Goal: Task Accomplishment & Management: Use online tool/utility

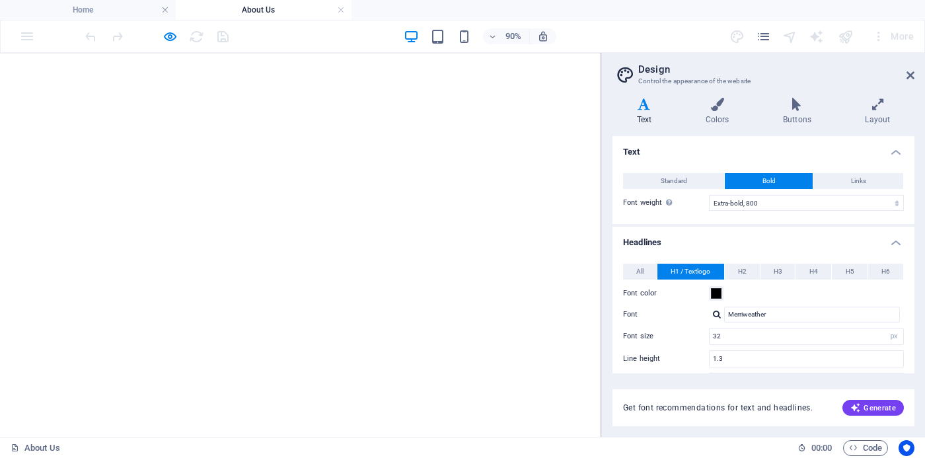
select select "800"
select select "px"
select select "700"
select select "px"
select select "rem"
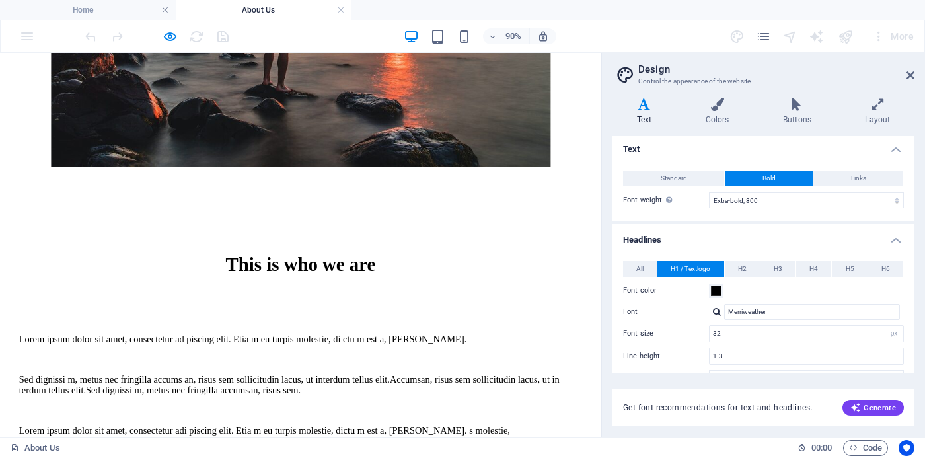
scroll to position [350, 0]
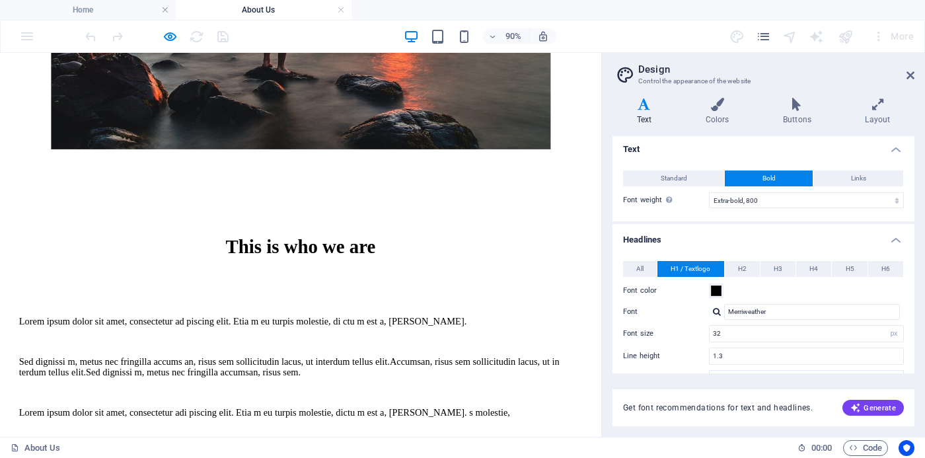
click at [328, 256] on div "This is who we are" at bounding box center [334, 268] width 626 height 24
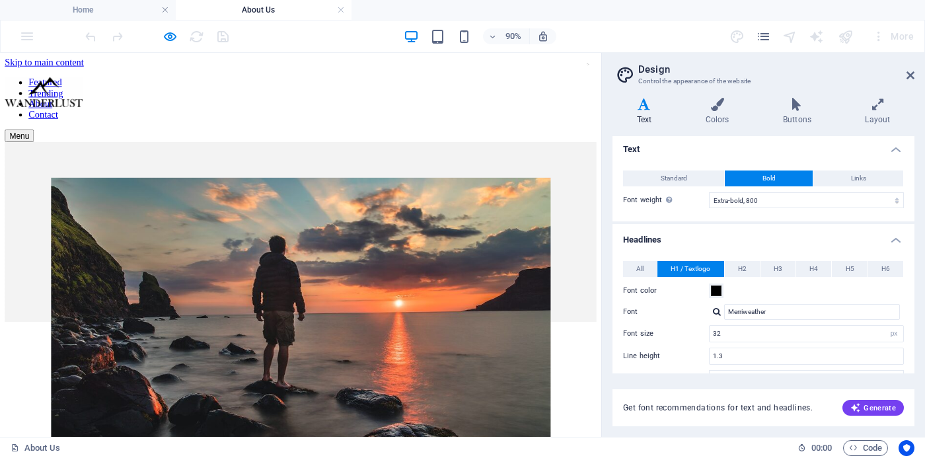
scroll to position [0, 0]
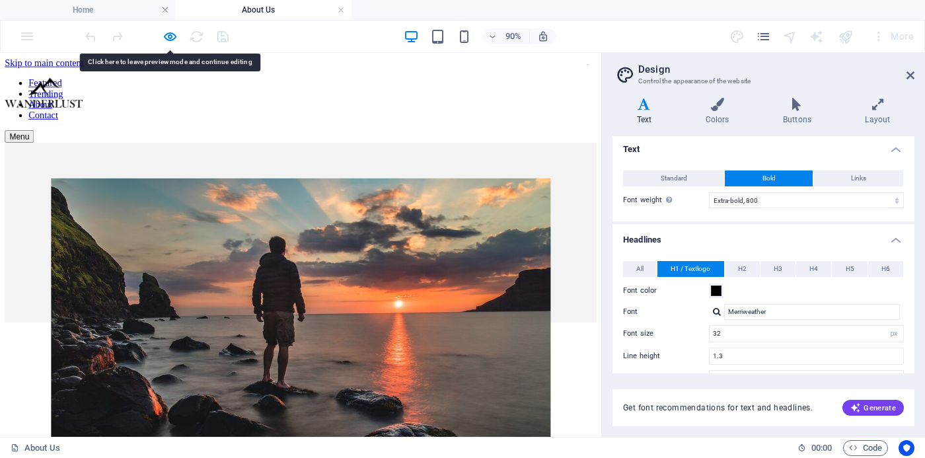
drag, startPoint x: 379, startPoint y: 187, endPoint x: 170, endPoint y: 36, distance: 257.0
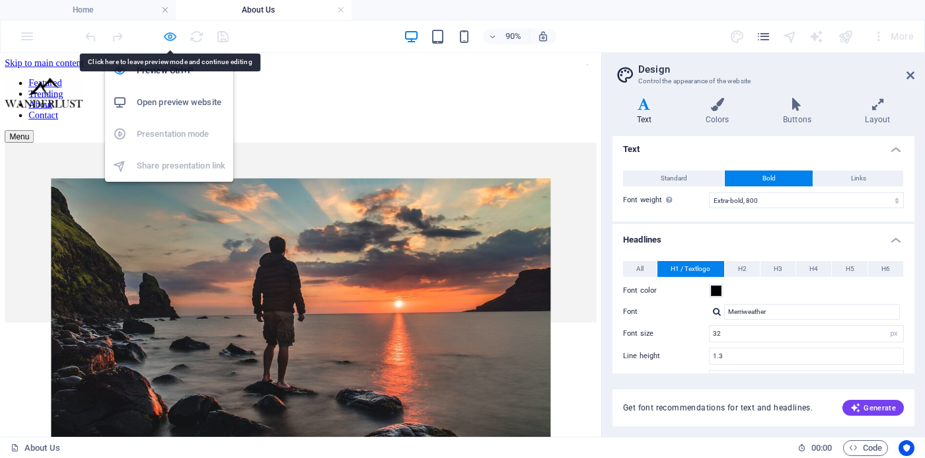
click at [170, 36] on icon "button" at bounding box center [170, 36] width 15 height 15
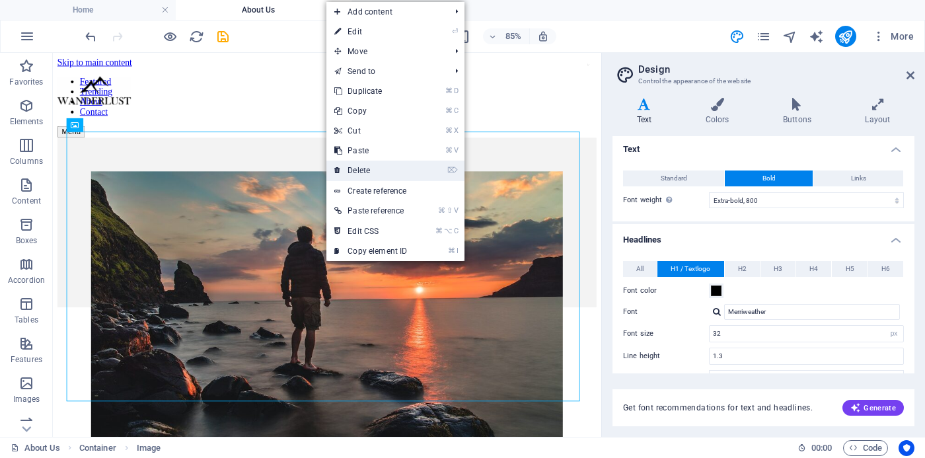
click at [357, 169] on link "⌦ Delete" at bounding box center [370, 171] width 89 height 20
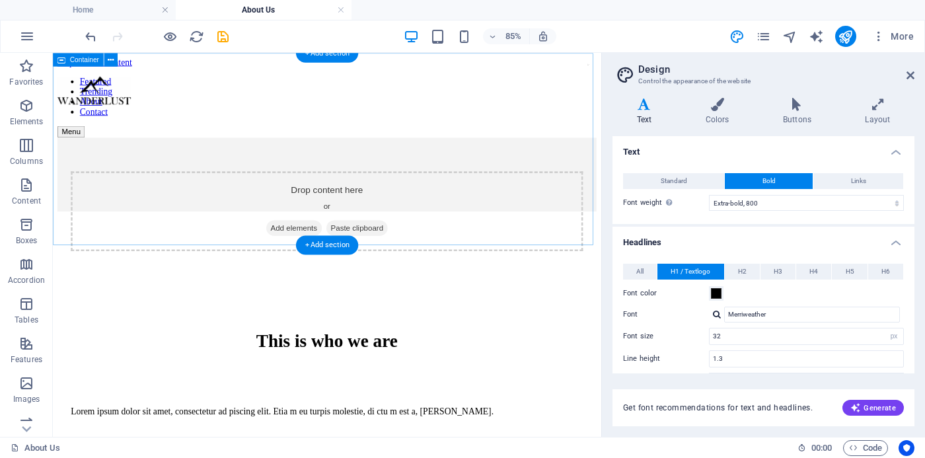
click at [317, 250] on span "Add elements" at bounding box center [336, 259] width 65 height 19
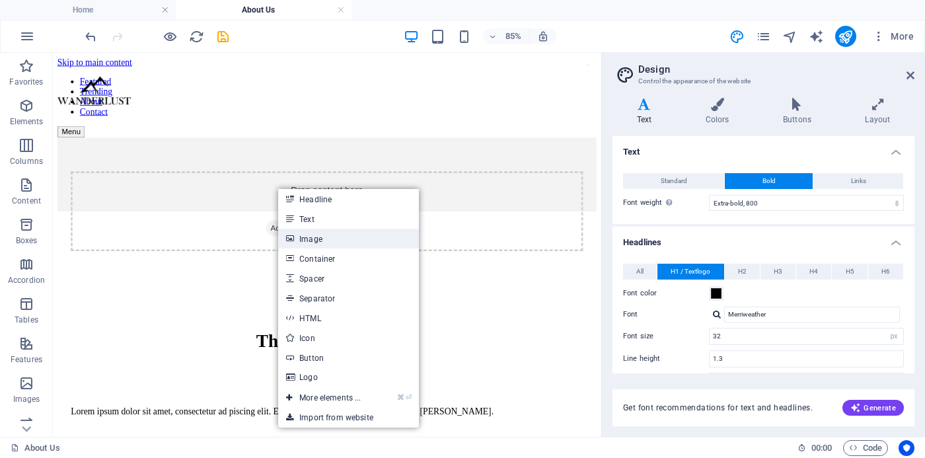
drag, startPoint x: 322, startPoint y: 240, endPoint x: 265, endPoint y: 442, distance: 210.0
click at [322, 240] on link "Image" at bounding box center [348, 239] width 140 height 20
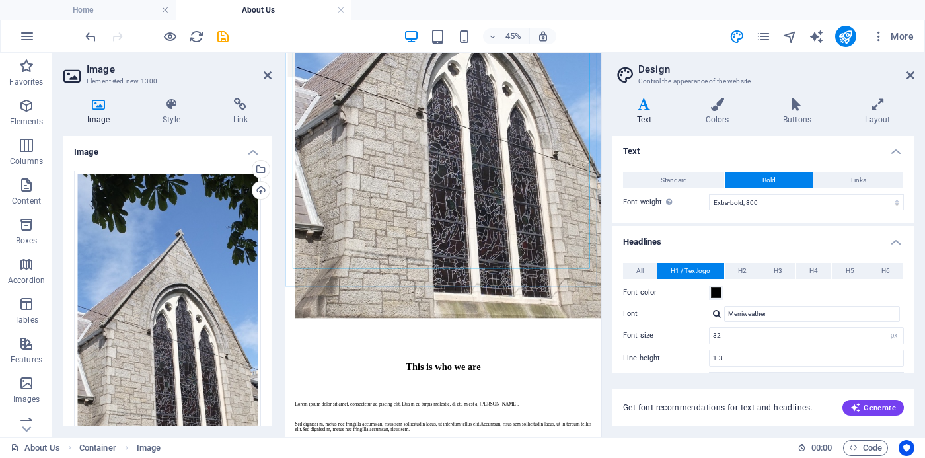
scroll to position [691, 0]
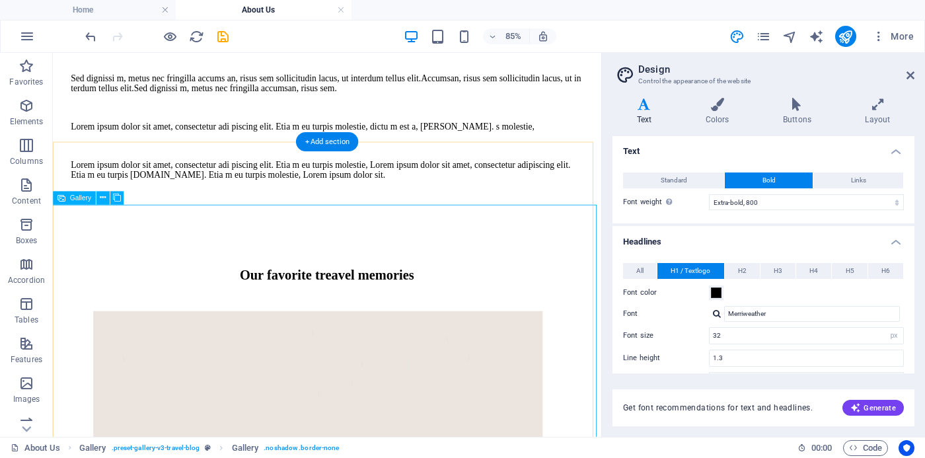
scroll to position [1392, 0]
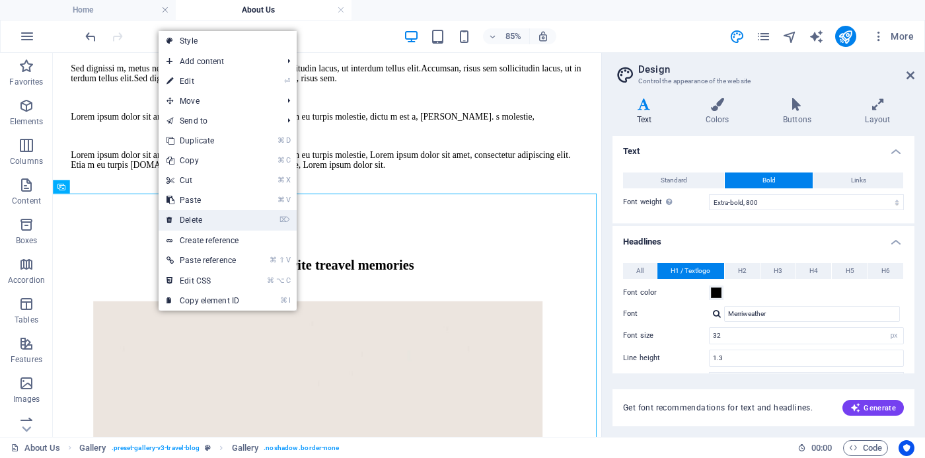
click at [206, 223] on link "⌦ Delete" at bounding box center [203, 220] width 89 height 20
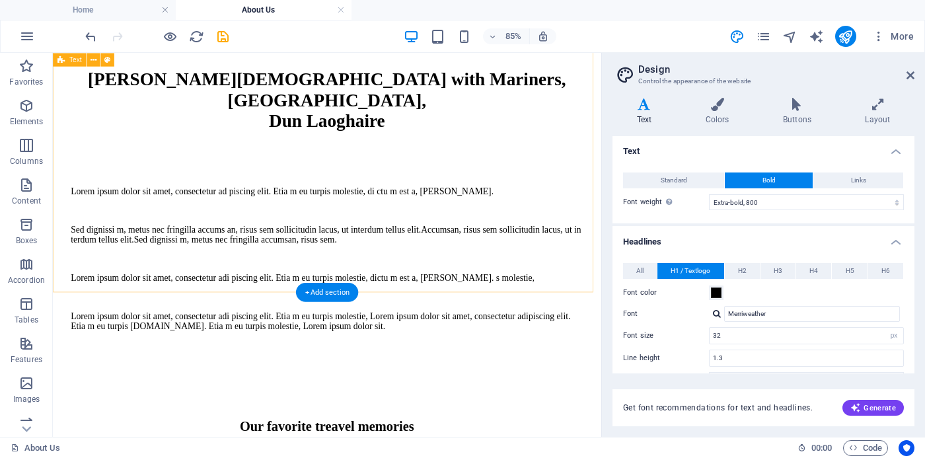
scroll to position [1200, 0]
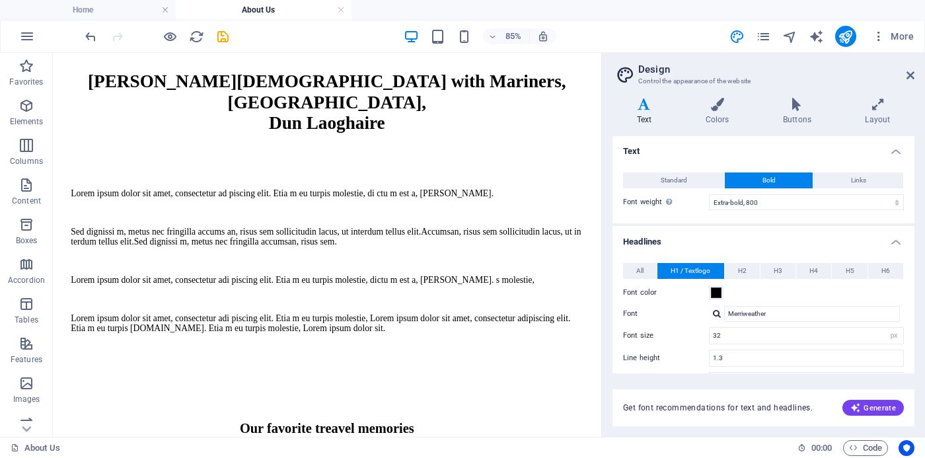
click at [98, 36] on div at bounding box center [157, 36] width 148 height 21
click at [94, 38] on icon "undo" at bounding box center [90, 36] width 15 height 15
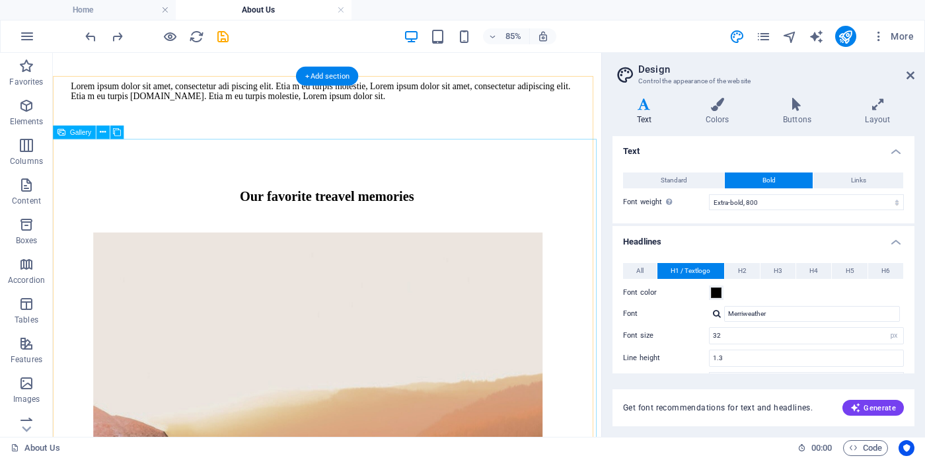
scroll to position [1481, 0]
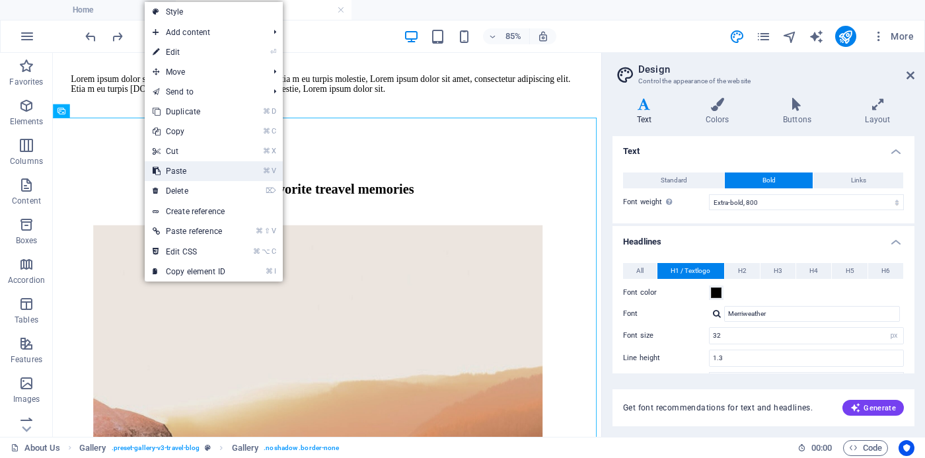
click at [185, 169] on link "⌘ V Paste" at bounding box center [189, 171] width 89 height 20
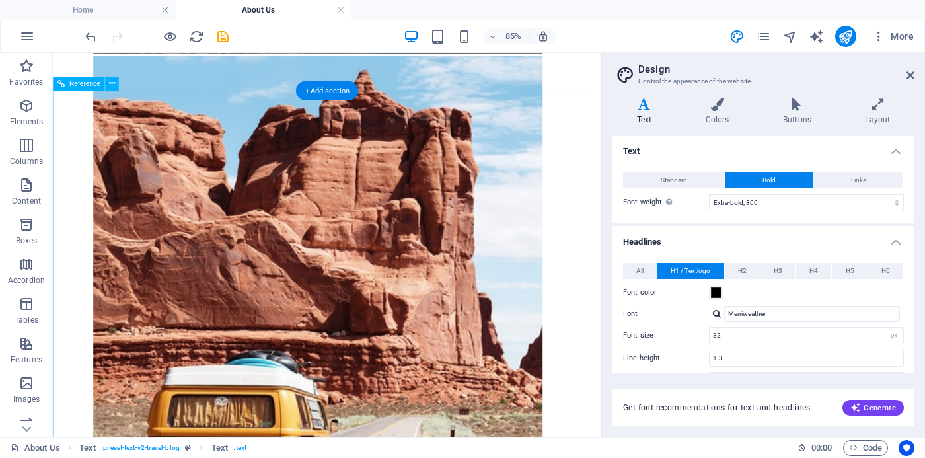
scroll to position [2392, 0]
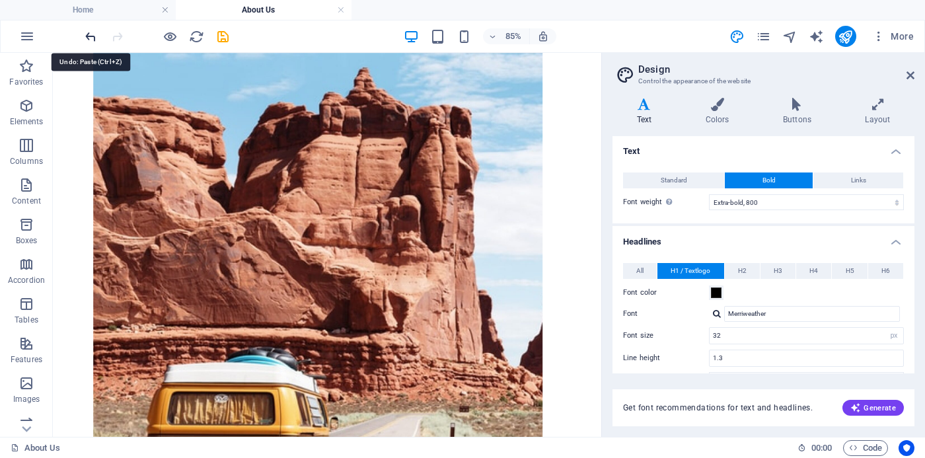
click at [89, 38] on icon "undo" at bounding box center [90, 36] width 15 height 15
click at [93, 36] on icon "undo" at bounding box center [90, 36] width 15 height 15
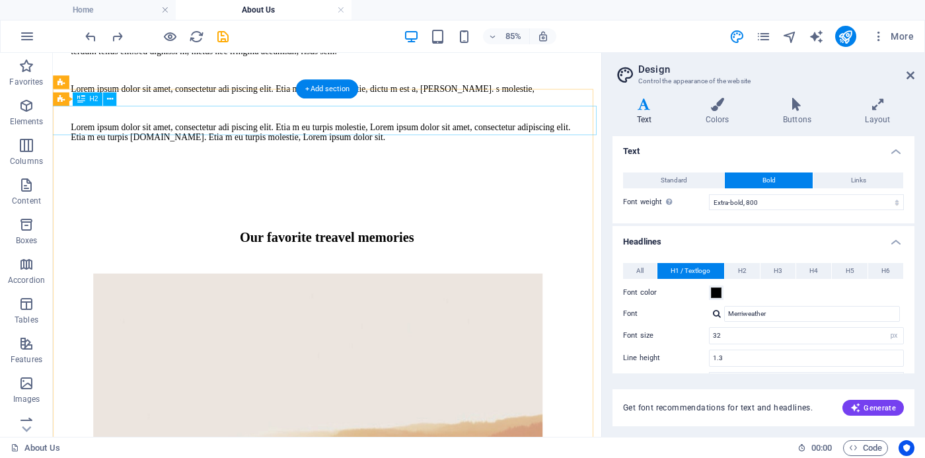
scroll to position [1376, 0]
click at [82, 98] on icon at bounding box center [81, 95] width 8 height 13
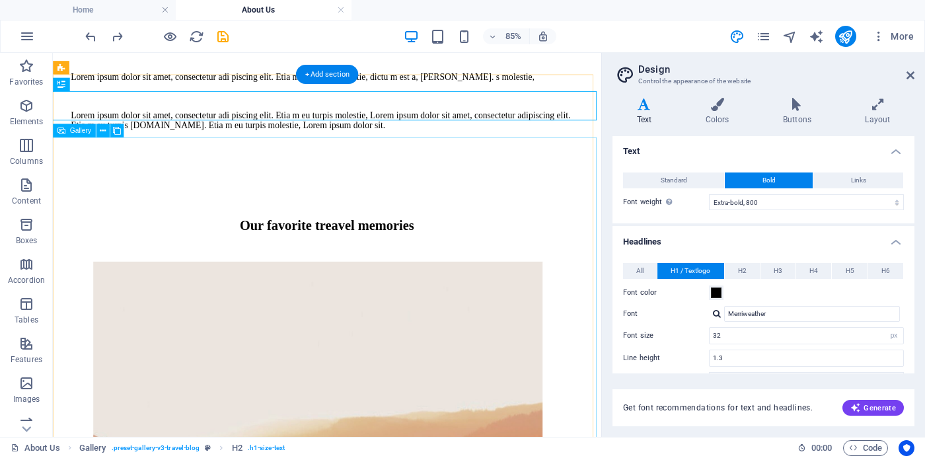
scroll to position [1390, 0]
click at [118, 130] on icon at bounding box center [117, 130] width 8 height 12
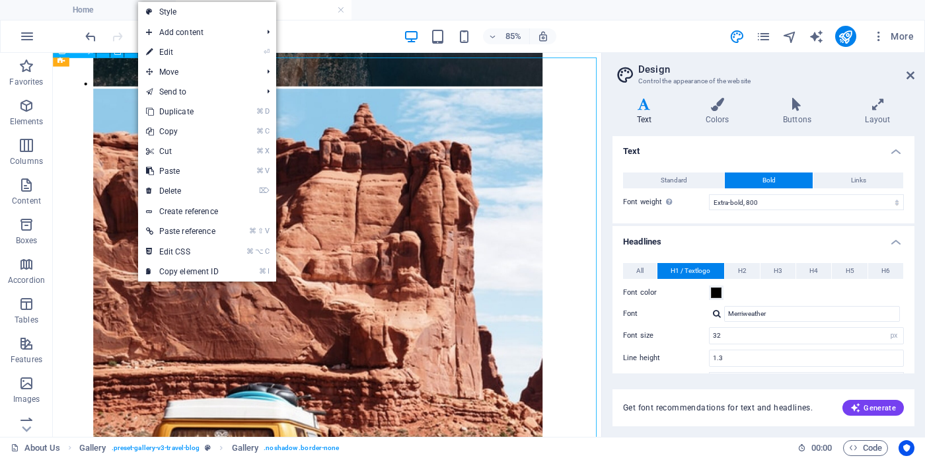
scroll to position [2300, 0]
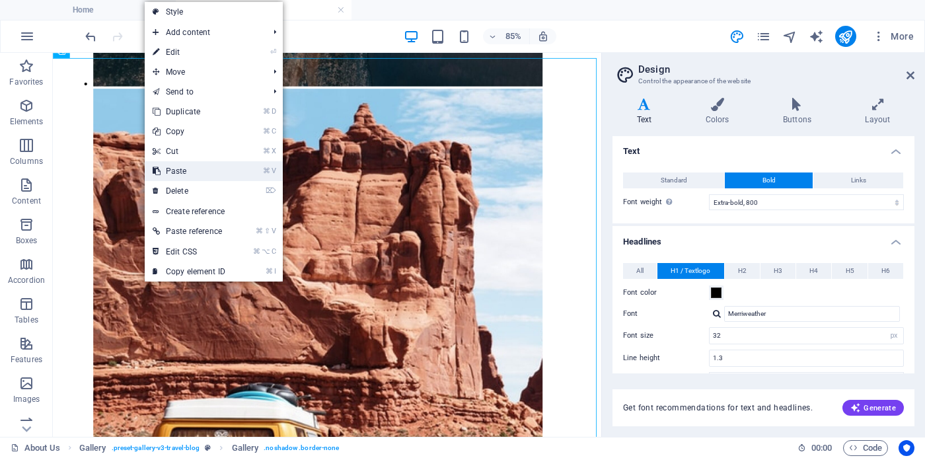
click at [177, 173] on link "⌘ V Paste" at bounding box center [189, 171] width 89 height 20
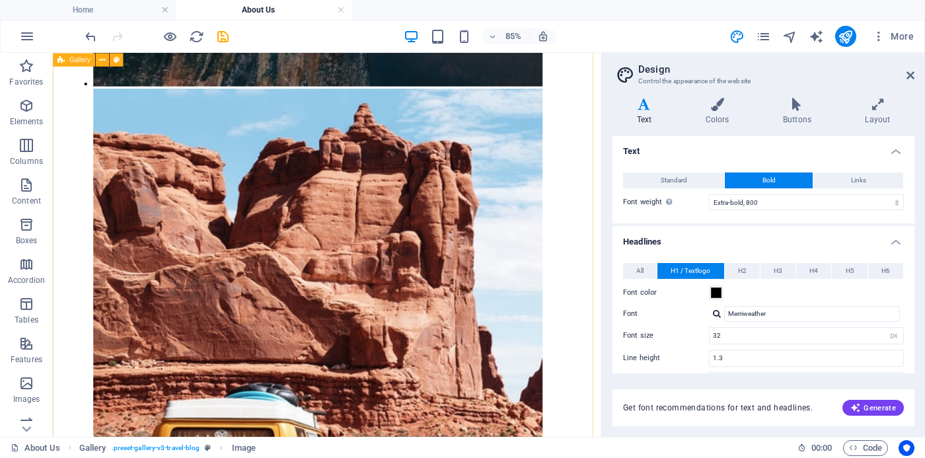
click at [89, 35] on icon "undo" at bounding box center [90, 36] width 15 height 15
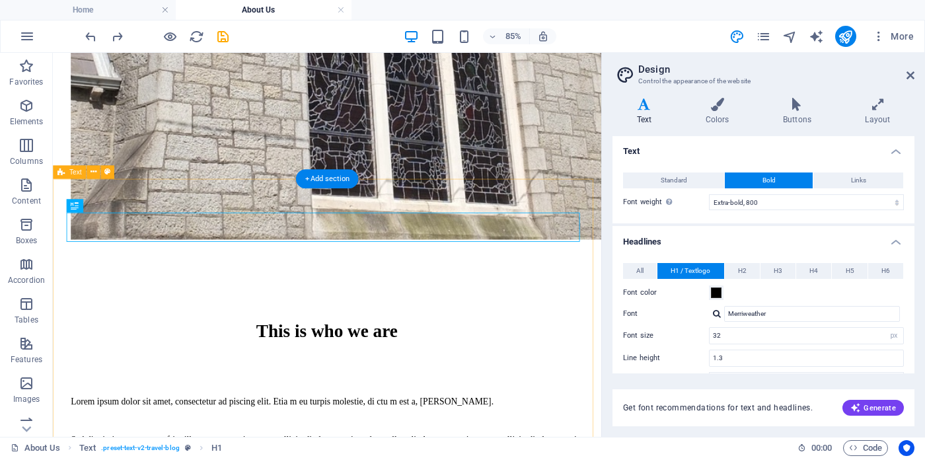
scroll to position [908, 0]
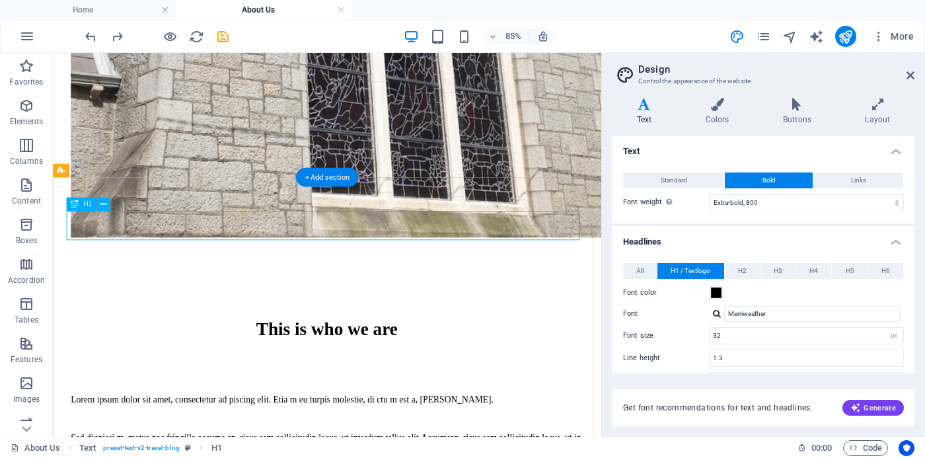
click at [449, 366] on div "This is who we are" at bounding box center [375, 378] width 603 height 24
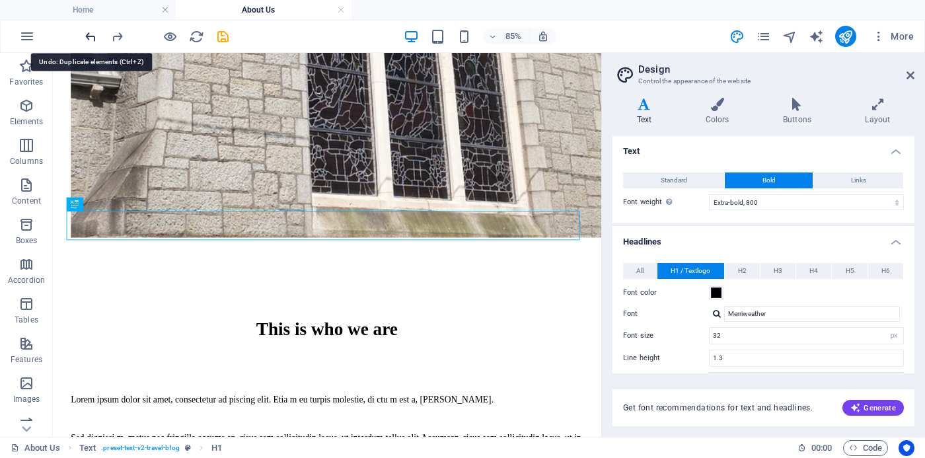
click at [90, 36] on icon "undo" at bounding box center [90, 36] width 15 height 15
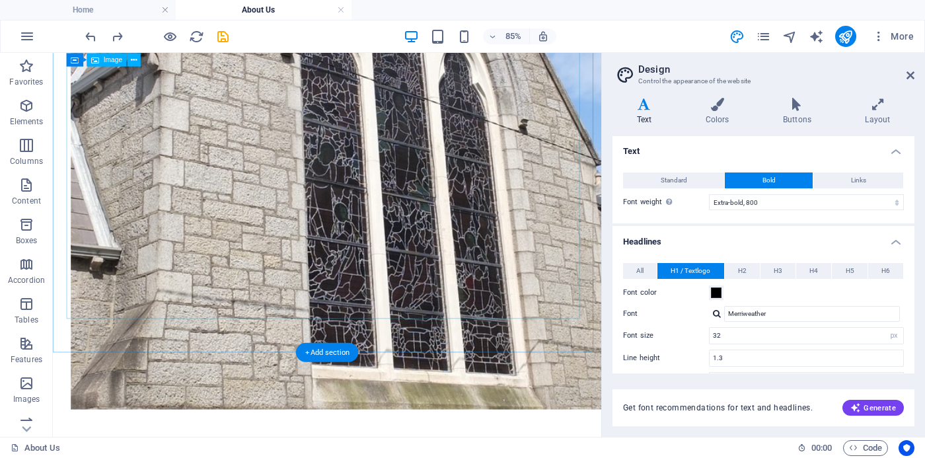
scroll to position [697, 0]
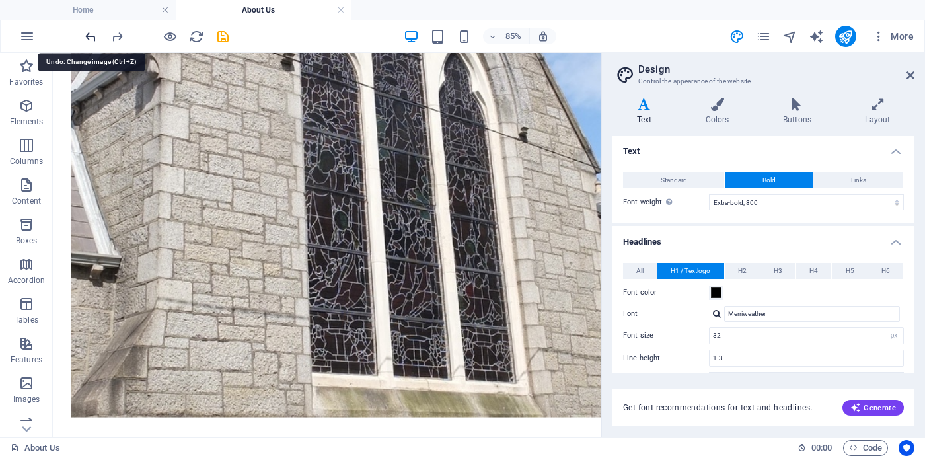
click at [90, 33] on icon "undo" at bounding box center [90, 36] width 15 height 15
click at [96, 35] on icon "undo" at bounding box center [90, 36] width 15 height 15
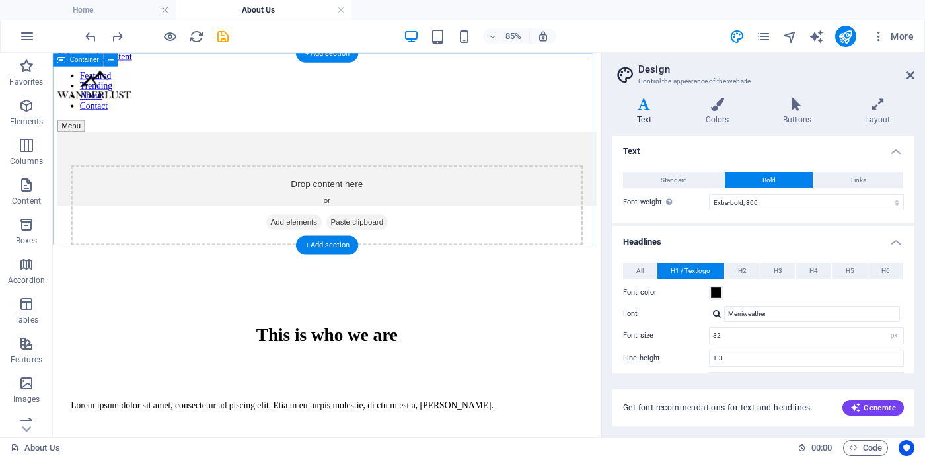
scroll to position [0, 0]
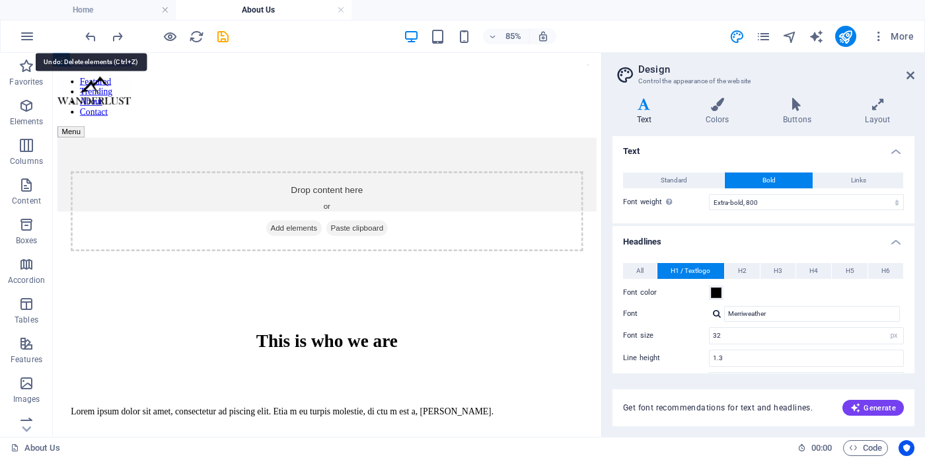
click at [93, 38] on icon "undo" at bounding box center [90, 36] width 15 height 15
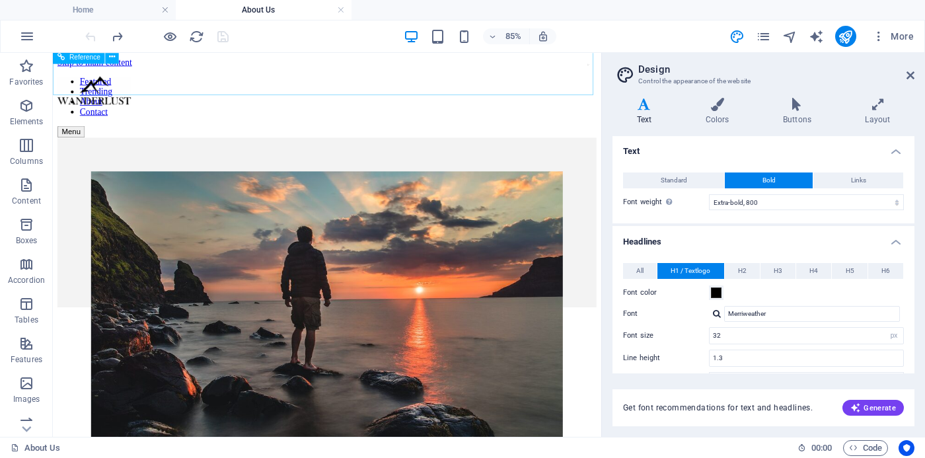
scroll to position [3, 0]
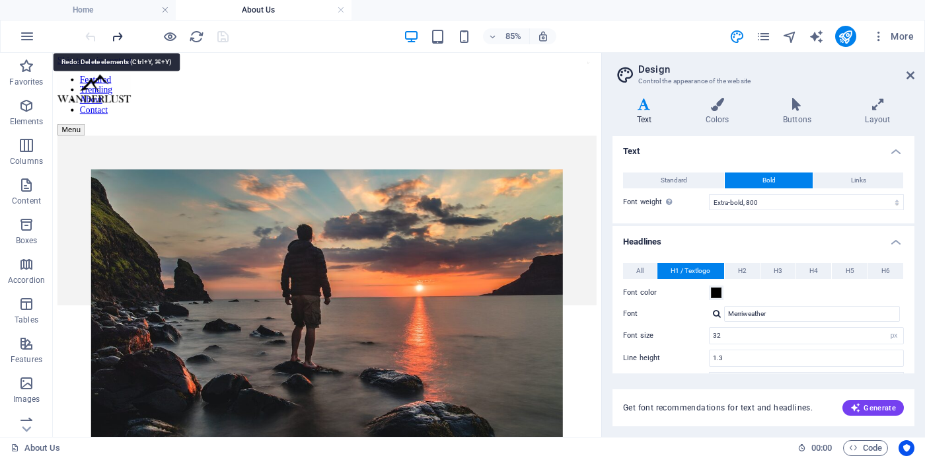
click at [120, 38] on icon "redo" at bounding box center [117, 36] width 15 height 15
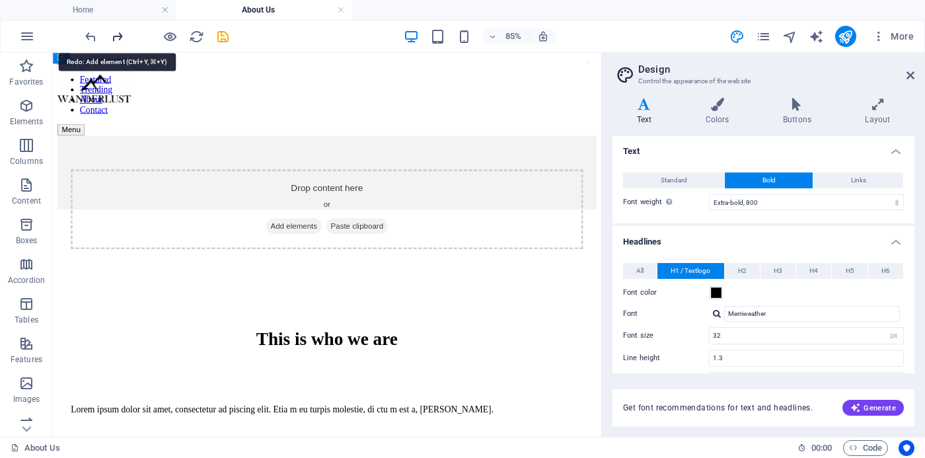
click at [120, 36] on icon "redo" at bounding box center [117, 36] width 15 height 15
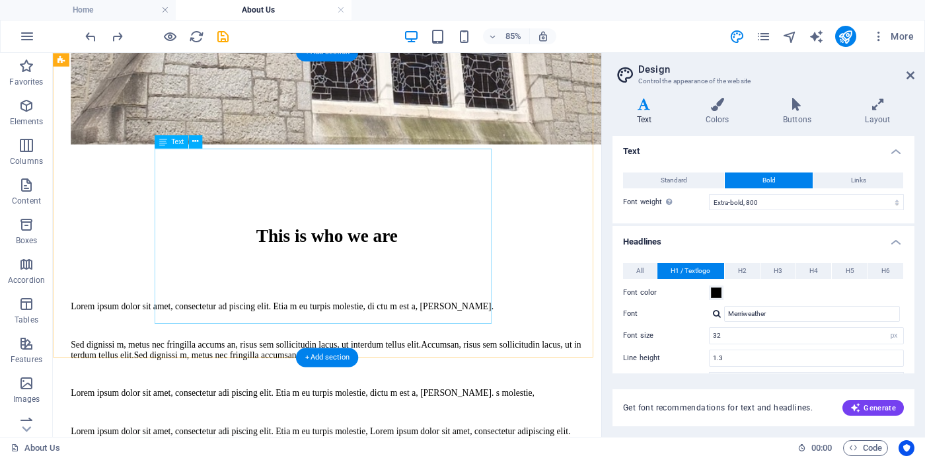
scroll to position [997, 0]
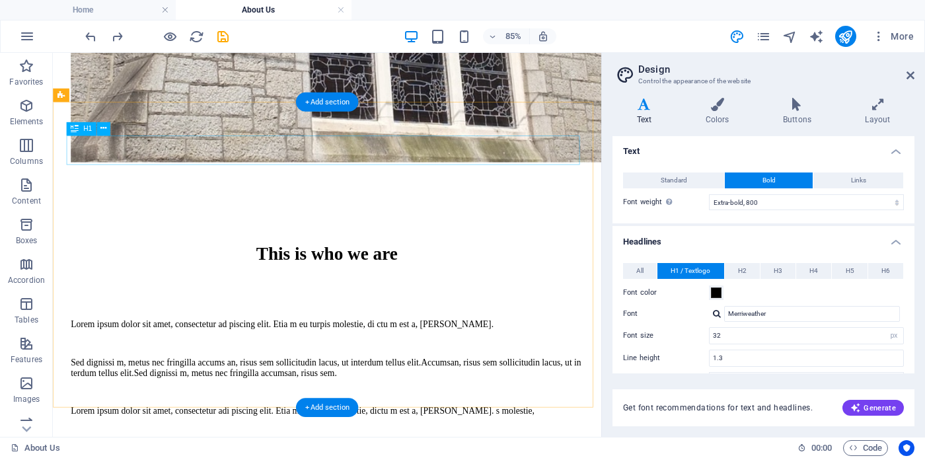
click at [443, 277] on div "This is who we are" at bounding box center [375, 289] width 603 height 24
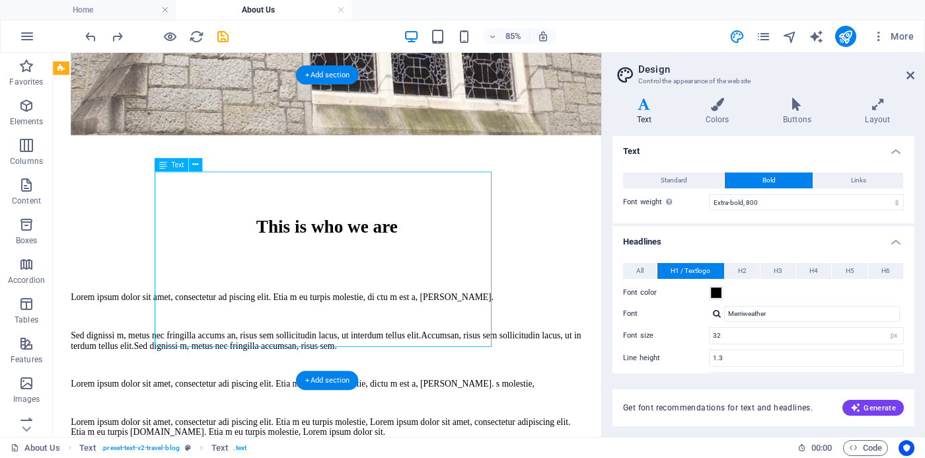
scroll to position [1034, 0]
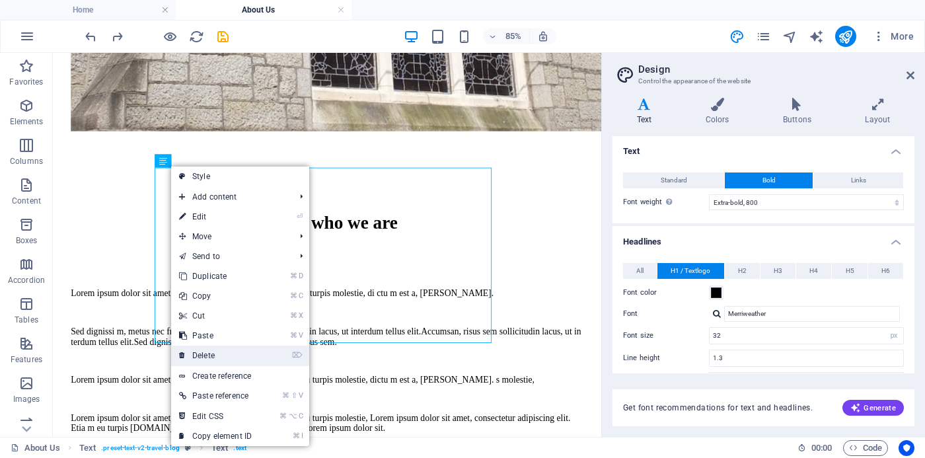
click at [213, 356] on link "⌦ Delete" at bounding box center [215, 356] width 89 height 20
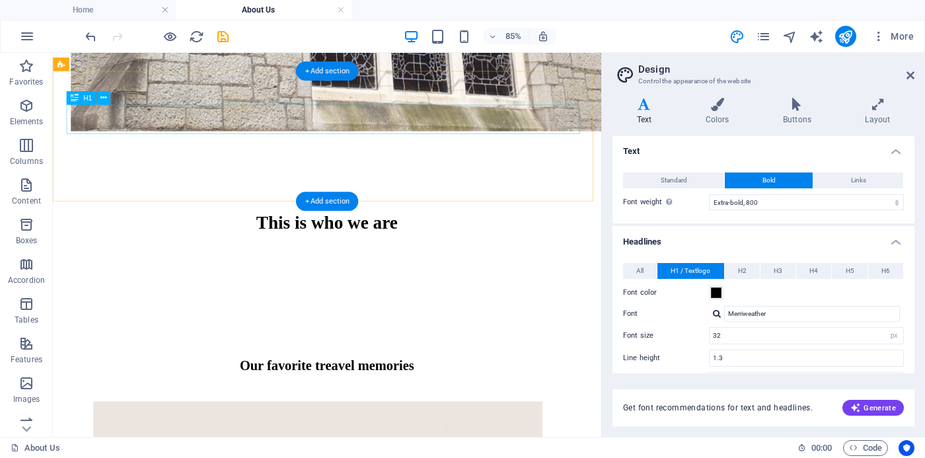
click at [495, 241] on div "This is who we are" at bounding box center [375, 253] width 603 height 24
click at [486, 241] on div "This is who we are" at bounding box center [375, 253] width 603 height 24
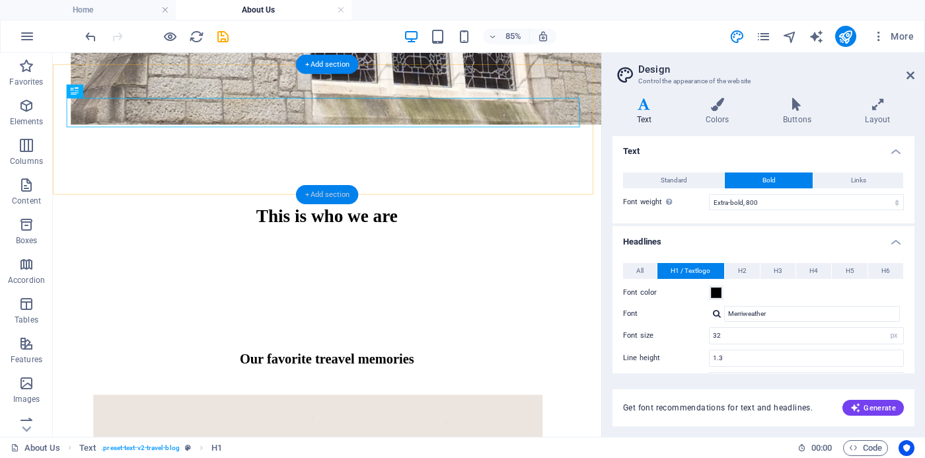
scroll to position [1044, 0]
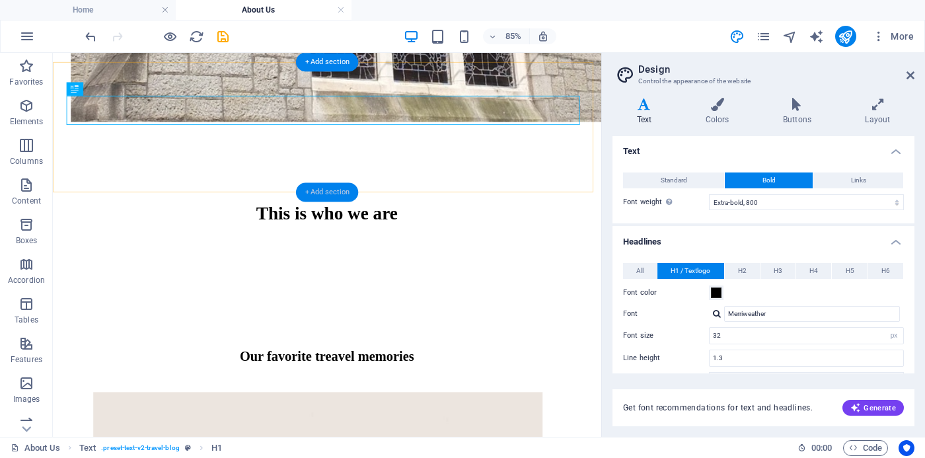
click at [337, 197] on div "+ Add section" at bounding box center [327, 192] width 62 height 19
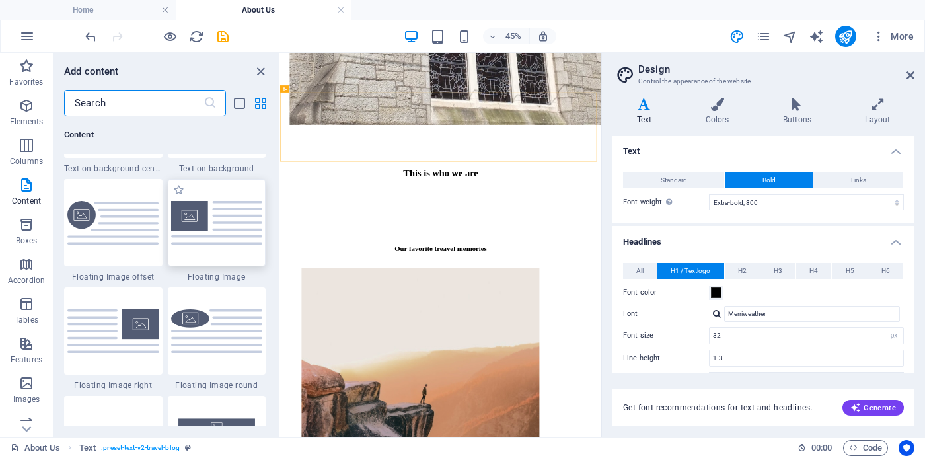
scroll to position [2836, 0]
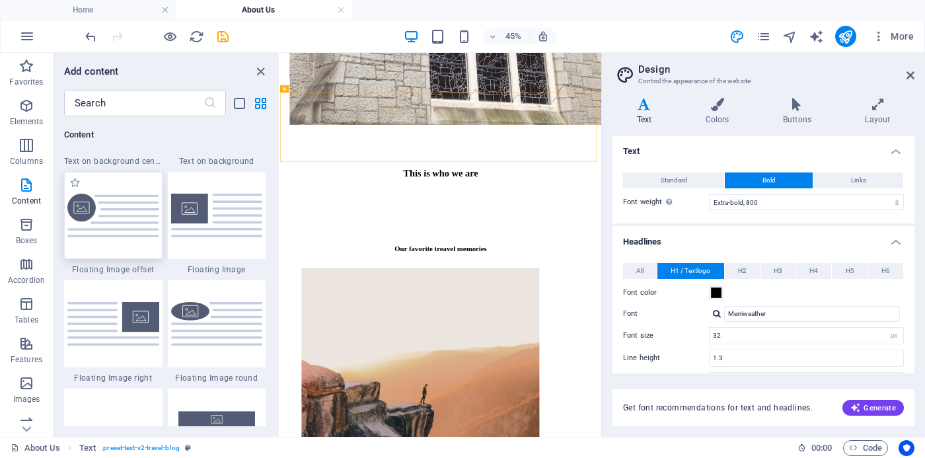
click at [102, 206] on img at bounding box center [113, 216] width 92 height 44
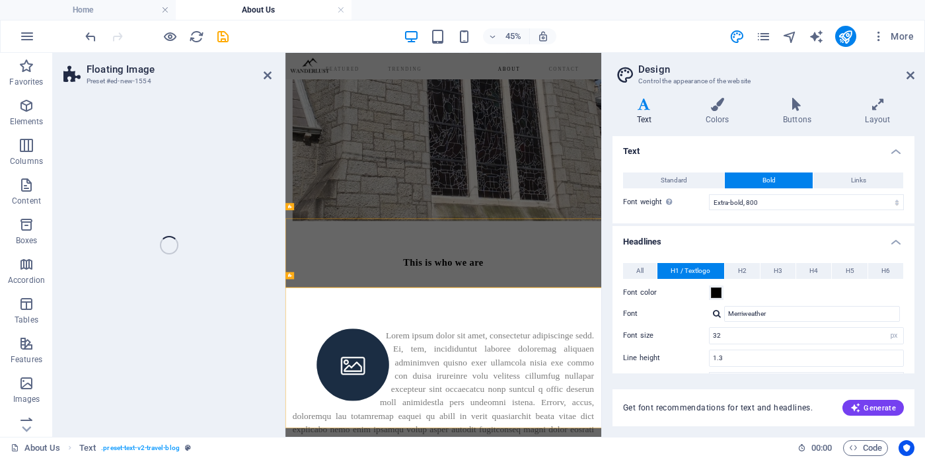
select select "%"
select select "rem"
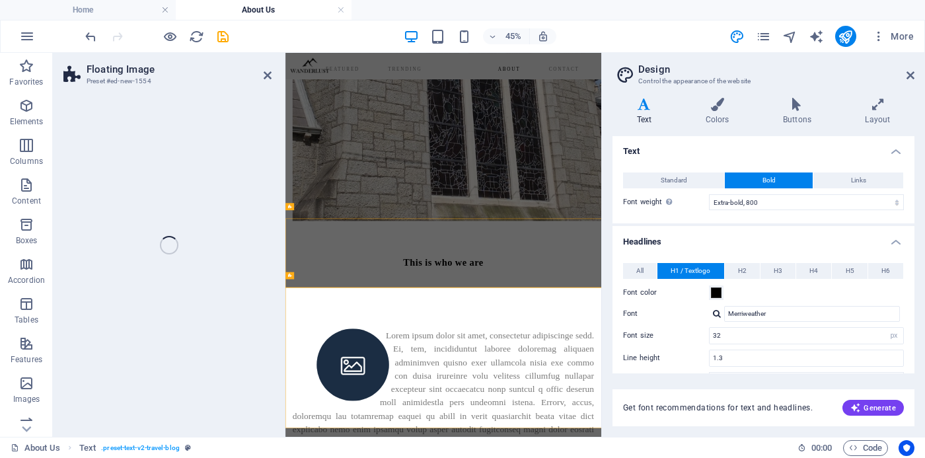
select select "%"
select select "preset-float-container-v3-custom"
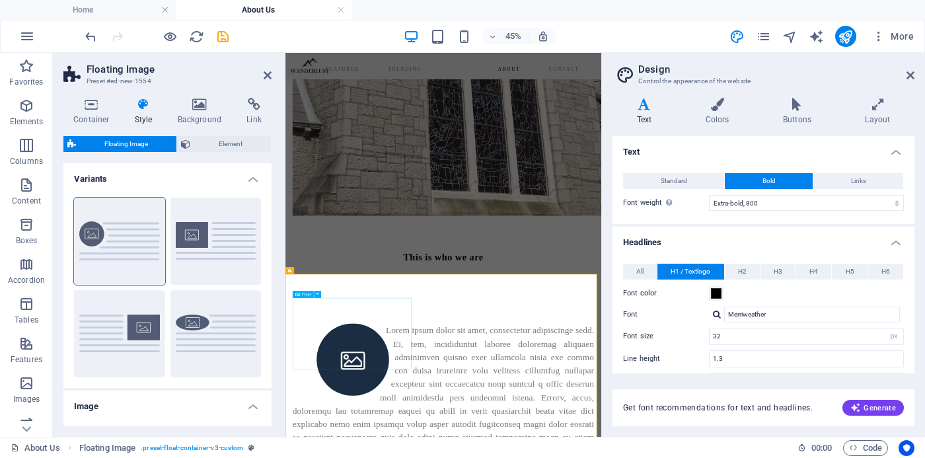
scroll to position [796, 0]
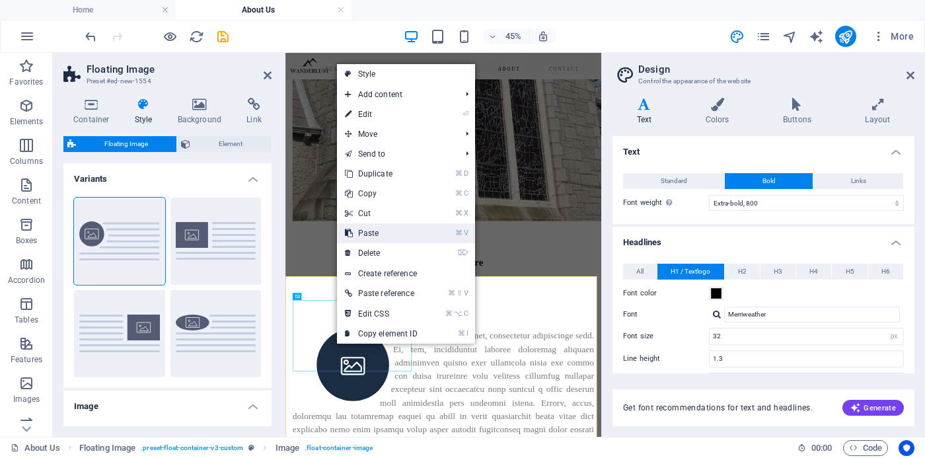
click at [366, 233] on link "⌘ V Paste" at bounding box center [381, 233] width 89 height 20
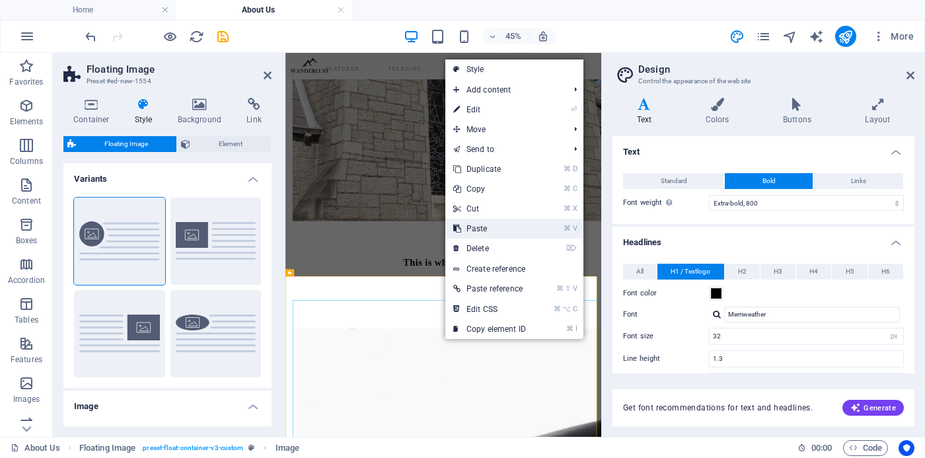
drag, startPoint x: 489, startPoint y: 225, endPoint x: 517, endPoint y: 402, distance: 178.7
click at [489, 225] on link "⌘ V Paste" at bounding box center [489, 229] width 89 height 20
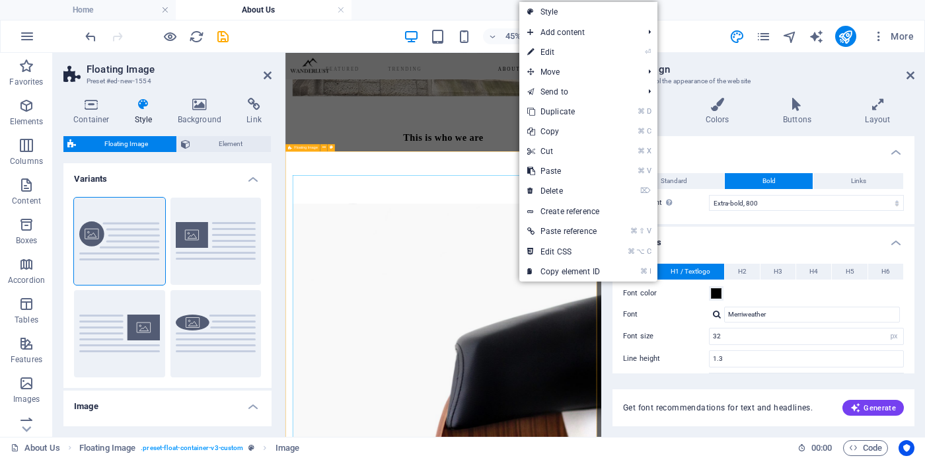
scroll to position [1063, 0]
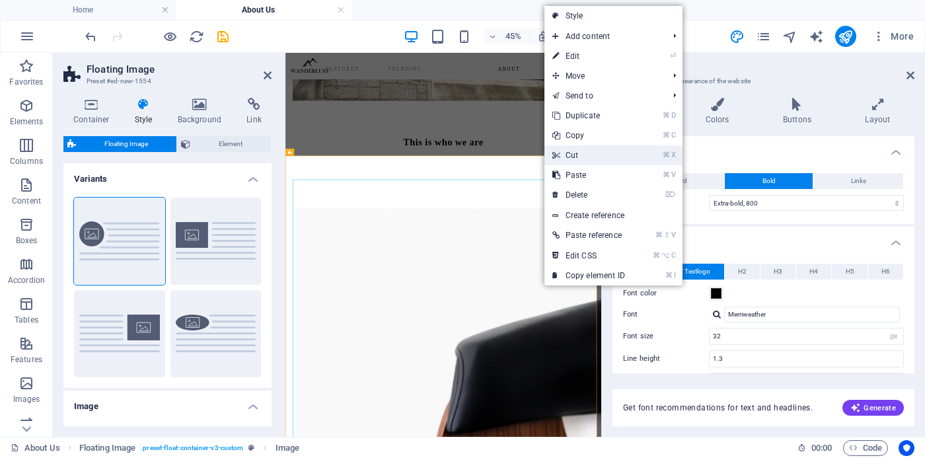
drag, startPoint x: 572, startPoint y: 520, endPoint x: 565, endPoint y: 159, distance: 361.5
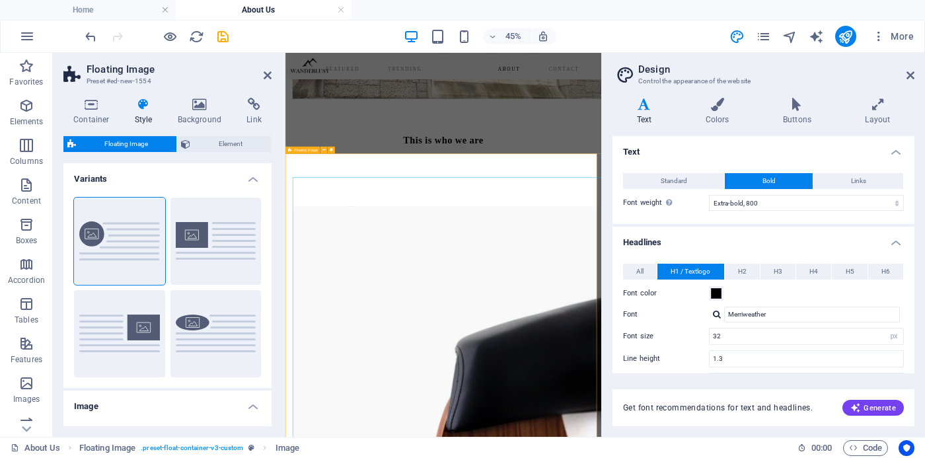
scroll to position [1072, 0]
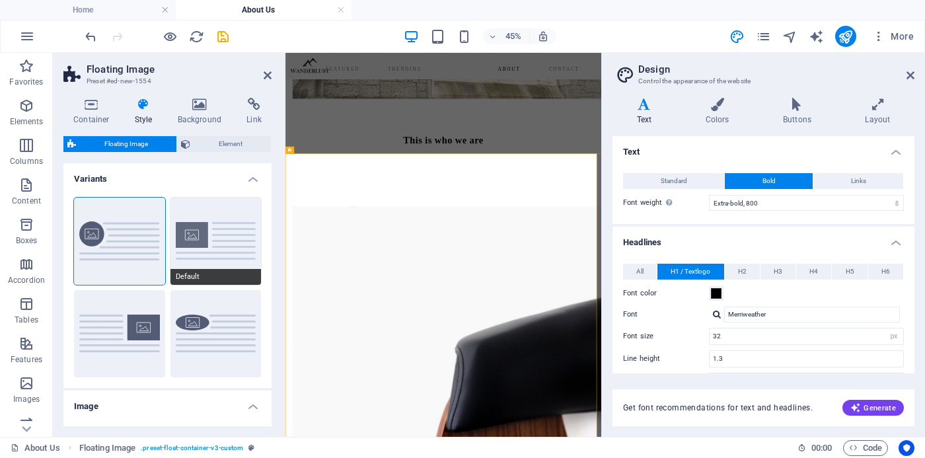
scroll to position [6, 0]
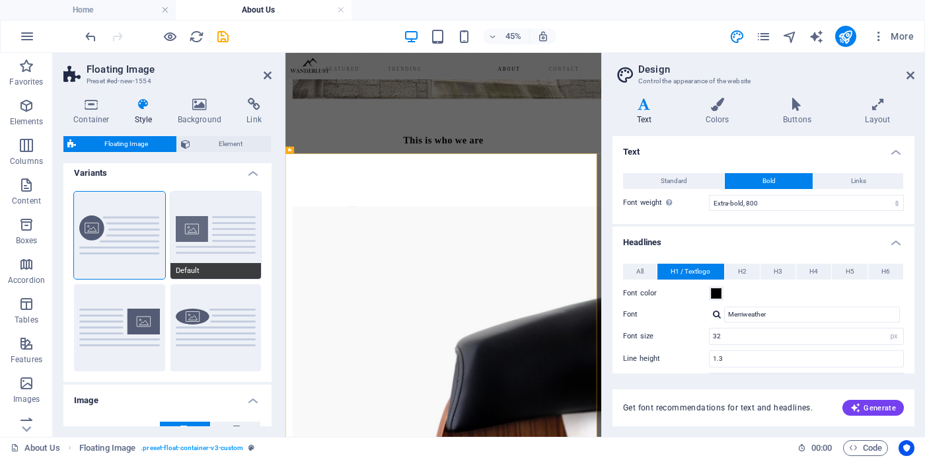
click at [206, 248] on button "Default" at bounding box center [215, 235] width 91 height 87
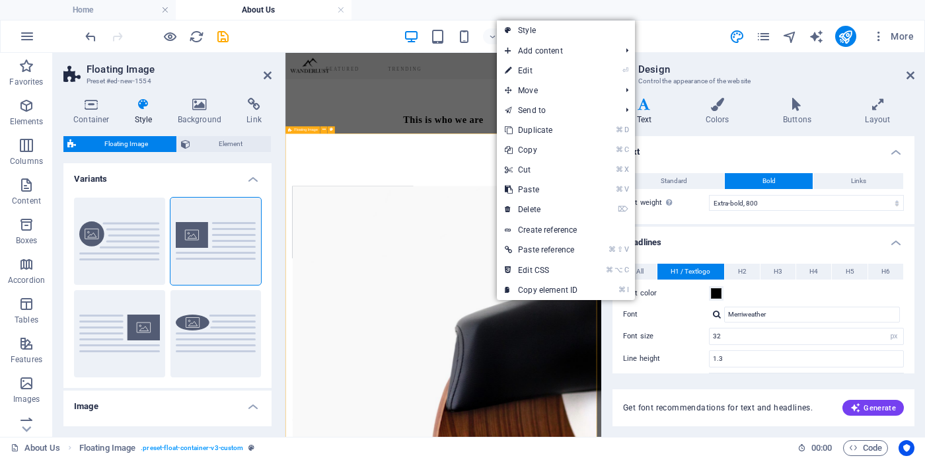
scroll to position [1125, 0]
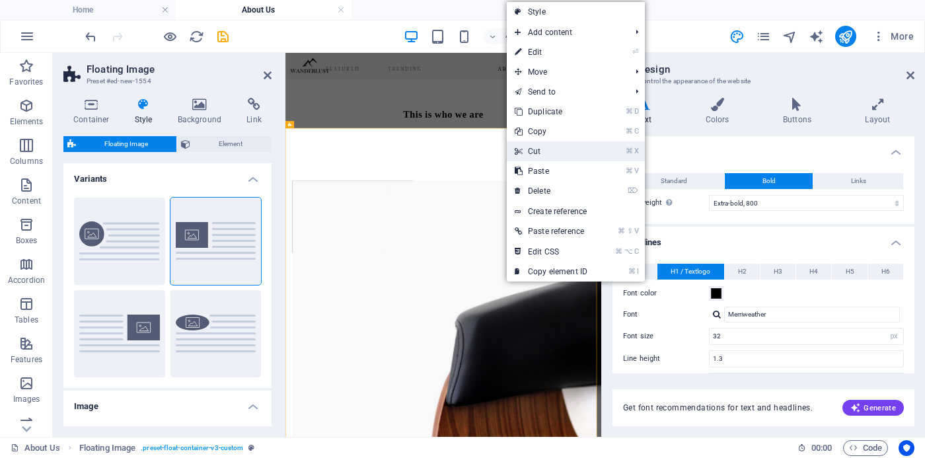
click at [552, 151] on link "⌘ X Cut" at bounding box center [551, 151] width 89 height 20
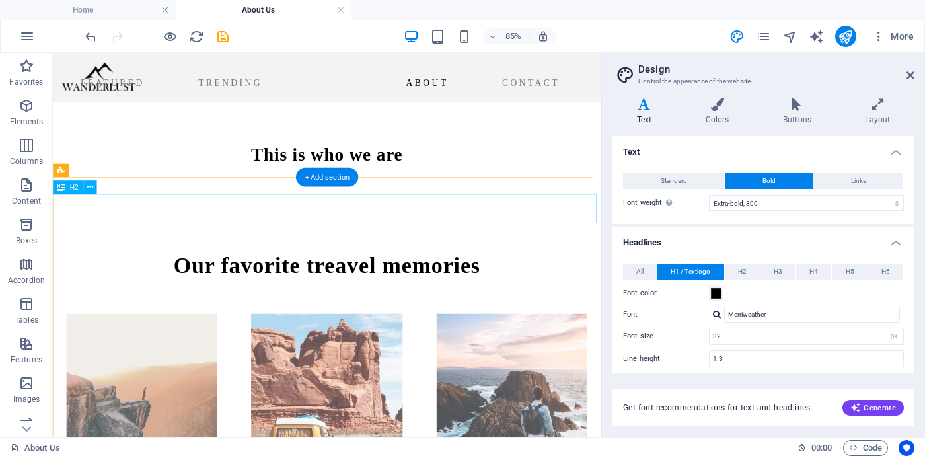
scroll to position [1063, 0]
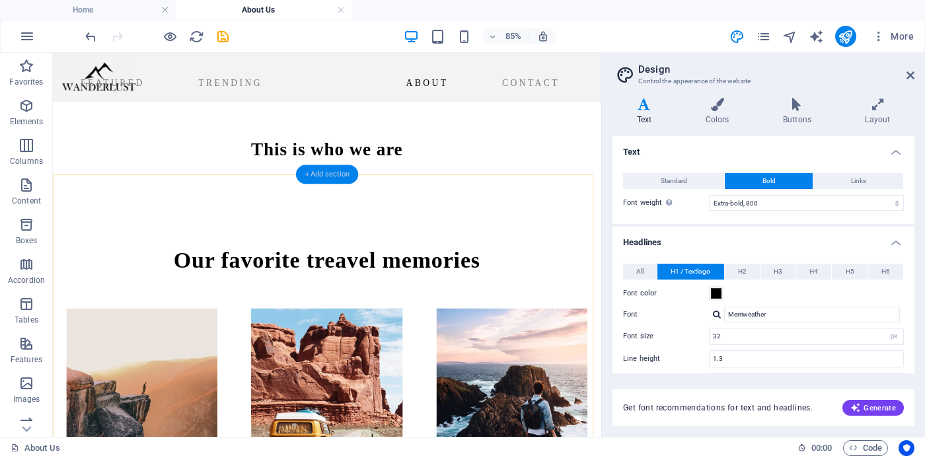
click at [339, 176] on div "+ Add section" at bounding box center [327, 174] width 62 height 19
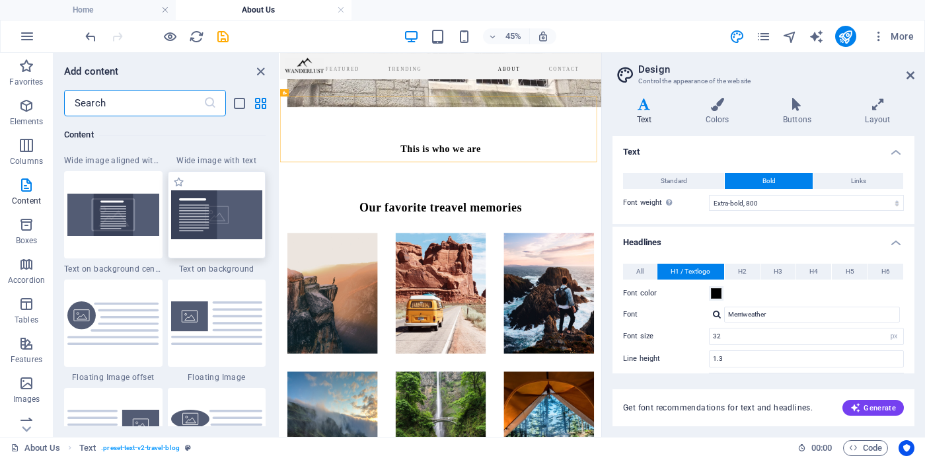
scroll to position [2733, 0]
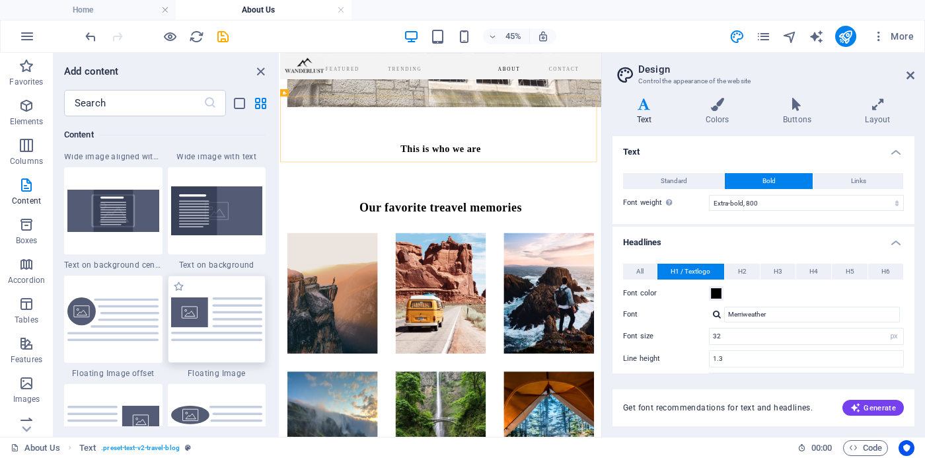
click at [192, 319] on img at bounding box center [217, 318] width 92 height 43
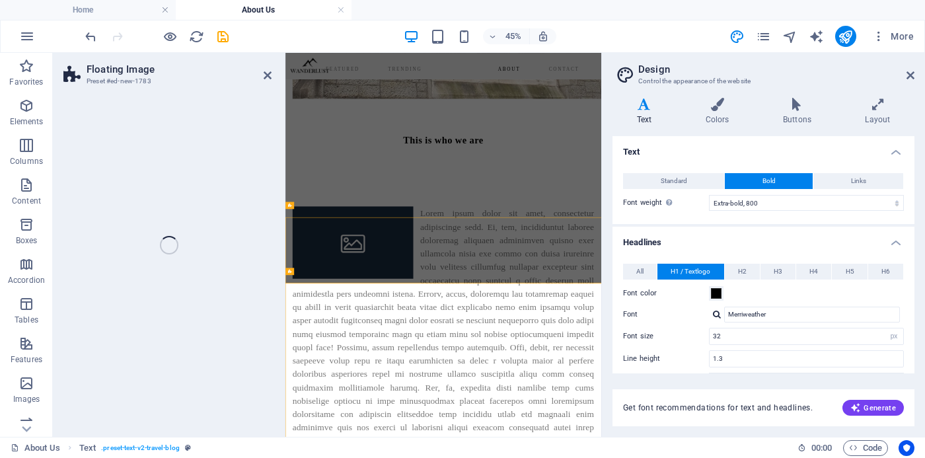
scroll to position [799, 0]
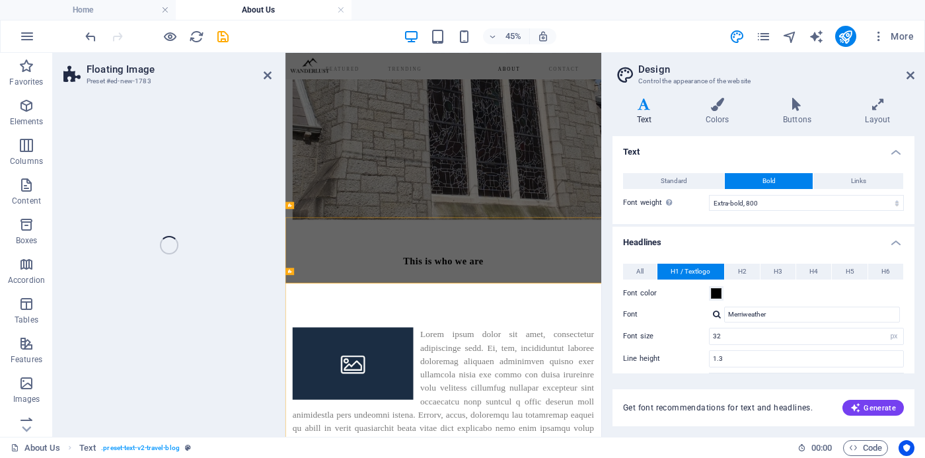
select select "%"
select select "rem"
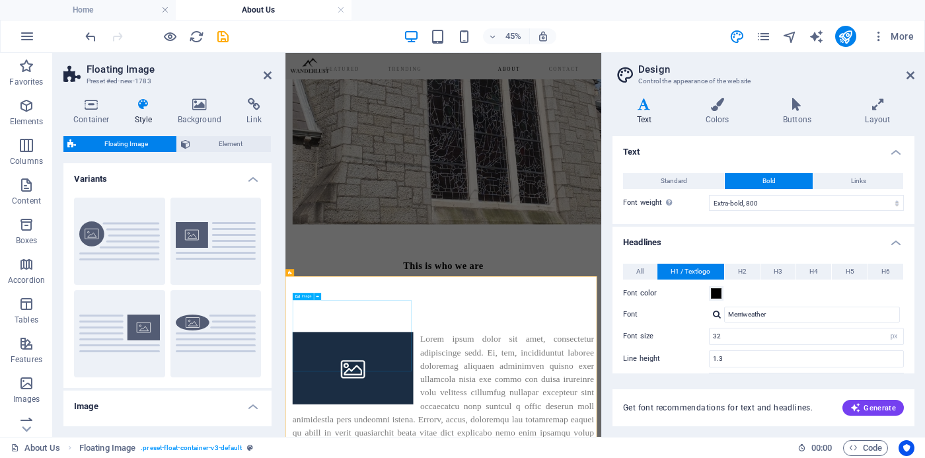
scroll to position [796, 0]
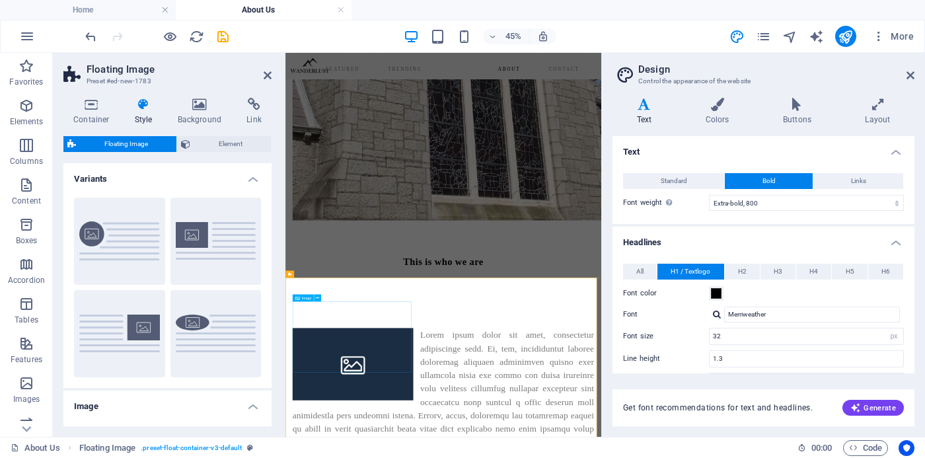
drag, startPoint x: 577, startPoint y: 508, endPoint x: 492, endPoint y: 652, distance: 167.4
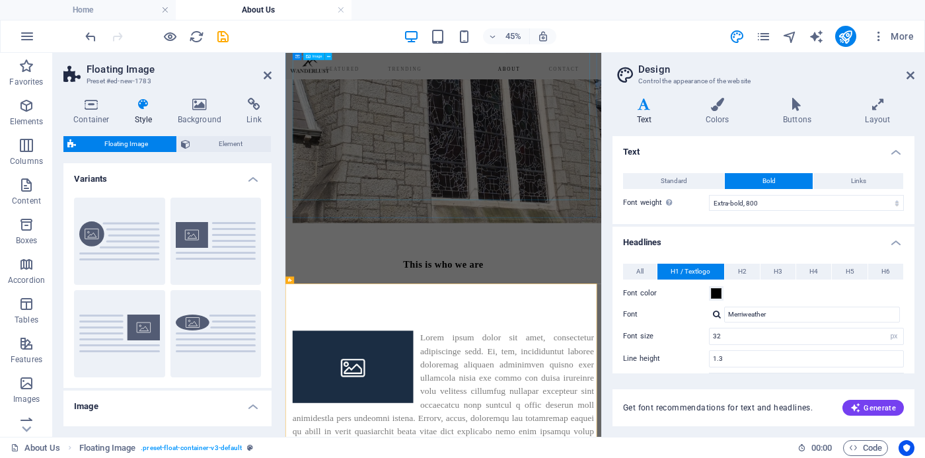
scroll to position [793, 0]
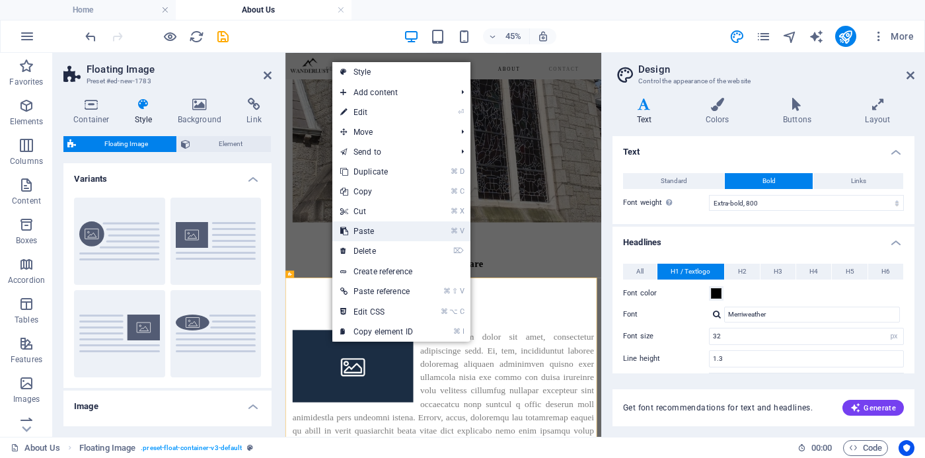
click at [373, 234] on link "⌘ V Paste" at bounding box center [376, 231] width 89 height 20
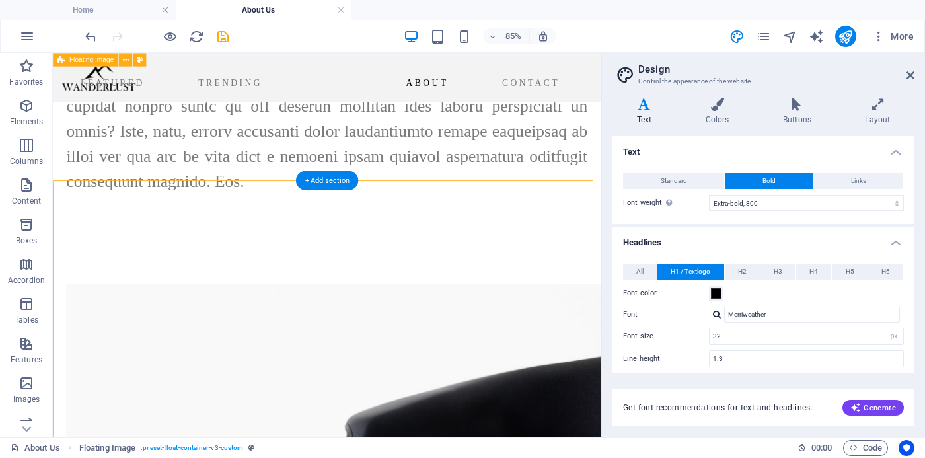
scroll to position [1838, 0]
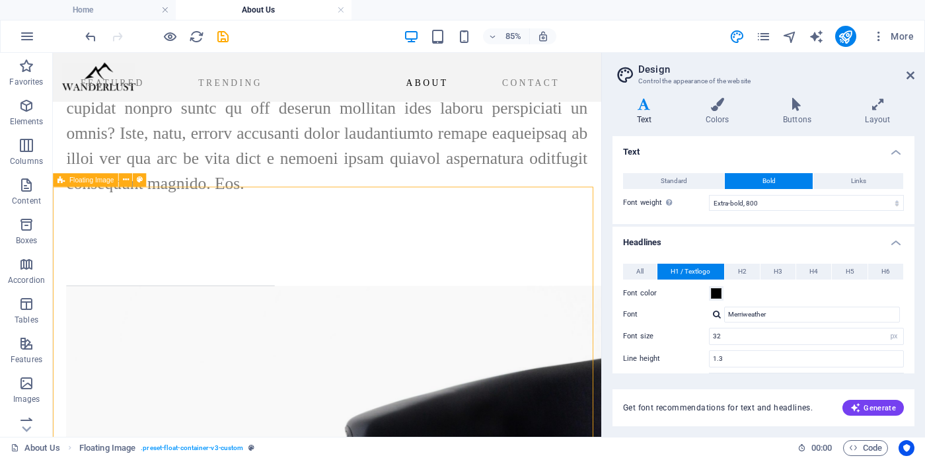
click at [95, 184] on div "Floating Image" at bounding box center [85, 179] width 65 height 13
click at [81, 182] on span "Floating Image" at bounding box center [91, 179] width 44 height 7
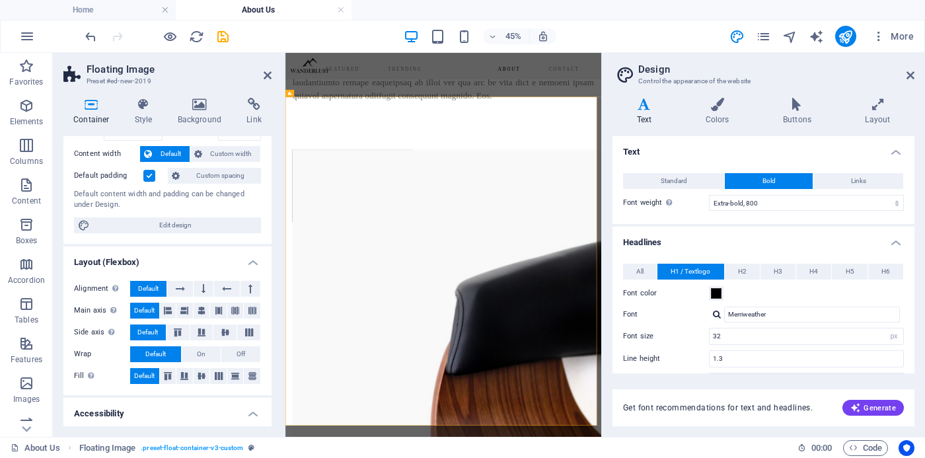
scroll to position [0, 0]
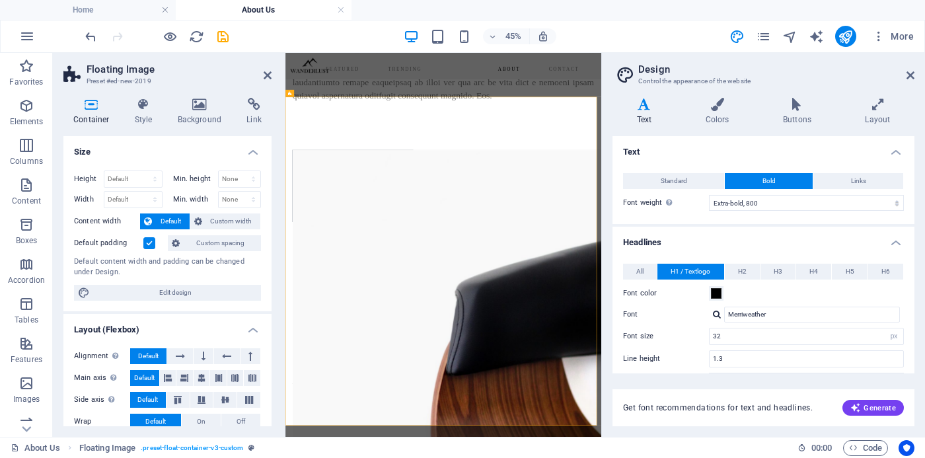
click at [93, 102] on icon at bounding box center [91, 104] width 56 height 13
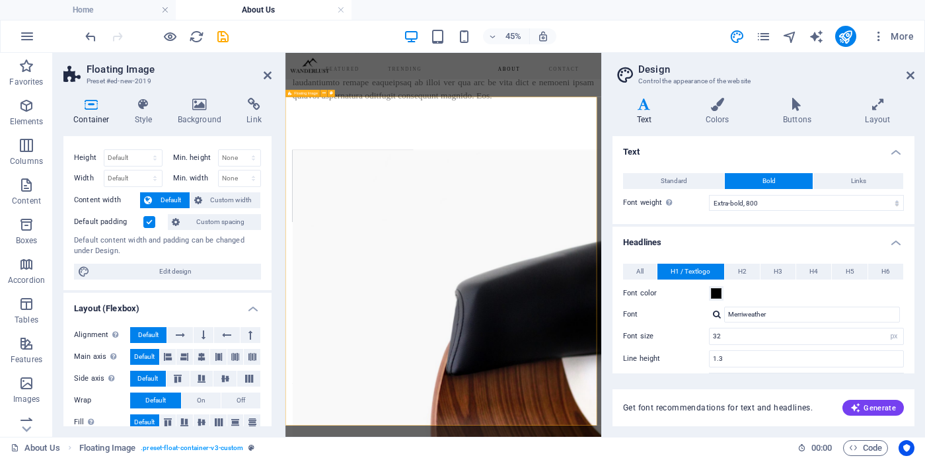
scroll to position [22, 0]
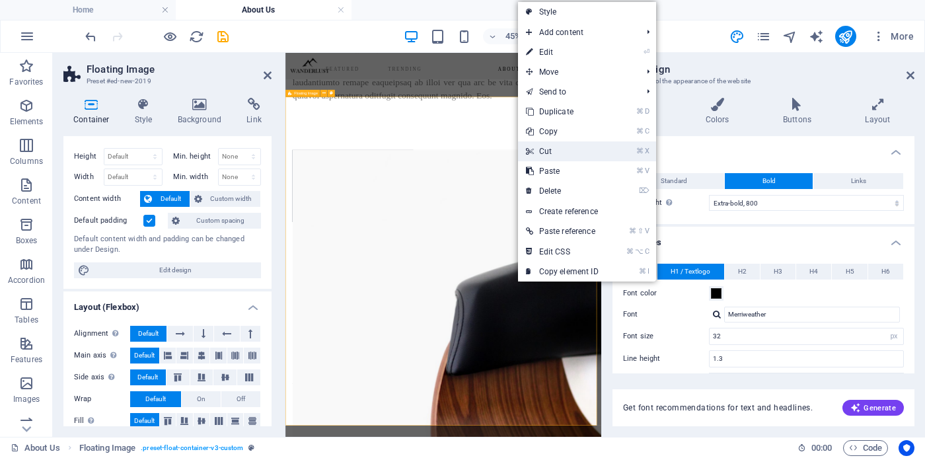
click at [562, 148] on link "⌘ X Cut" at bounding box center [562, 151] width 89 height 20
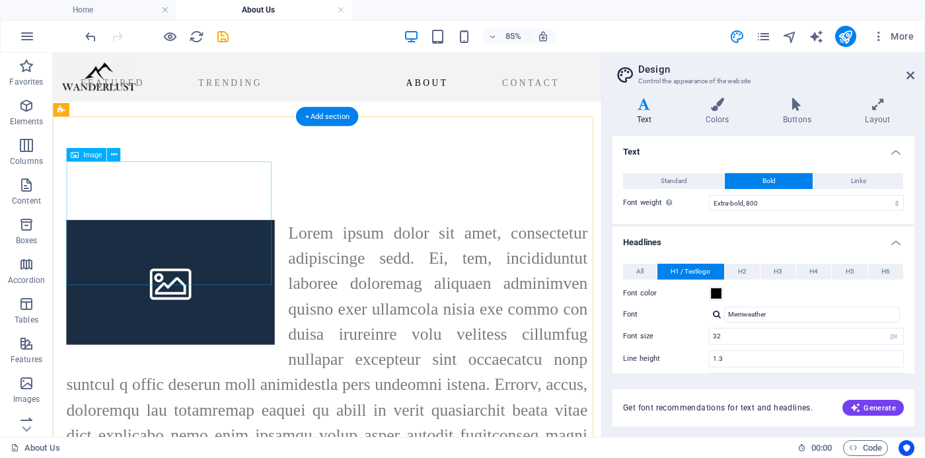
scroll to position [1125, 0]
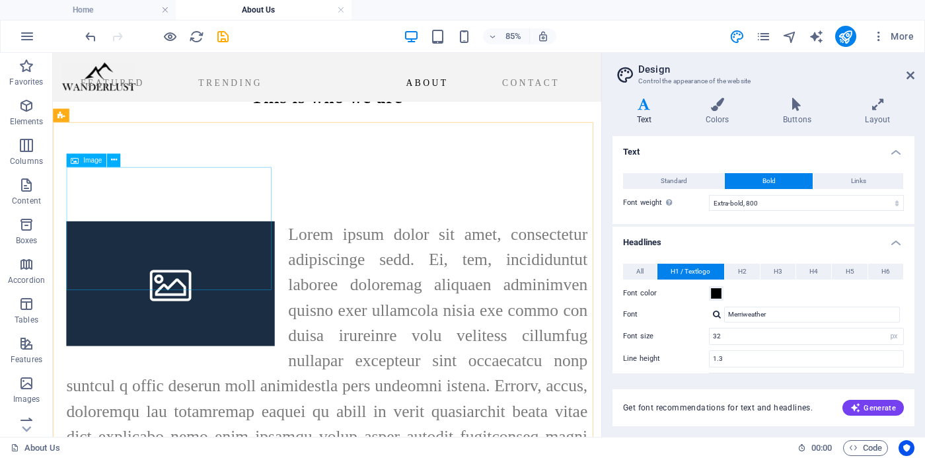
click at [97, 163] on span "Image" at bounding box center [92, 160] width 19 height 7
click at [94, 163] on span "Image" at bounding box center [92, 160] width 19 height 7
select select "%"
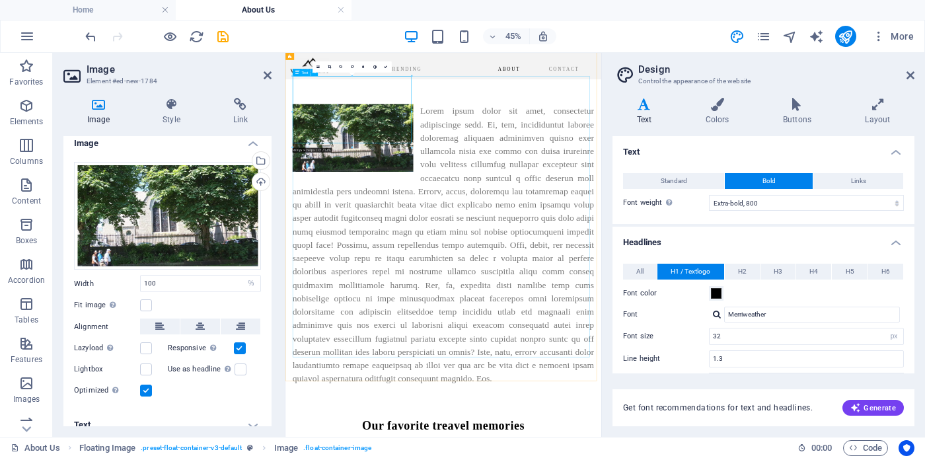
scroll to position [1293, 0]
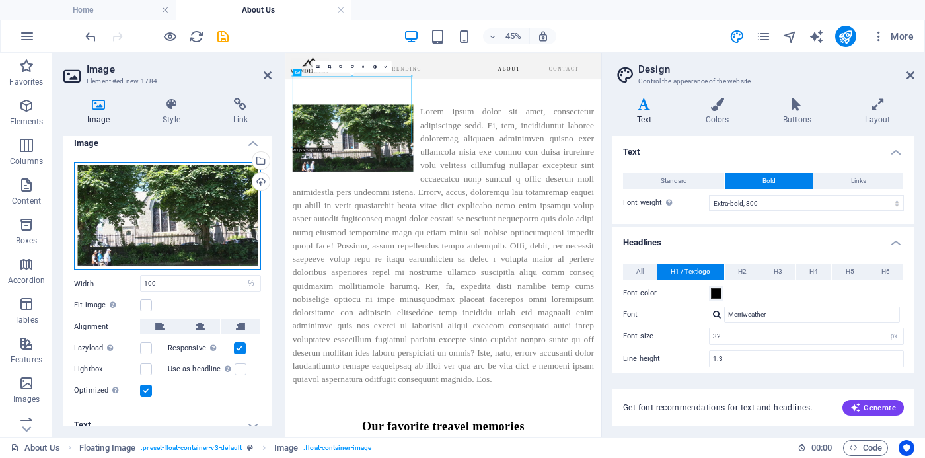
click at [157, 187] on div "Drag files here, click to choose files or select files from Files or our free s…" at bounding box center [167, 216] width 187 height 108
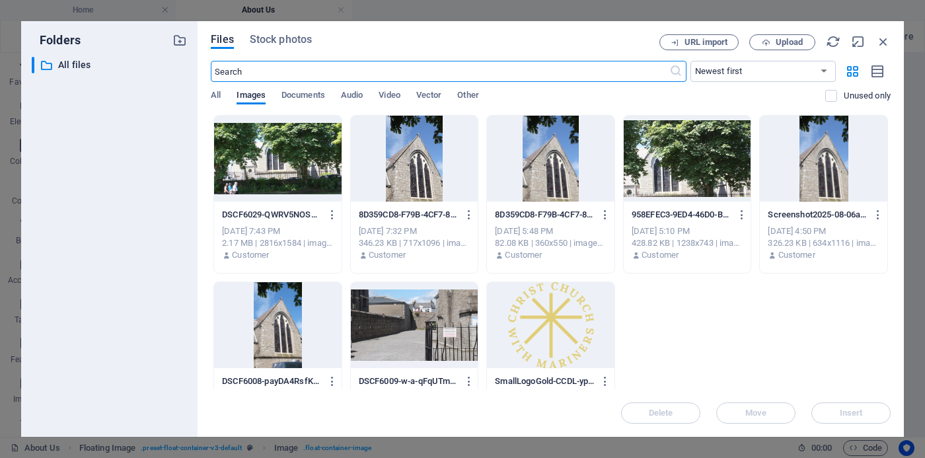
click at [740, 329] on div "DSCF6029-QWRV5NOSV-Z_bPimom7dvw.JPG DSCF6029-QWRV5NOSV-Z_bPimom7dvw.JPG [DATE] …" at bounding box center [551, 277] width 680 height 325
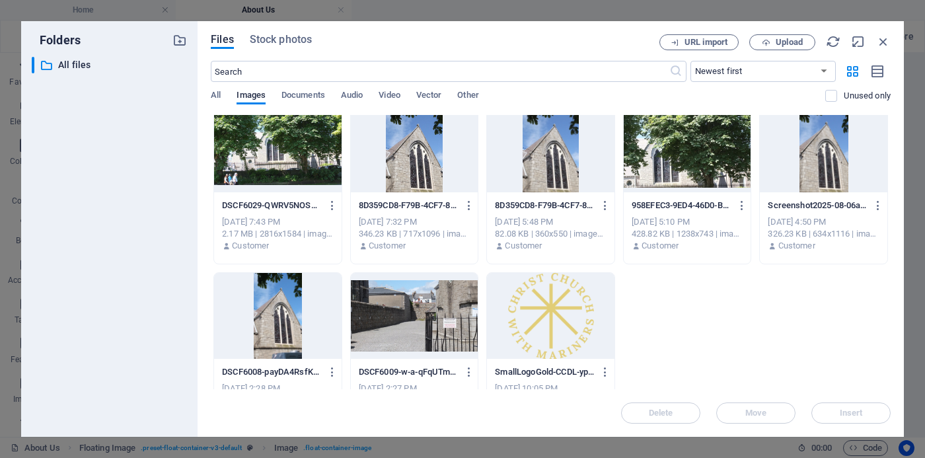
scroll to position [0, 0]
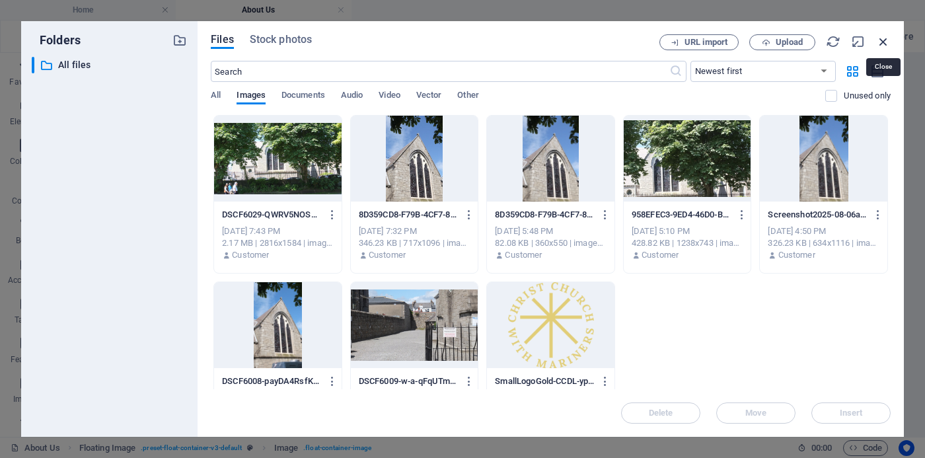
click at [884, 42] on icon "button" at bounding box center [883, 41] width 15 height 15
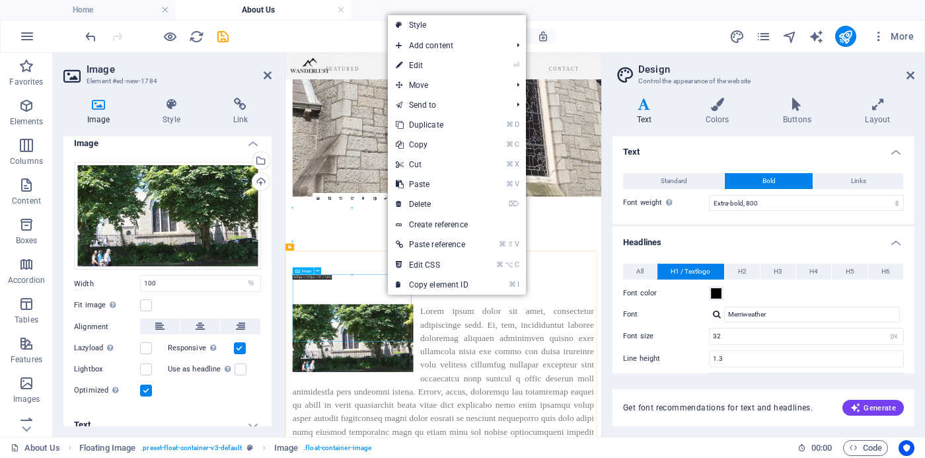
scroll to position [852, 0]
click at [416, 184] on link "⌘ V Paste" at bounding box center [432, 184] width 89 height 20
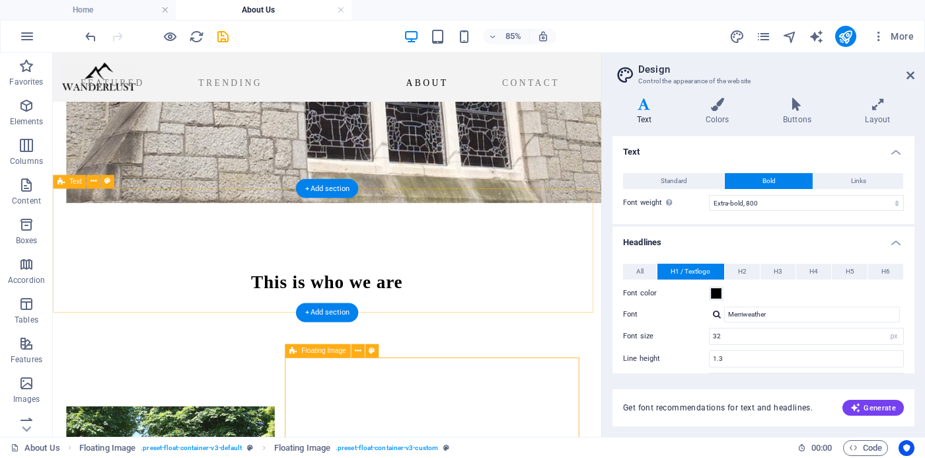
scroll to position [908, 0]
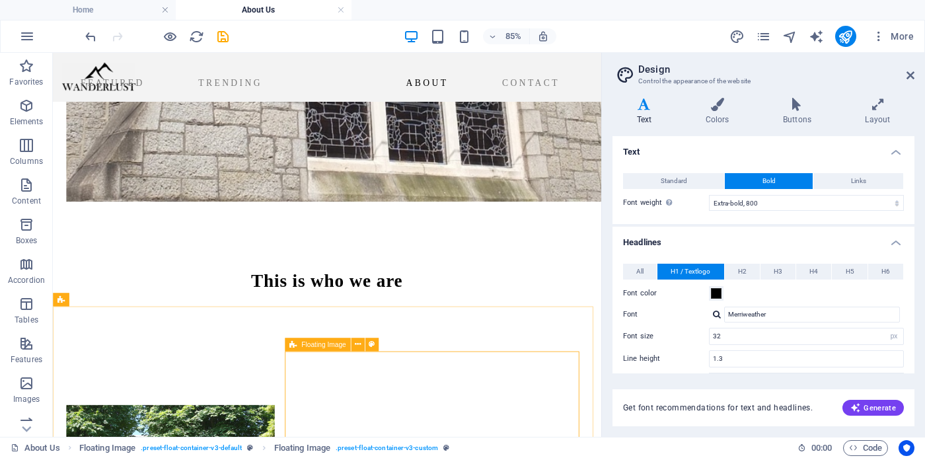
click at [331, 347] on span "Floating Image" at bounding box center [323, 344] width 44 height 7
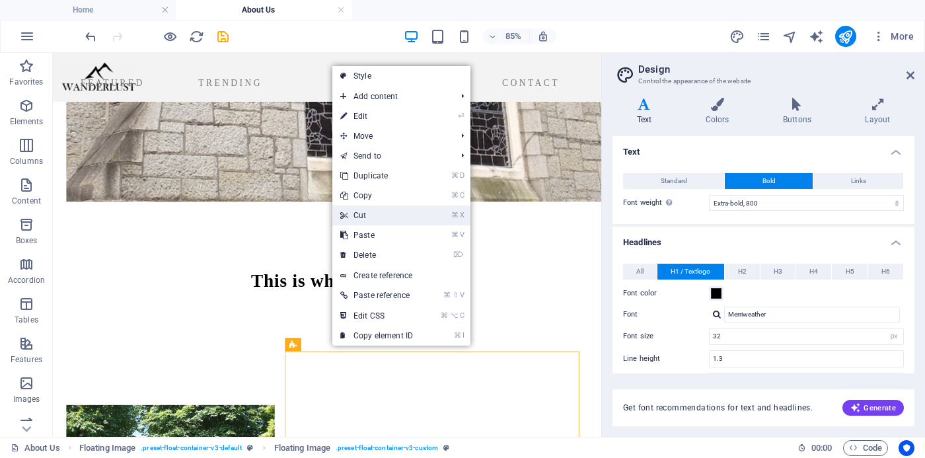
click at [366, 214] on link "⌘ X Cut" at bounding box center [376, 216] width 89 height 20
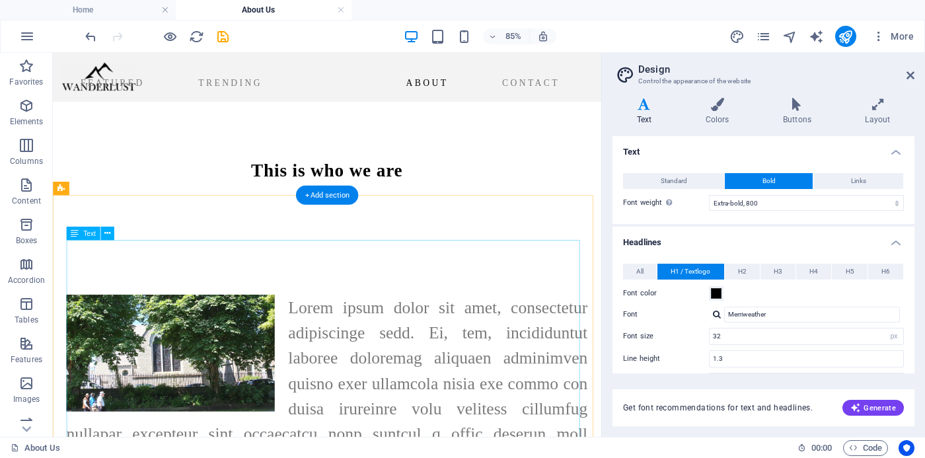
scroll to position [1040, 0]
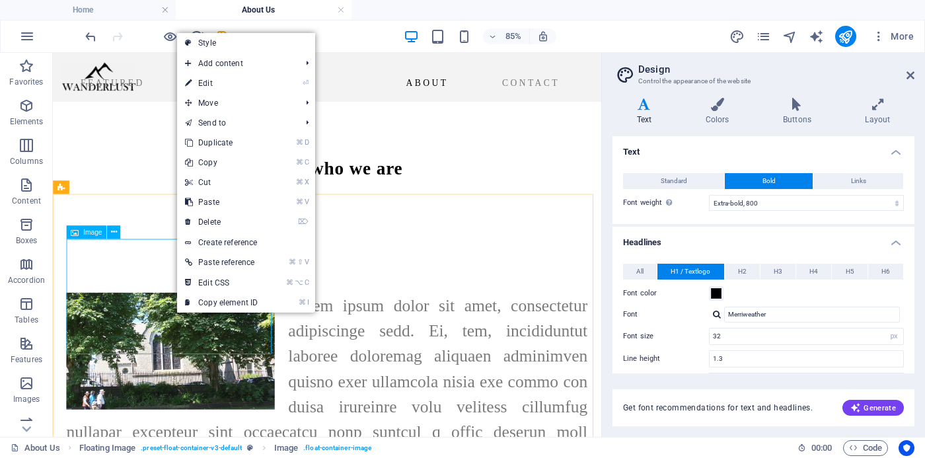
click at [92, 233] on span "Image" at bounding box center [92, 232] width 19 height 7
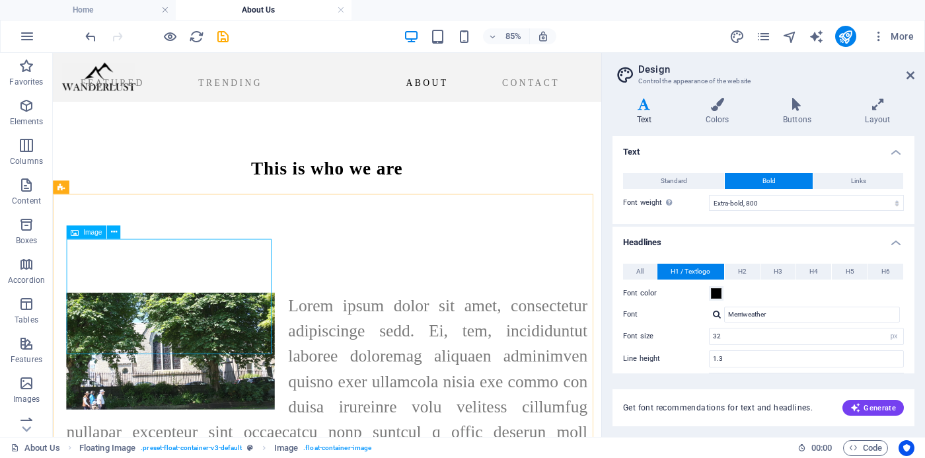
click at [92, 233] on span "Image" at bounding box center [92, 232] width 19 height 7
click at [93, 235] on span "Image" at bounding box center [92, 232] width 19 height 7
select select "%"
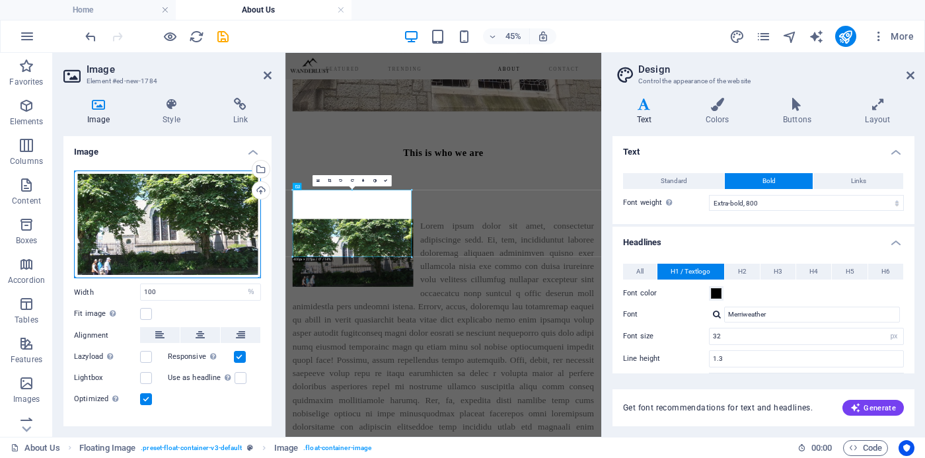
drag, startPoint x: 450, startPoint y: 437, endPoint x: 95, endPoint y: 243, distance: 404.3
click at [95, 243] on div "Drag files here, click to choose files or select files from Files or our free s…" at bounding box center [167, 224] width 187 height 108
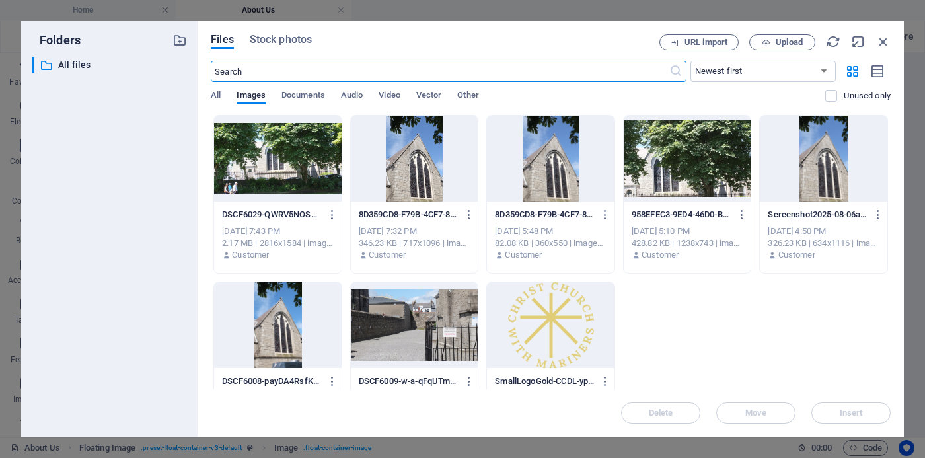
scroll to position [194, 0]
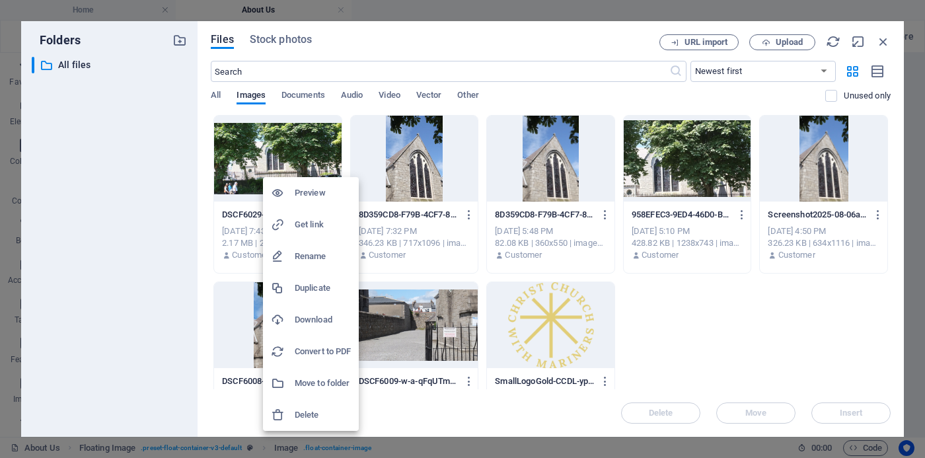
click at [761, 424] on div at bounding box center [462, 229] width 925 height 458
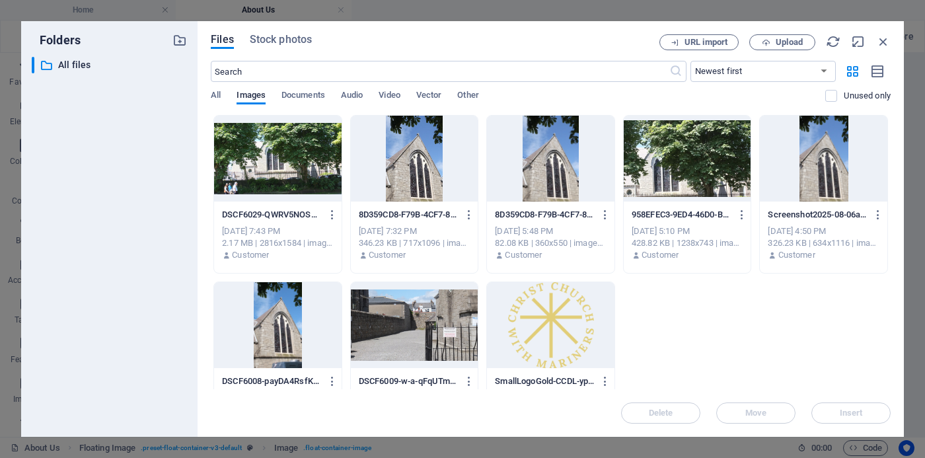
click at [705, 326] on div "DSCF6029-QWRV5NOSV-Z_bPimom7dvw.JPG DSCF6029-QWRV5NOSV-Z_bPimom7dvw.JPG [DATE] …" at bounding box center [551, 277] width 680 height 325
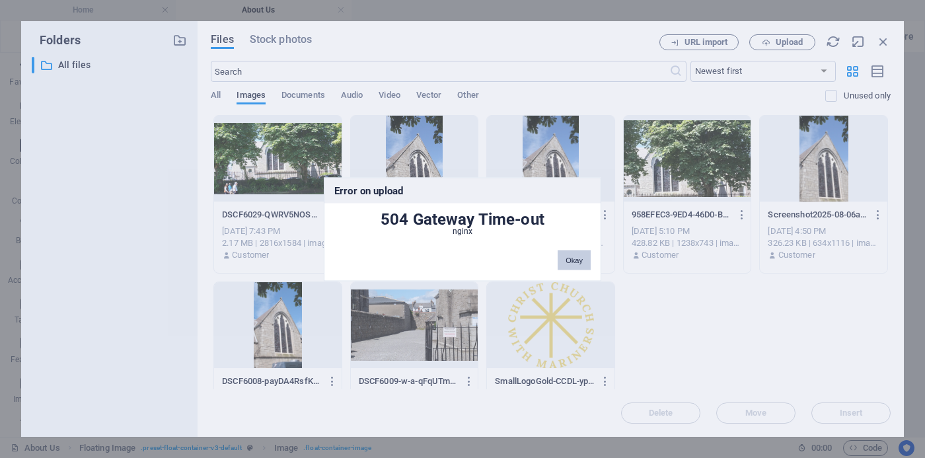
click at [579, 260] on button "Okay" at bounding box center [574, 260] width 33 height 20
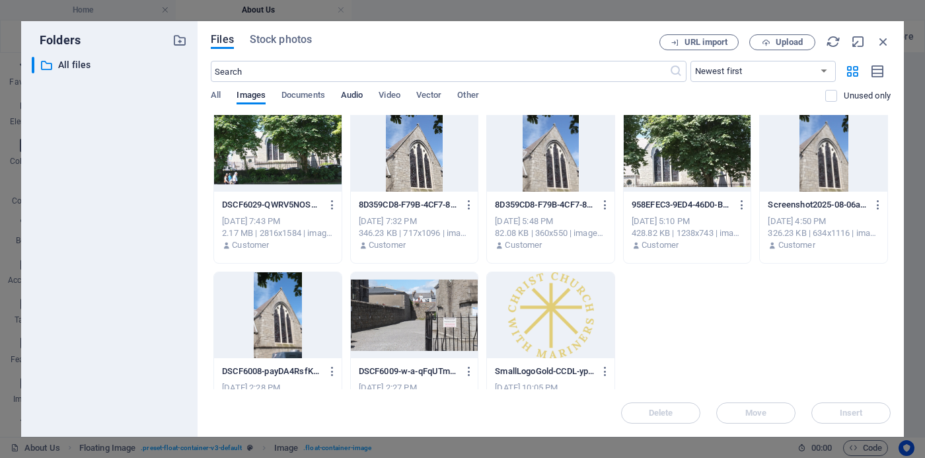
scroll to position [9, 0]
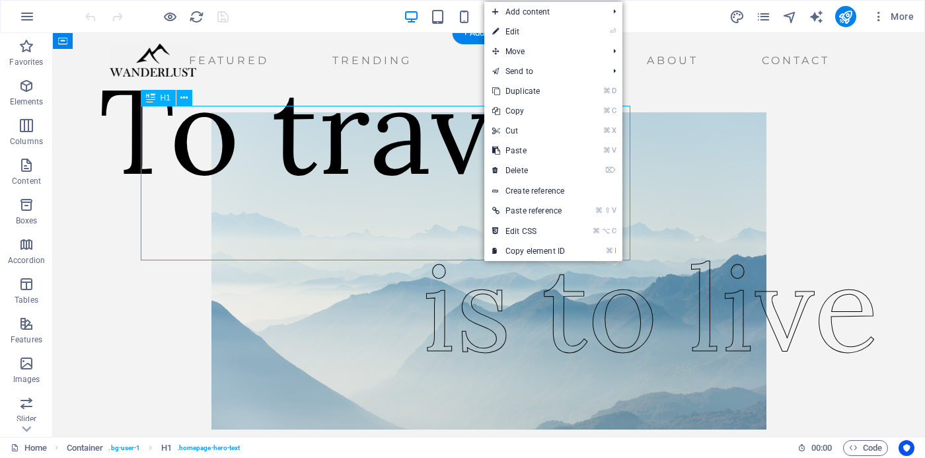
click at [311, 196] on div "To travel" at bounding box center [344, 130] width 490 height 155
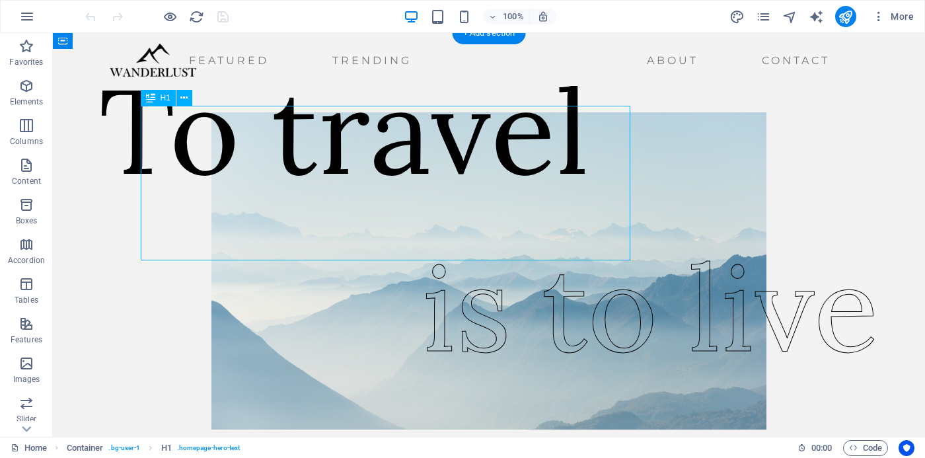
click at [311, 196] on div "To travel" at bounding box center [344, 130] width 490 height 155
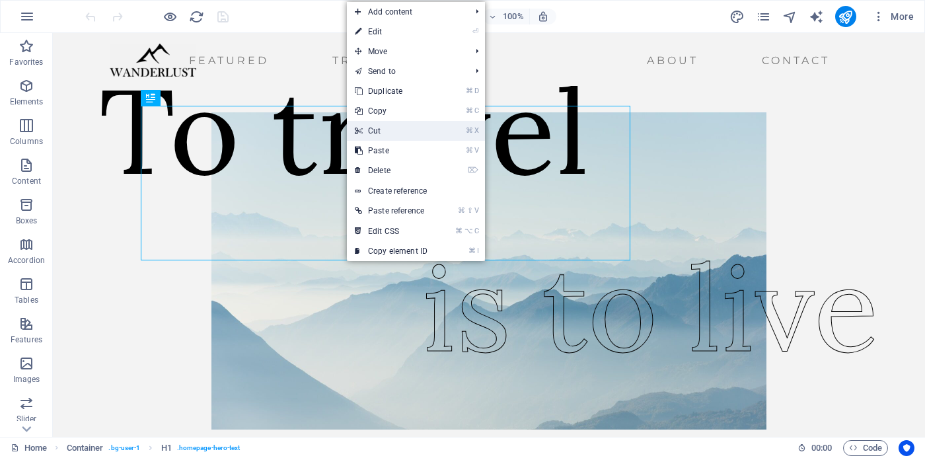
click at [379, 131] on link "⌘ X Cut" at bounding box center [391, 131] width 89 height 20
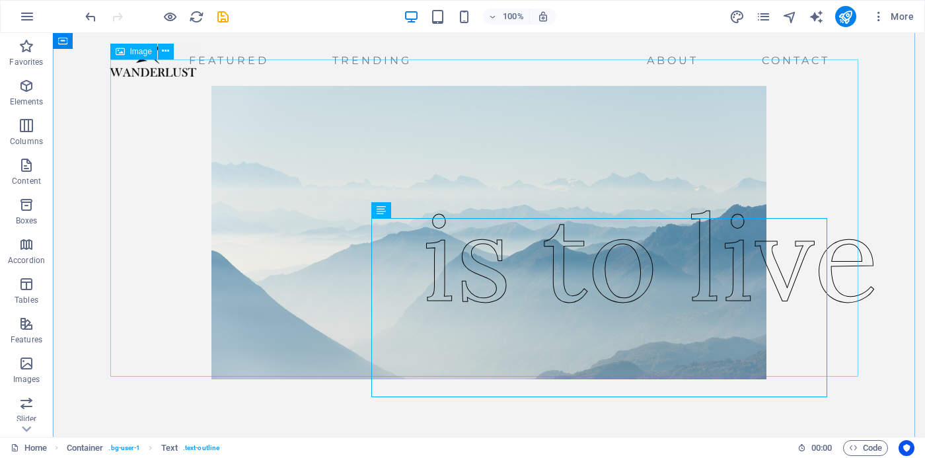
scroll to position [47, 0]
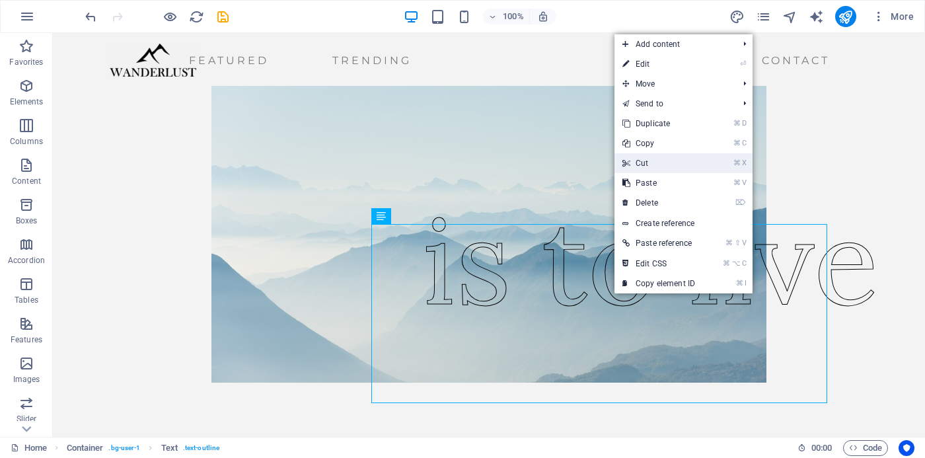
click at [642, 164] on link "⌘ X Cut" at bounding box center [659, 163] width 89 height 20
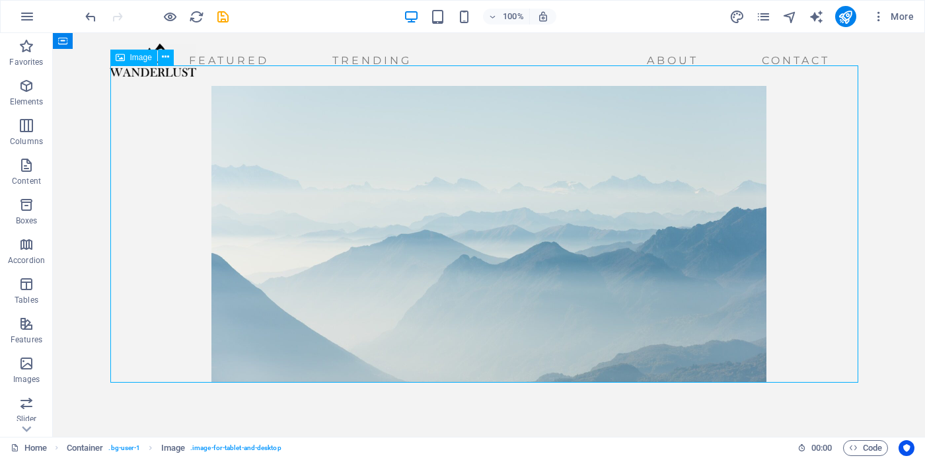
scroll to position [46, 0]
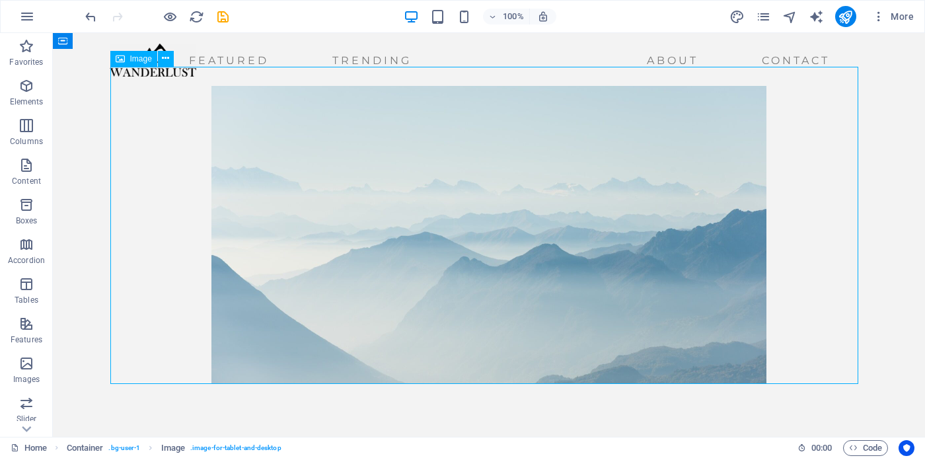
click at [309, 139] on figure at bounding box center [489, 225] width 748 height 317
click at [225, 91] on figure at bounding box center [489, 225] width 748 height 317
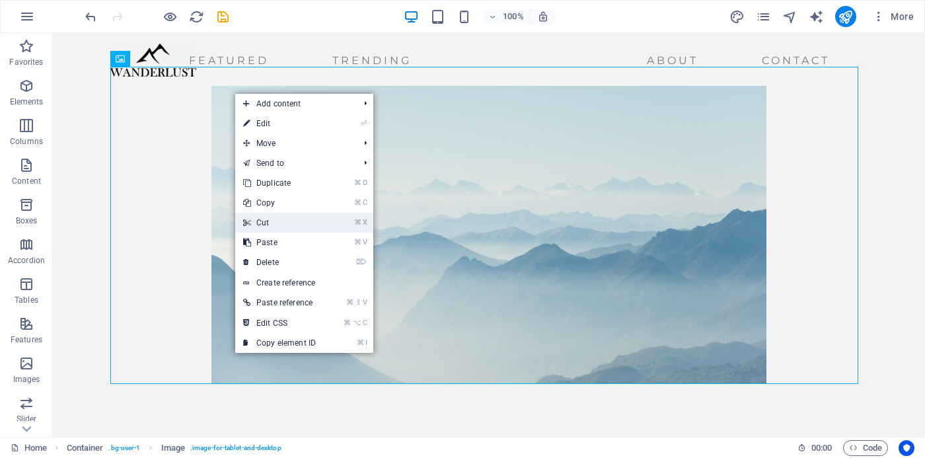
click at [281, 225] on link "⌘ X Cut" at bounding box center [279, 223] width 89 height 20
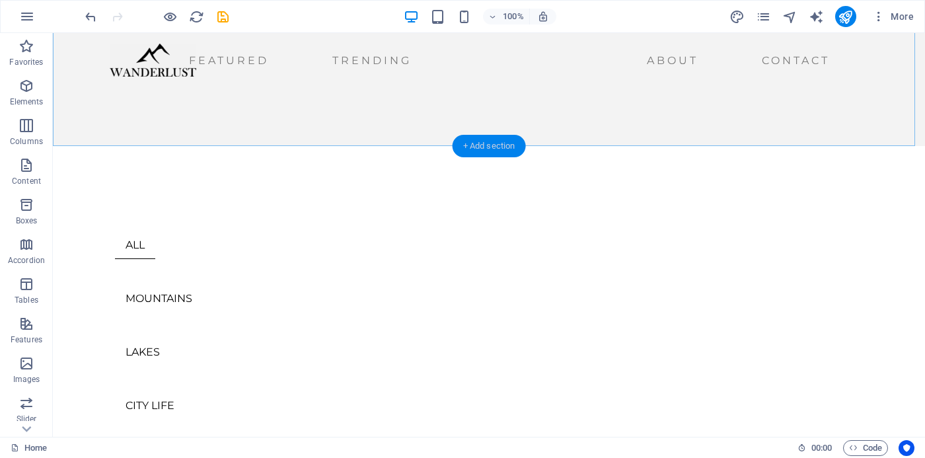
click at [490, 149] on div "+ Add section" at bounding box center [489, 146] width 73 height 22
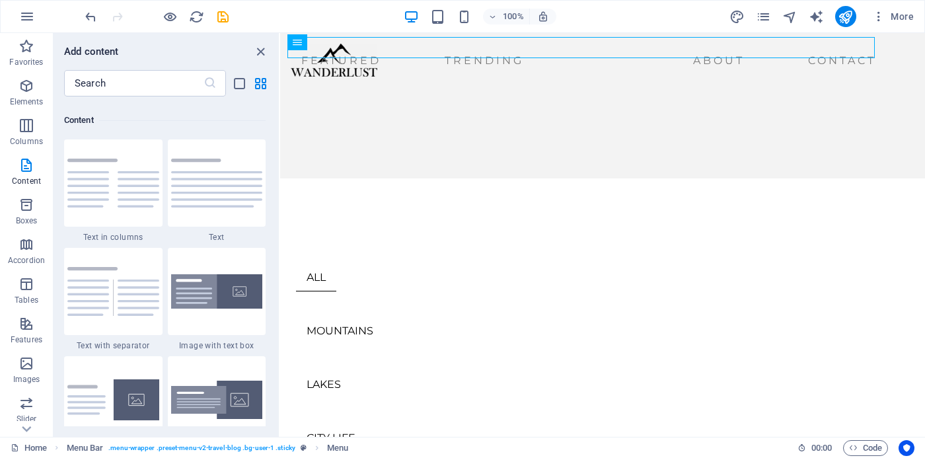
scroll to position [2298, 0]
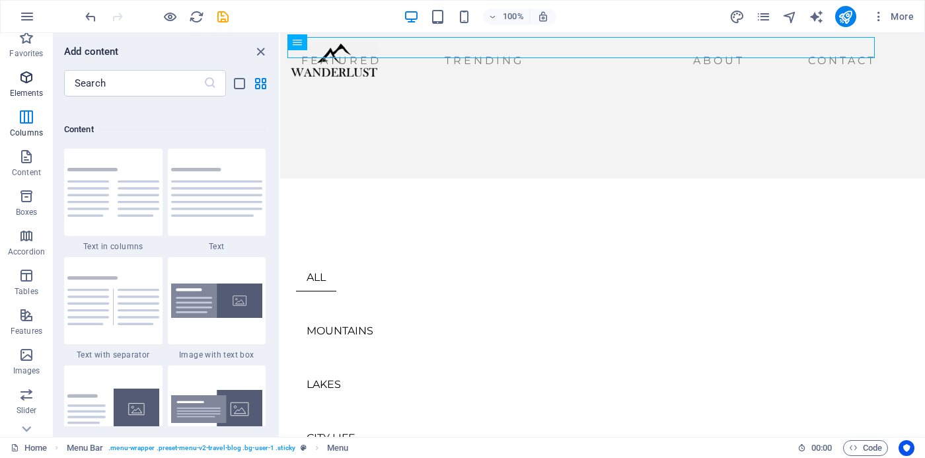
click at [22, 91] on span "Elements" at bounding box center [26, 85] width 53 height 32
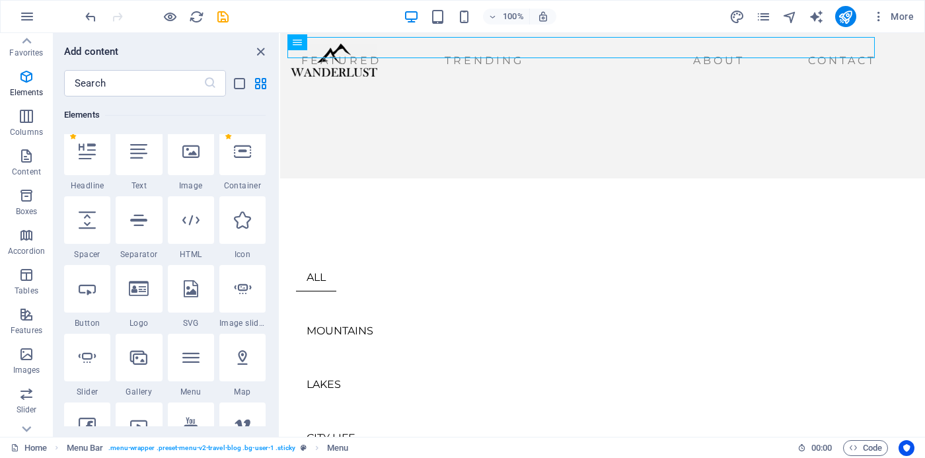
scroll to position [149, 0]
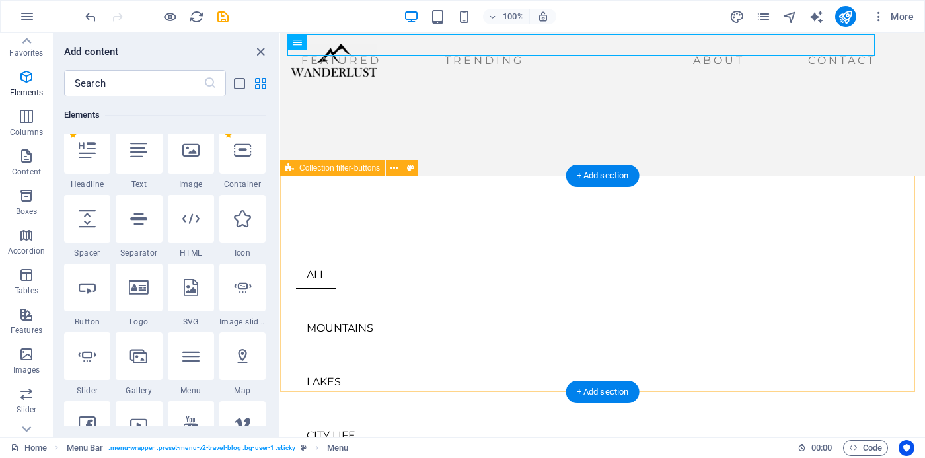
click at [384, 213] on div "ALL MOUNTAINS LAKES CITY LIFE WILD LIFE TRENDING" at bounding box center [602, 378] width 645 height 404
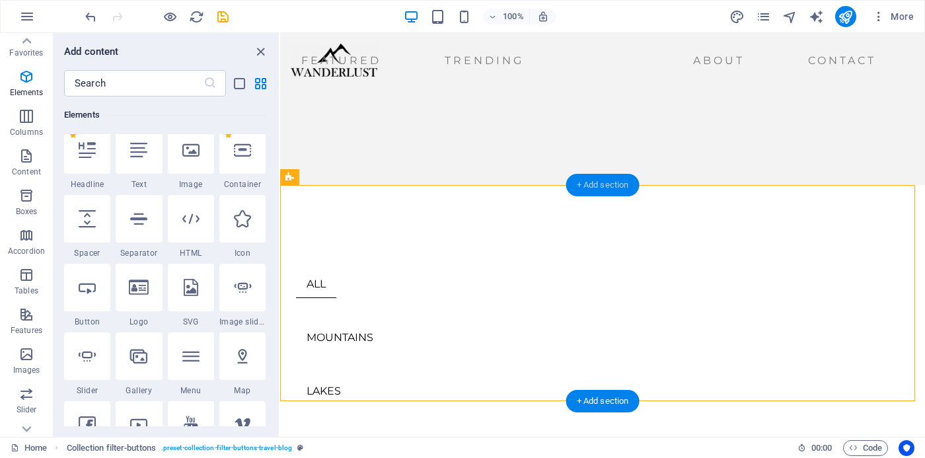
drag, startPoint x: 612, startPoint y: 187, endPoint x: 569, endPoint y: 180, distance: 43.6
click at [612, 187] on div "+ Add section" at bounding box center [602, 185] width 73 height 22
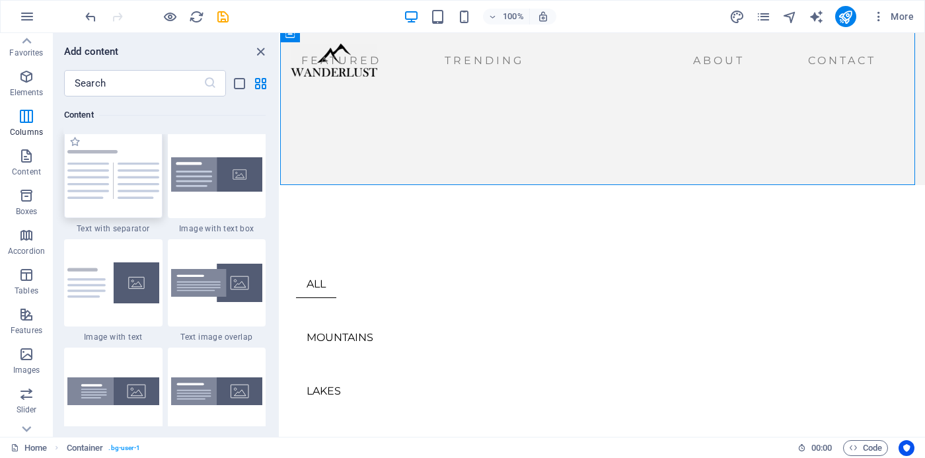
scroll to position [2420, 0]
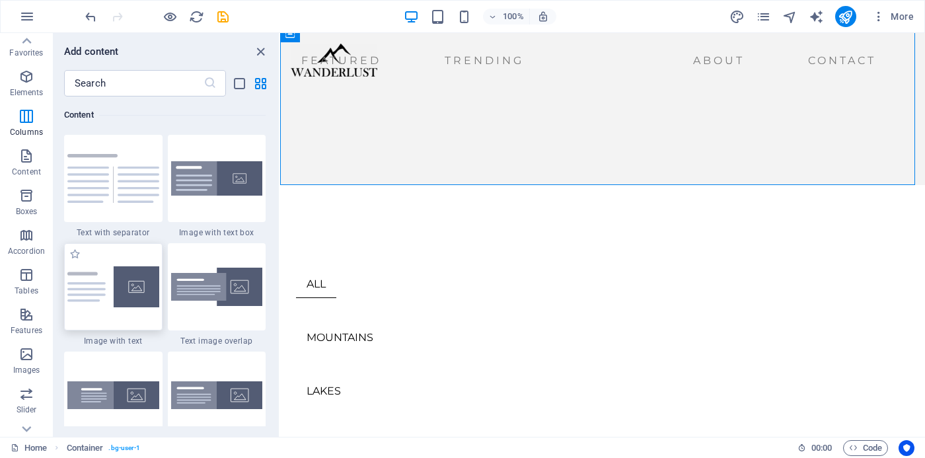
click at [140, 291] on img at bounding box center [113, 286] width 92 height 41
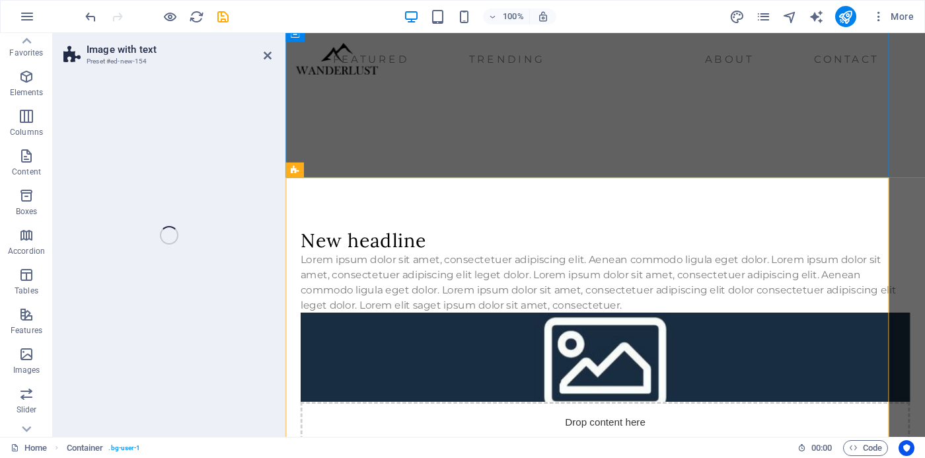
scroll to position [9, 0]
select select "rem"
select select "px"
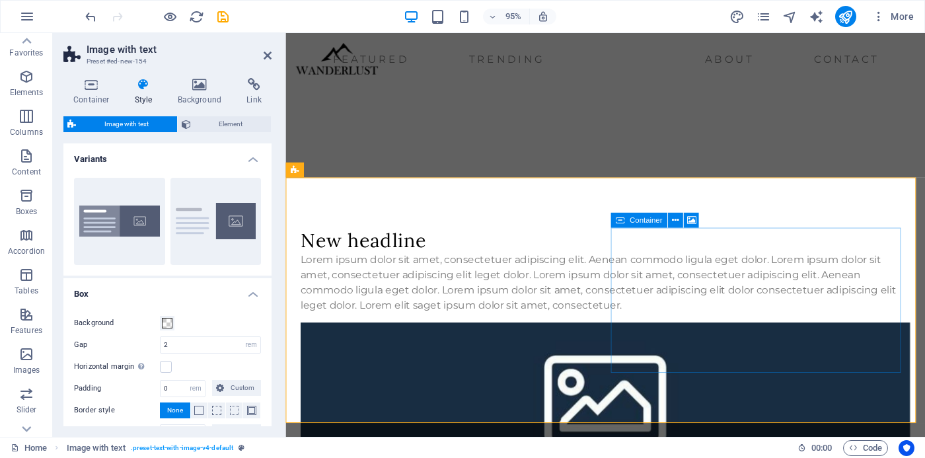
click at [646, 223] on span "Container" at bounding box center [646, 219] width 32 height 7
click at [679, 222] on button at bounding box center [675, 220] width 15 height 15
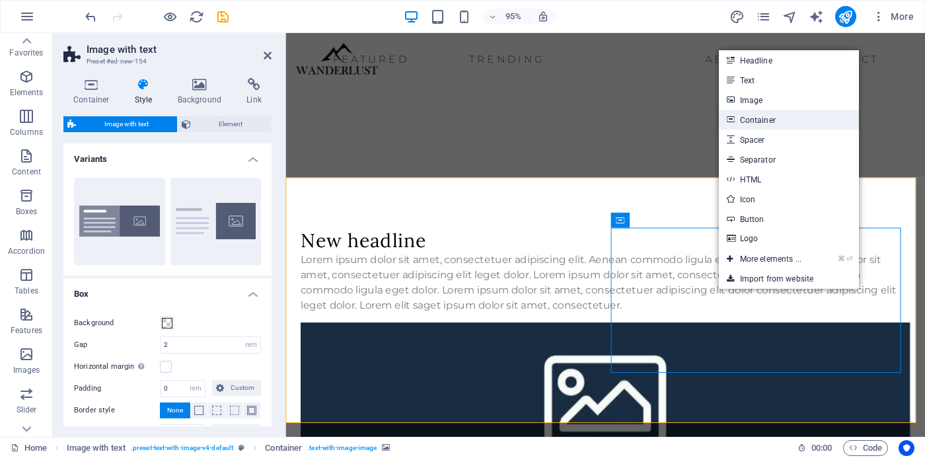
click at [763, 120] on link "Container" at bounding box center [789, 120] width 140 height 20
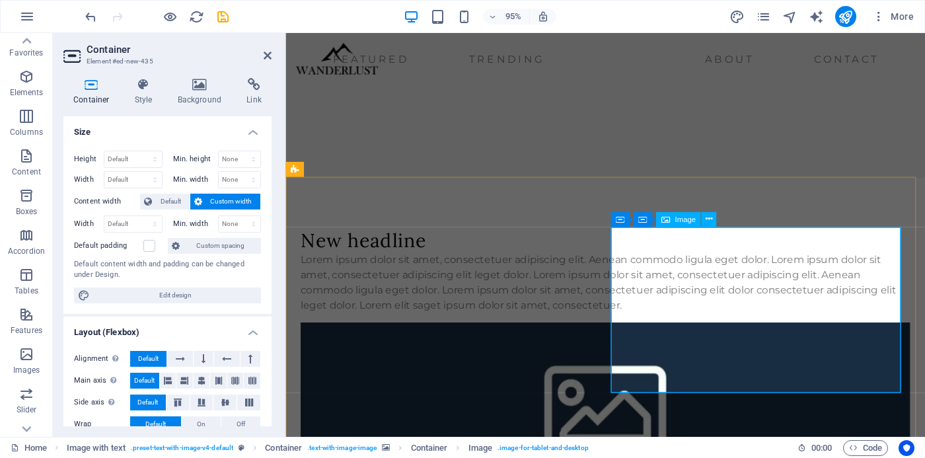
scroll to position [7, 0]
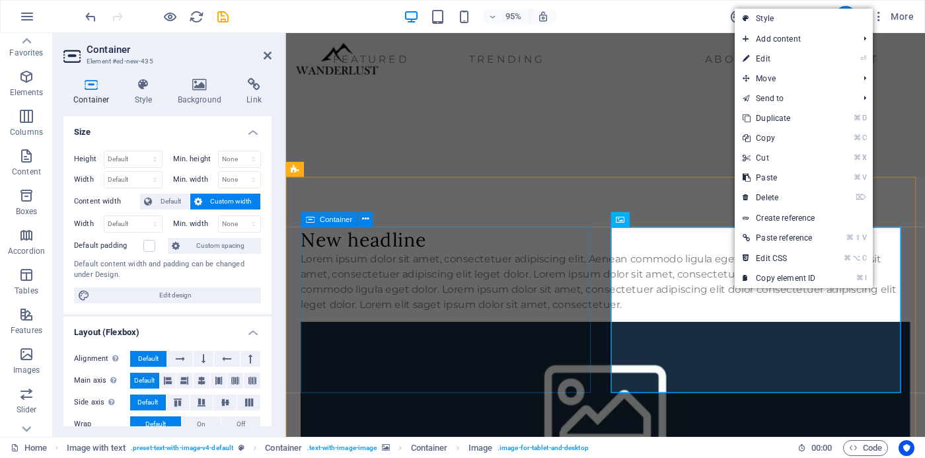
drag, startPoint x: 498, startPoint y: 394, endPoint x: 539, endPoint y: 390, distance: 41.2
click at [498, 326] on div "New headline Lorem ipsum dolor sit amet, consectetuer adipiscing elit. Aenean c…" at bounding box center [622, 281] width 642 height 89
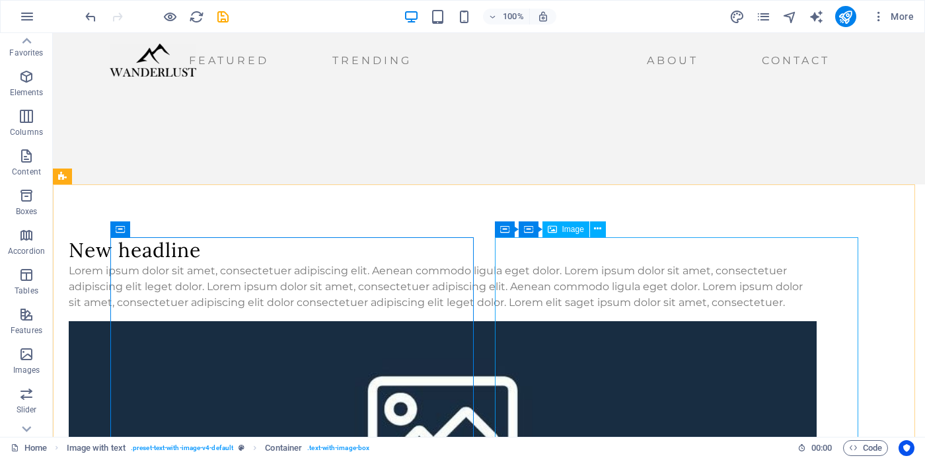
scroll to position [8, 0]
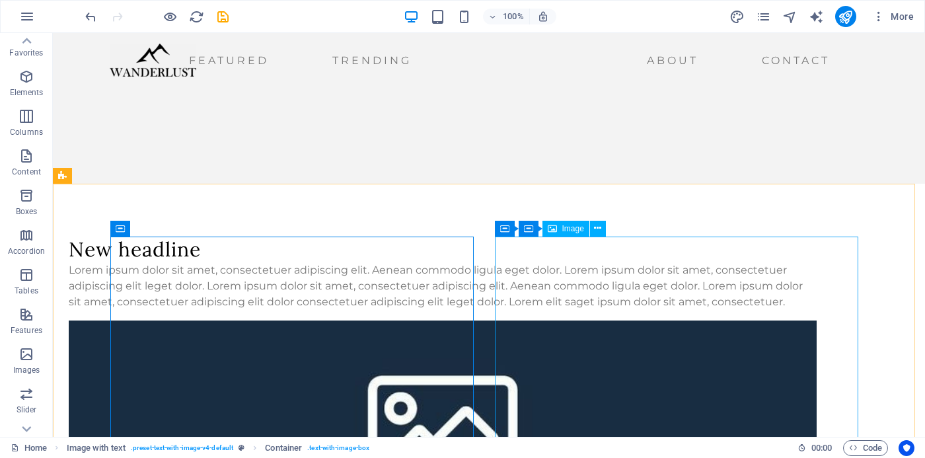
click at [577, 232] on span "Image" at bounding box center [573, 229] width 22 height 8
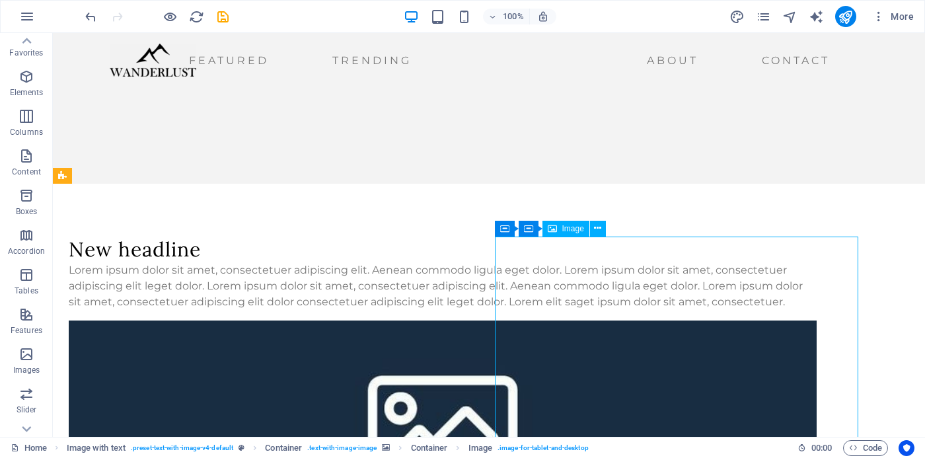
click at [577, 232] on span "Image" at bounding box center [573, 229] width 22 height 8
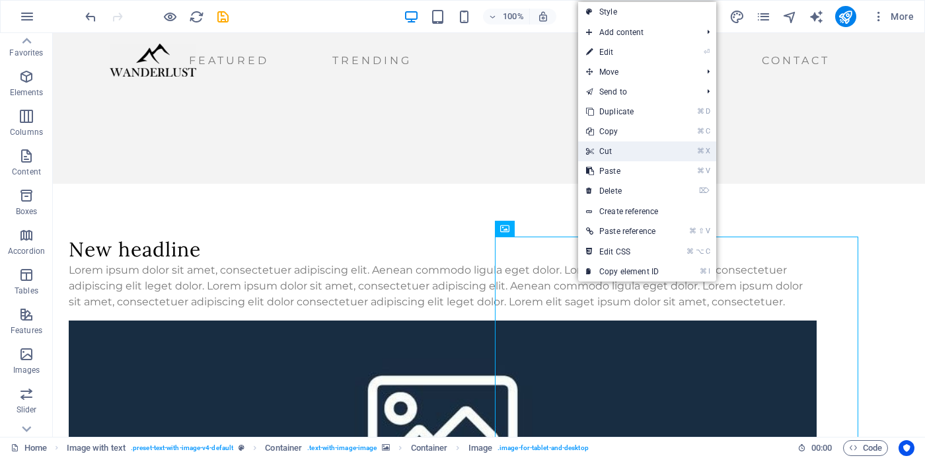
drag, startPoint x: 605, startPoint y: 150, endPoint x: 545, endPoint y: 133, distance: 61.7
click at [605, 150] on link "⌘ X Cut" at bounding box center [622, 151] width 89 height 20
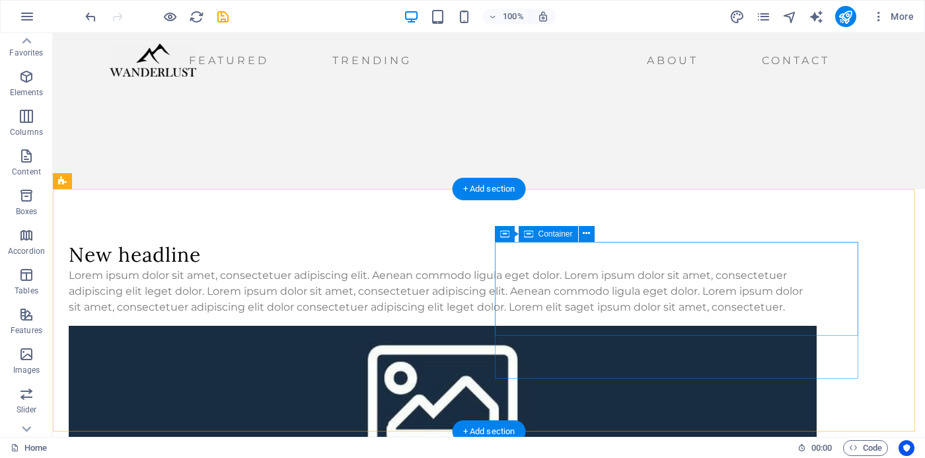
scroll to position [7, 0]
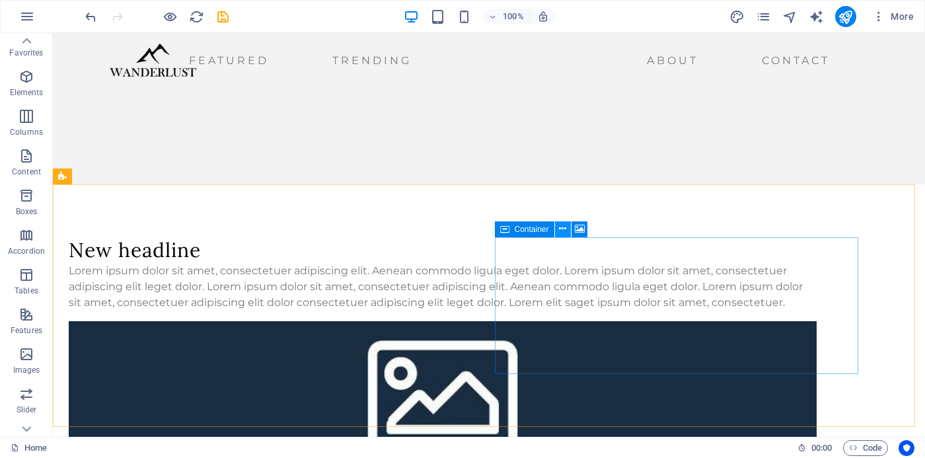
click at [562, 230] on icon at bounding box center [562, 229] width 7 height 14
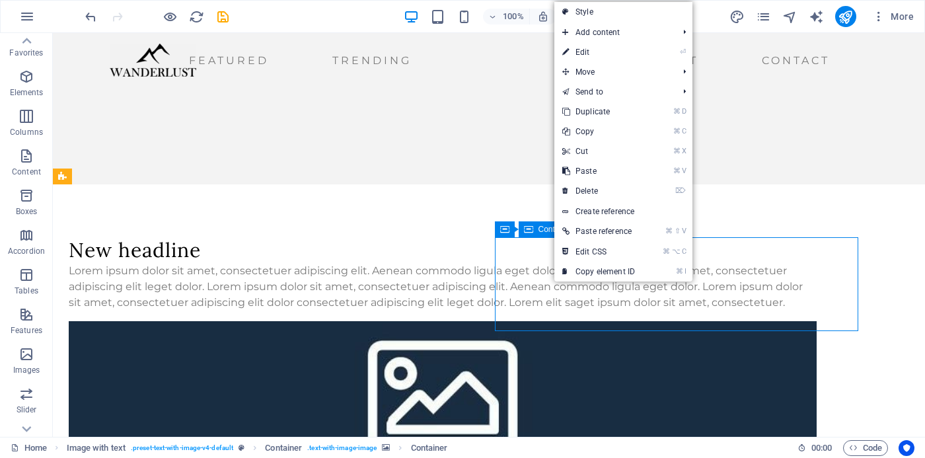
click at [540, 235] on div "Container" at bounding box center [548, 229] width 59 height 16
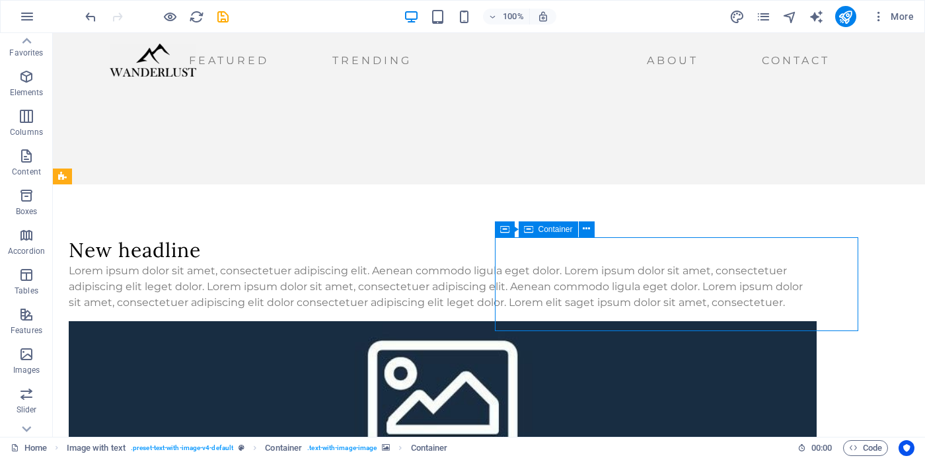
click at [531, 231] on icon at bounding box center [528, 229] width 9 height 16
click at [526, 233] on icon at bounding box center [528, 229] width 9 height 16
drag, startPoint x: 526, startPoint y: 233, endPoint x: 246, endPoint y: 210, distance: 280.4
click at [526, 233] on icon at bounding box center [528, 229] width 9 height 16
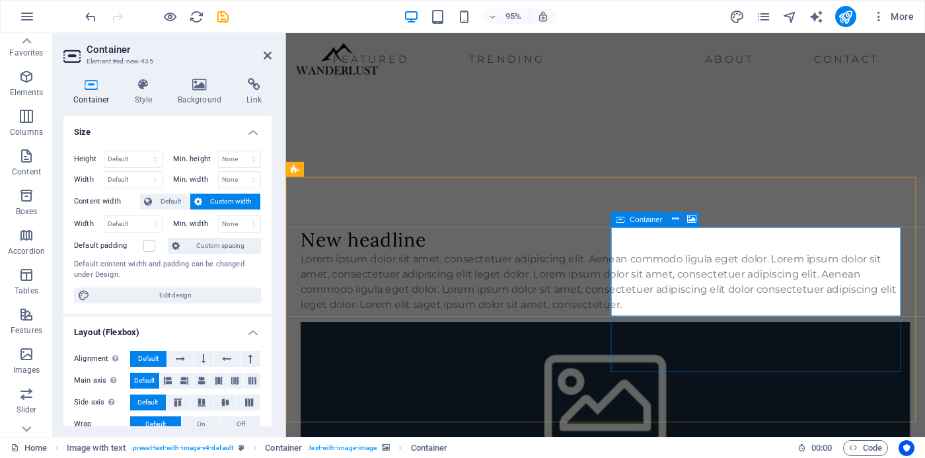
click at [618, 220] on icon at bounding box center [620, 219] width 9 height 15
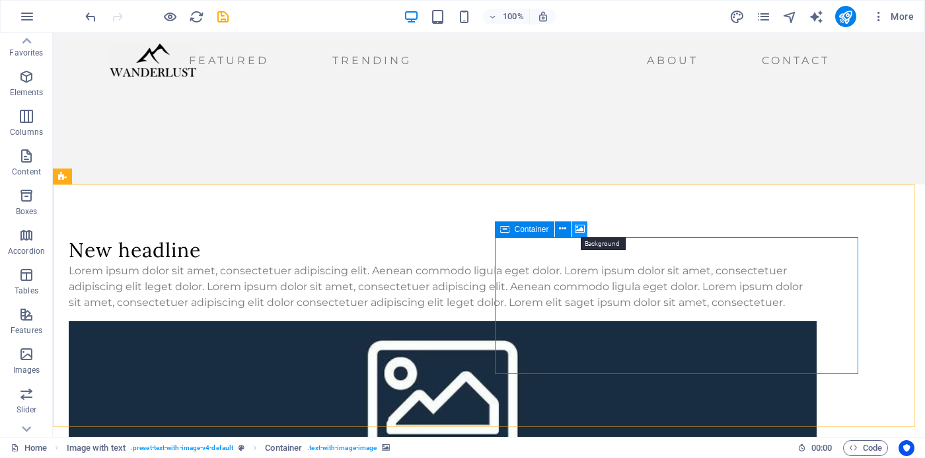
click at [579, 231] on icon at bounding box center [580, 229] width 10 height 14
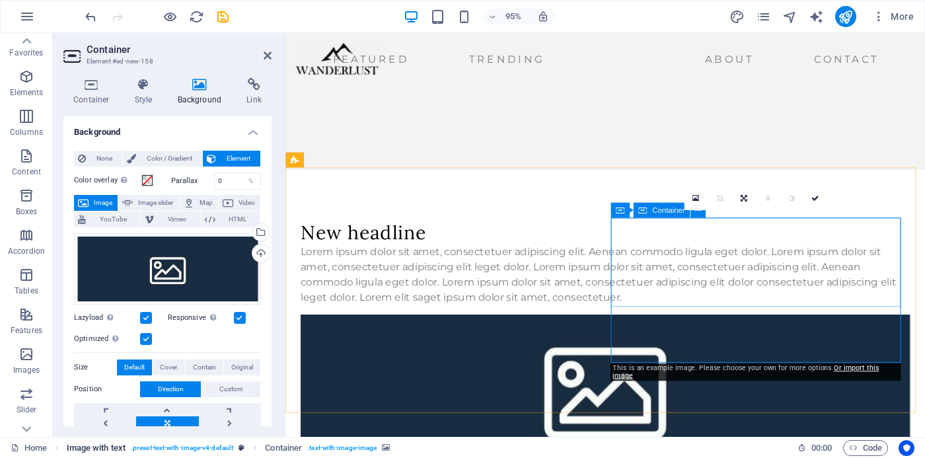
scroll to position [17, 0]
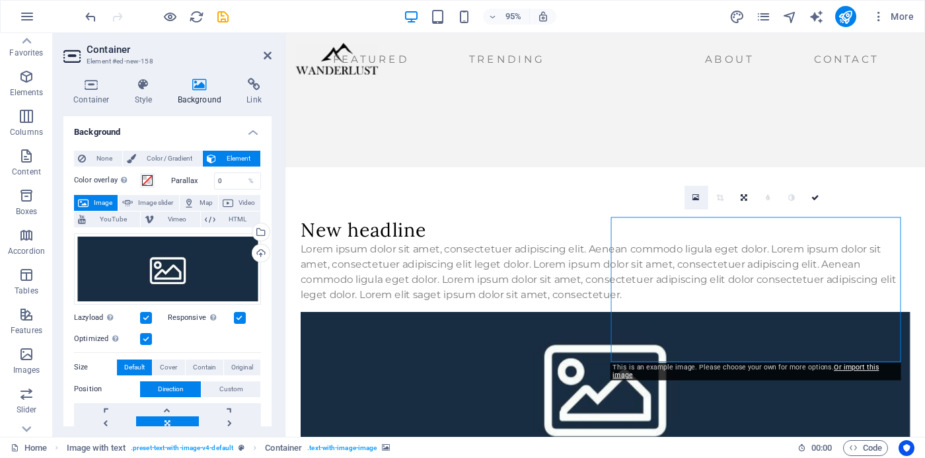
click at [697, 199] on icon at bounding box center [696, 197] width 7 height 9
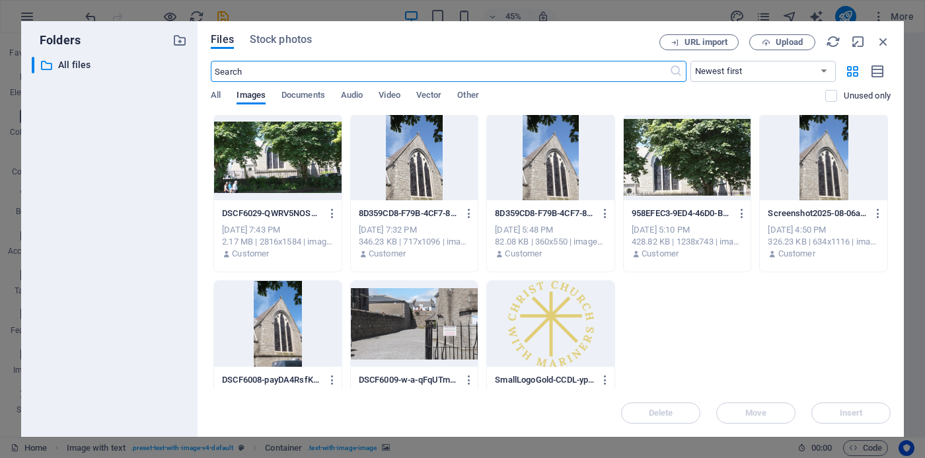
scroll to position [4, 0]
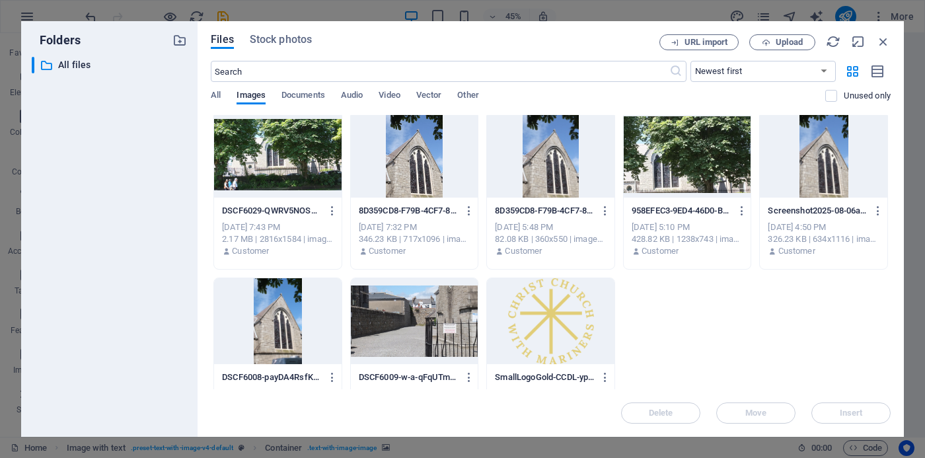
click at [406, 170] on div at bounding box center [415, 155] width 128 height 86
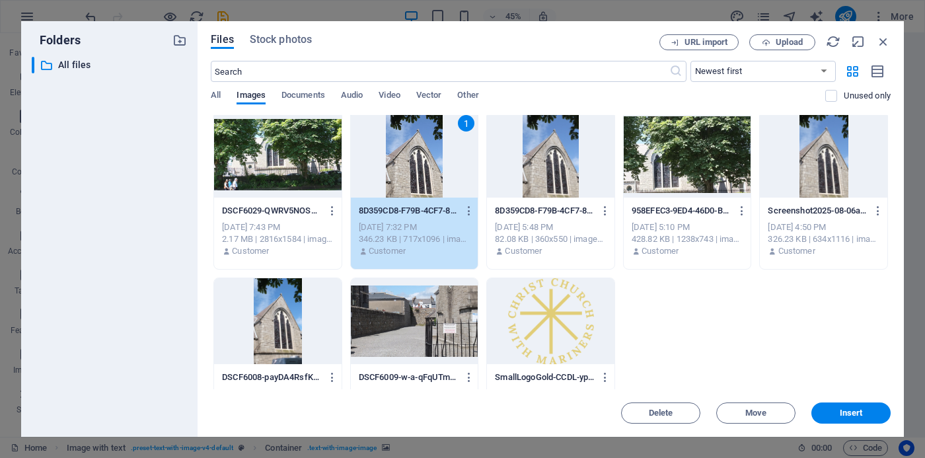
drag, startPoint x: 406, startPoint y: 170, endPoint x: 127, endPoint y: 143, distance: 280.8
click at [406, 170] on div "1" at bounding box center [415, 155] width 128 height 86
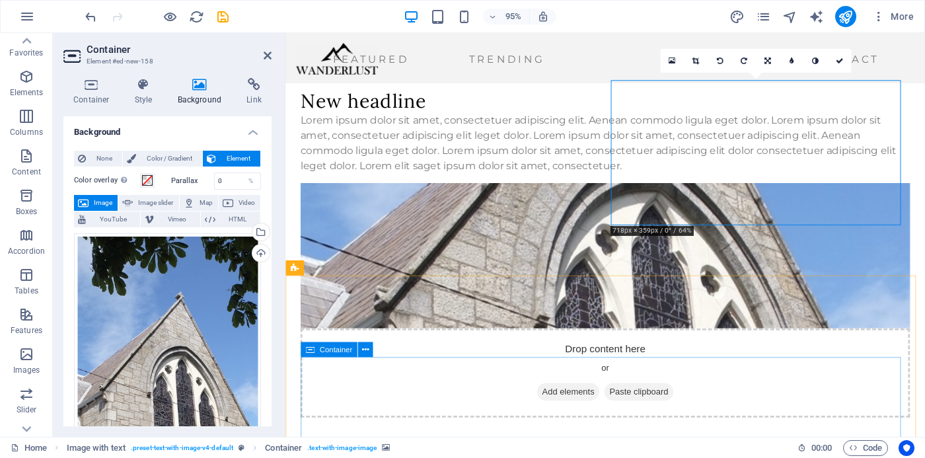
scroll to position [140, 0]
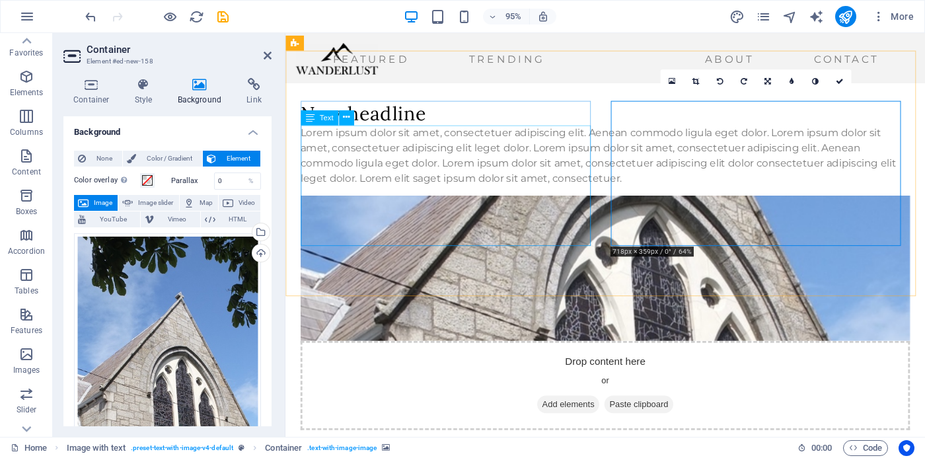
click at [420, 194] on div "Lorem ipsum dolor sit amet, consectetuer adipiscing elit. Aenean commodo ligula…" at bounding box center [622, 161] width 642 height 63
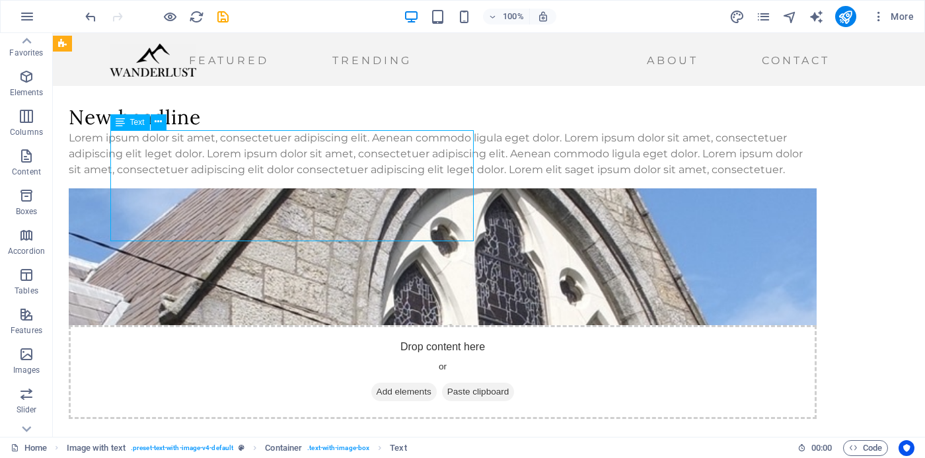
click at [235, 178] on div "Lorem ipsum dolor sit amet, consectetuer adipiscing elit. Aenean commodo ligula…" at bounding box center [443, 154] width 748 height 48
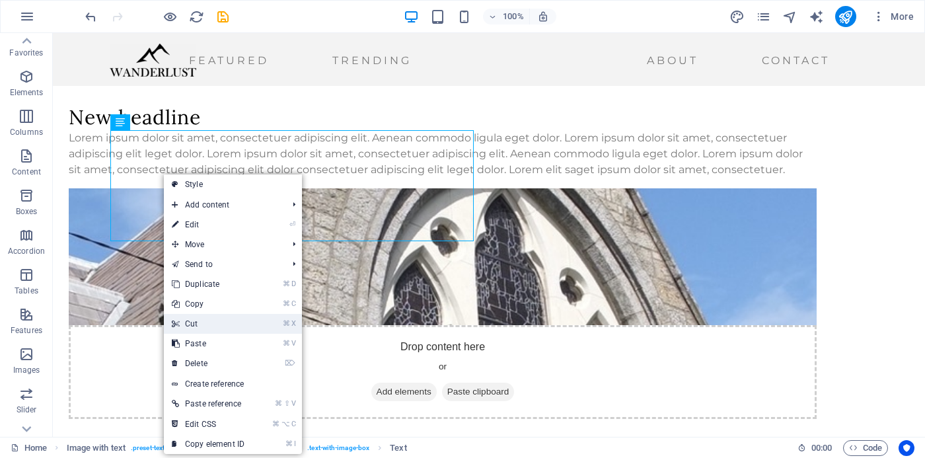
click at [213, 326] on link "⌘ X Cut" at bounding box center [208, 324] width 89 height 20
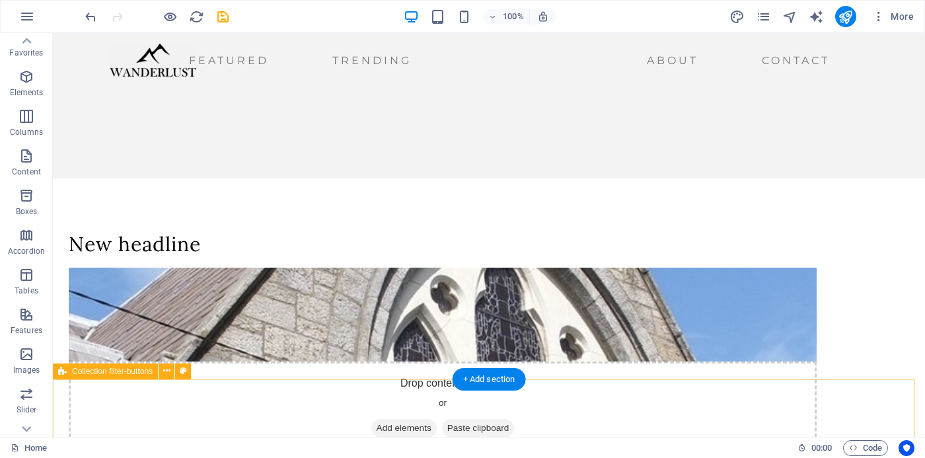
scroll to position [14, 0]
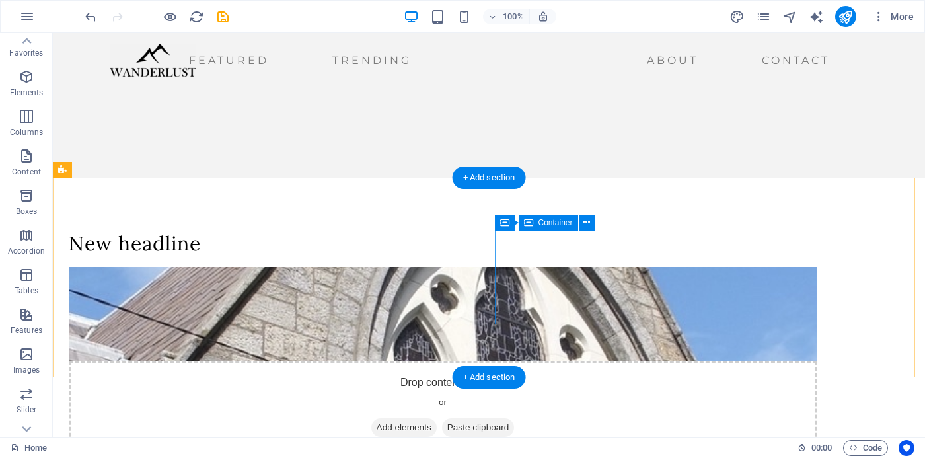
click at [667, 361] on div "Drop content here or Add elements Paste clipboard" at bounding box center [443, 408] width 748 height 94
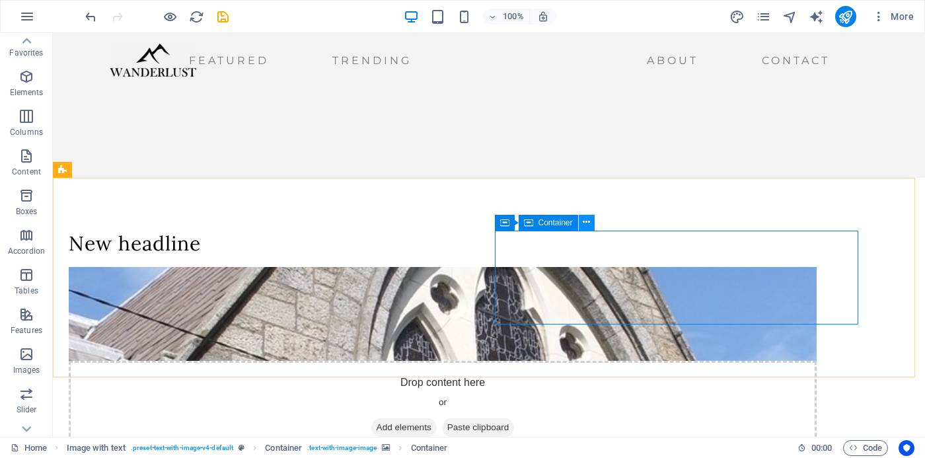
click at [587, 217] on icon at bounding box center [586, 222] width 7 height 14
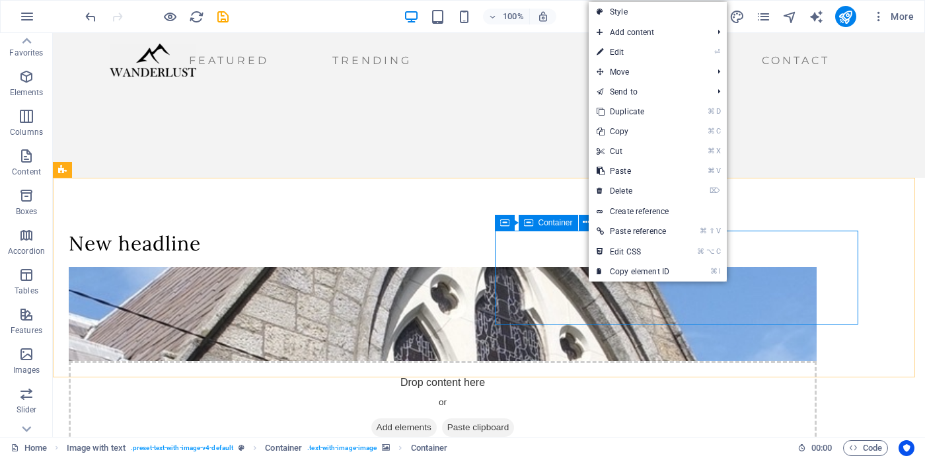
click at [529, 228] on icon at bounding box center [528, 223] width 9 height 16
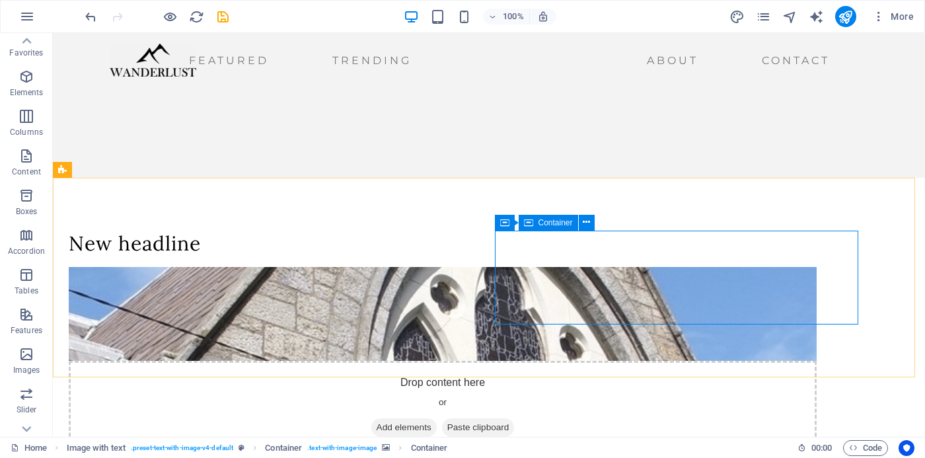
click at [529, 228] on icon at bounding box center [528, 223] width 9 height 16
click at [580, 223] on icon at bounding box center [580, 222] width 10 height 14
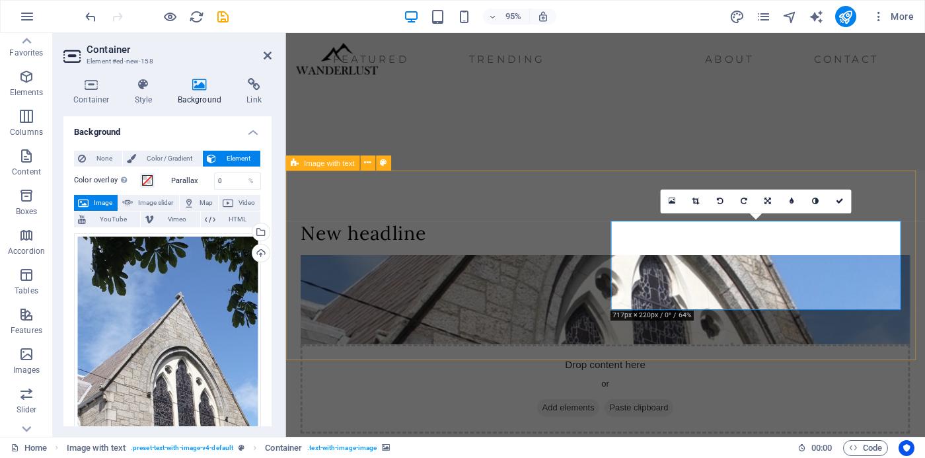
click at [669, 333] on div "New headline Drop content here or Add elements Paste clipboard" at bounding box center [621, 343] width 673 height 330
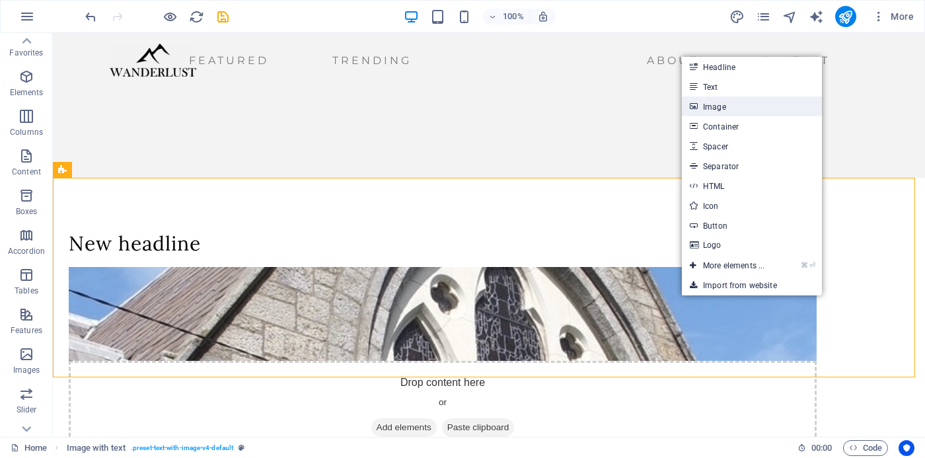
click at [723, 110] on link "Image" at bounding box center [752, 106] width 140 height 20
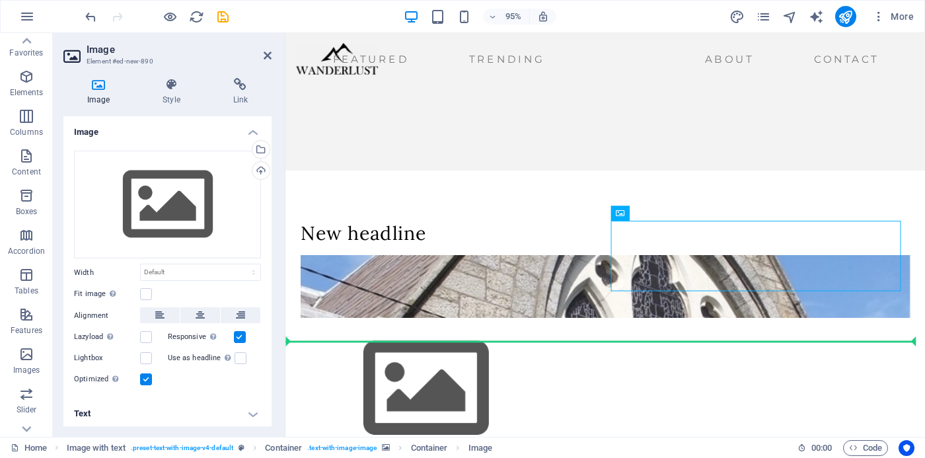
drag, startPoint x: 787, startPoint y: 301, endPoint x: 789, endPoint y: 365, distance: 63.5
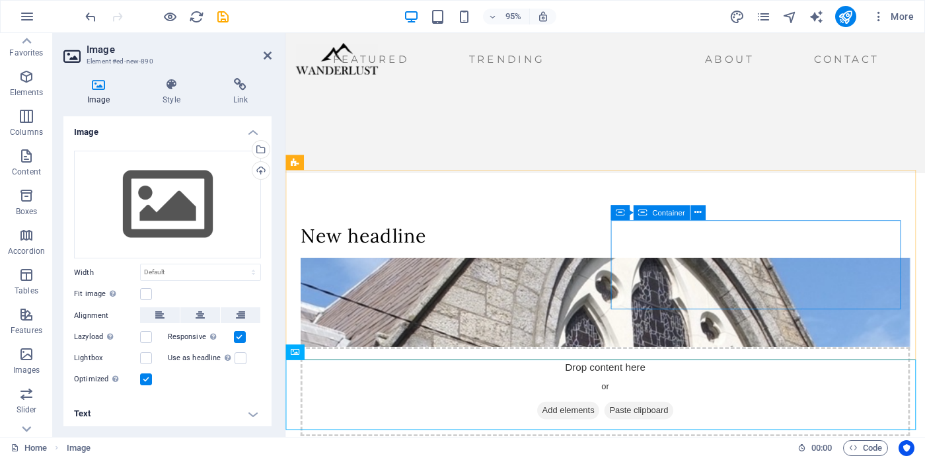
scroll to position [15, 0]
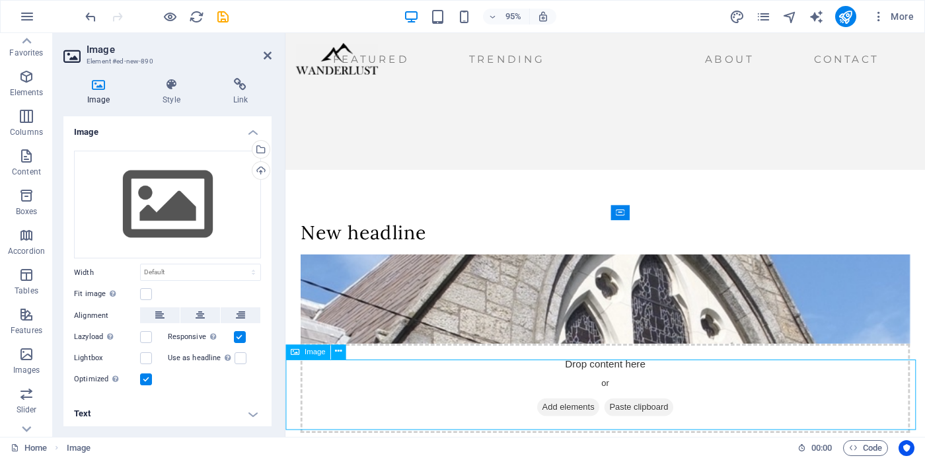
drag, startPoint x: 769, startPoint y: 323, endPoint x: 773, endPoint y: 382, distance: 59.0
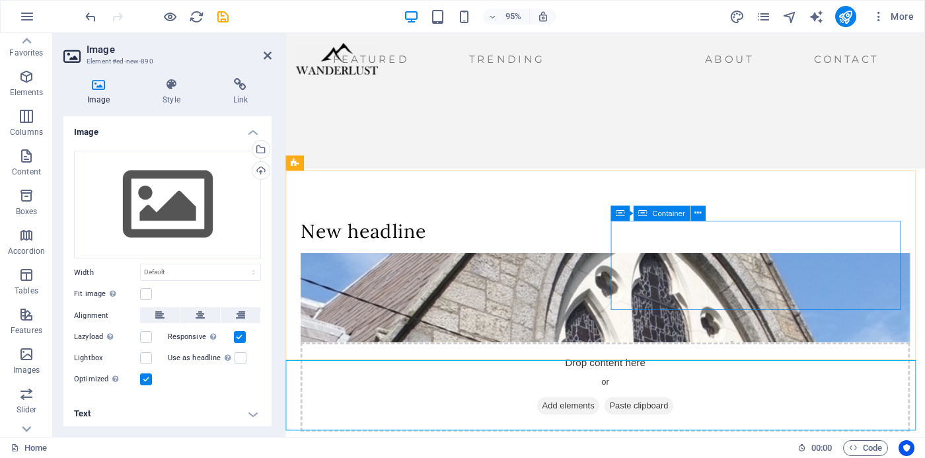
scroll to position [14, 0]
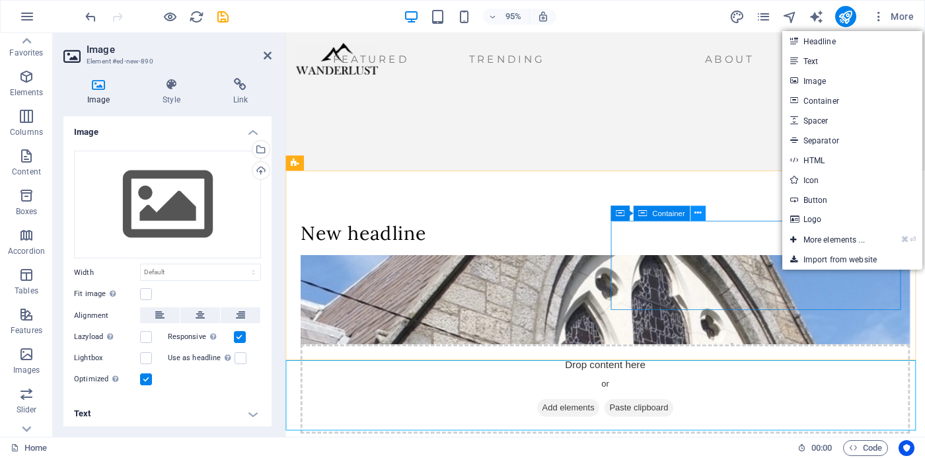
click at [700, 213] on icon at bounding box center [698, 213] width 7 height 13
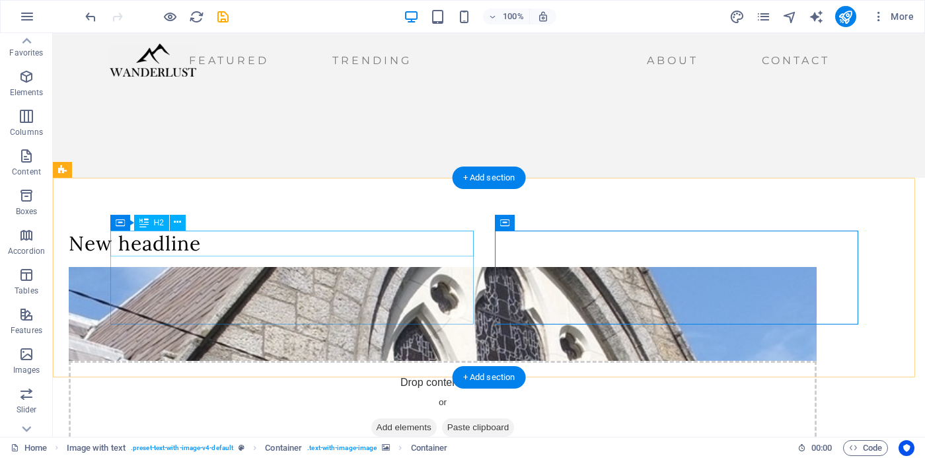
scroll to position [15, 0]
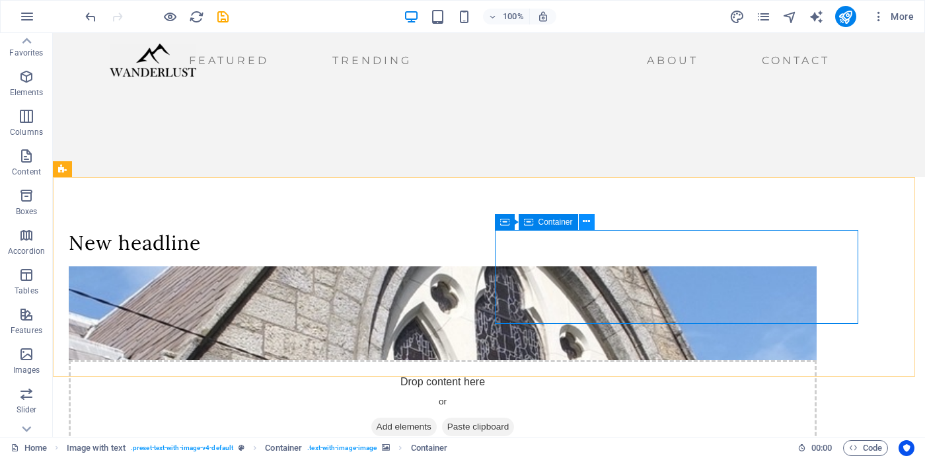
click at [584, 224] on icon at bounding box center [586, 222] width 7 height 14
click at [757, 360] on div "Drop content here or Add elements Paste clipboard" at bounding box center [443, 407] width 748 height 94
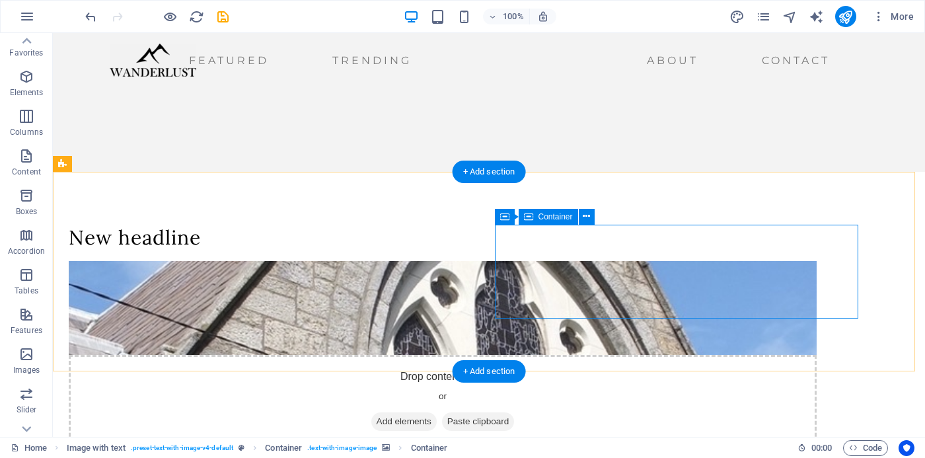
scroll to position [20, 0]
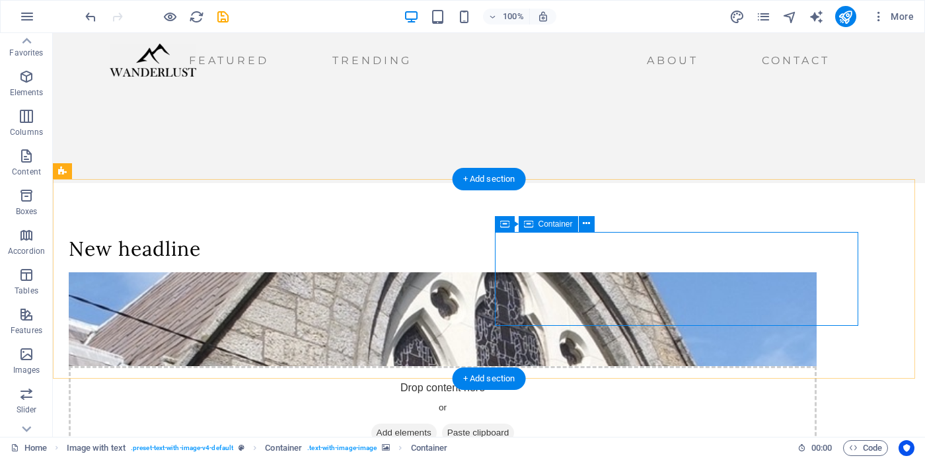
click at [515, 424] on span "Paste clipboard" at bounding box center [478, 433] width 73 height 19
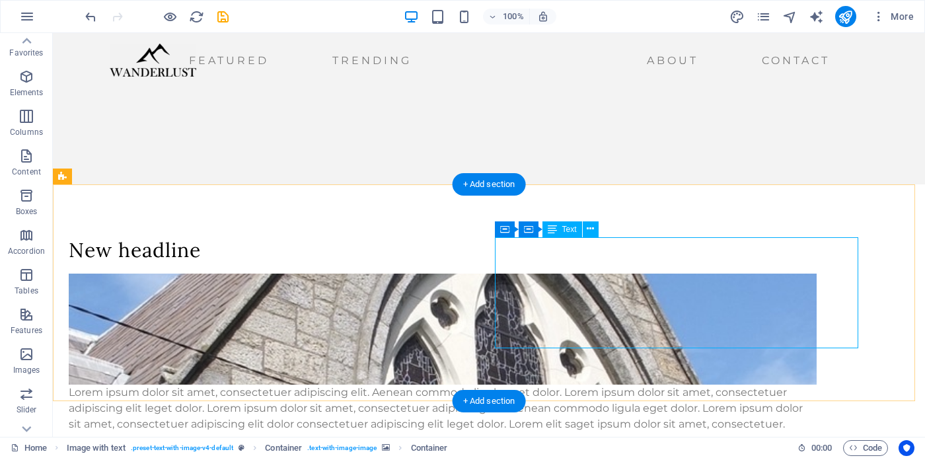
click at [707, 385] on div "Lorem ipsum dolor sit amet, consectetuer adipiscing elit. Aenean commodo ligula…" at bounding box center [443, 409] width 748 height 48
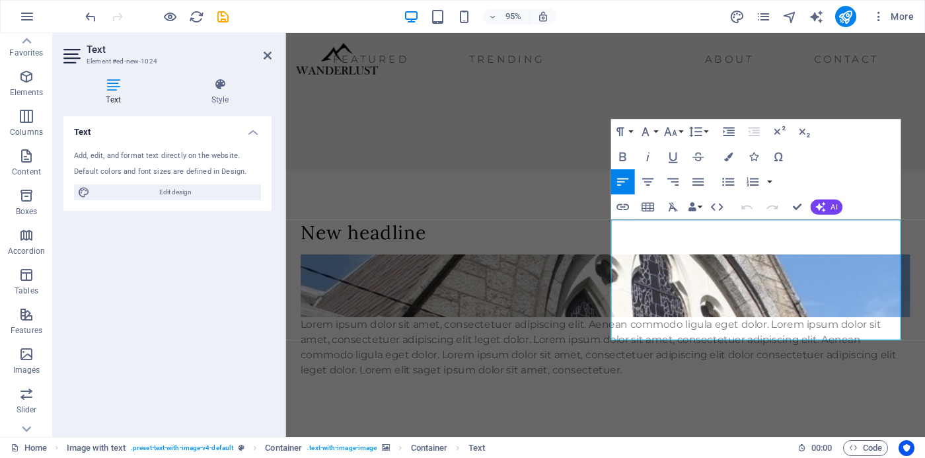
scroll to position [17, 0]
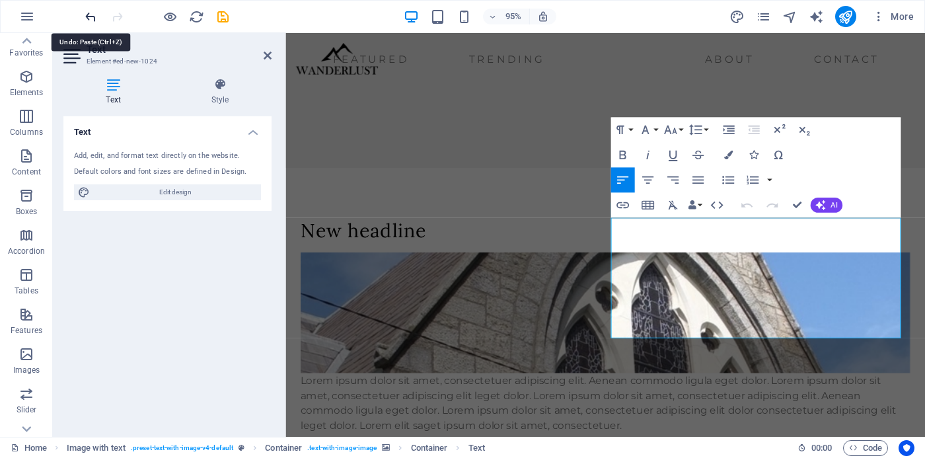
click at [87, 17] on icon "undo" at bounding box center [90, 16] width 15 height 15
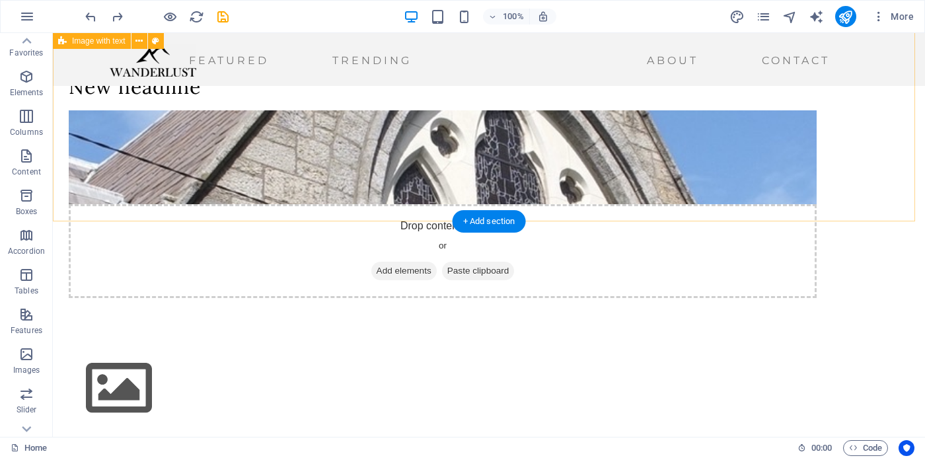
scroll to position [171, 0]
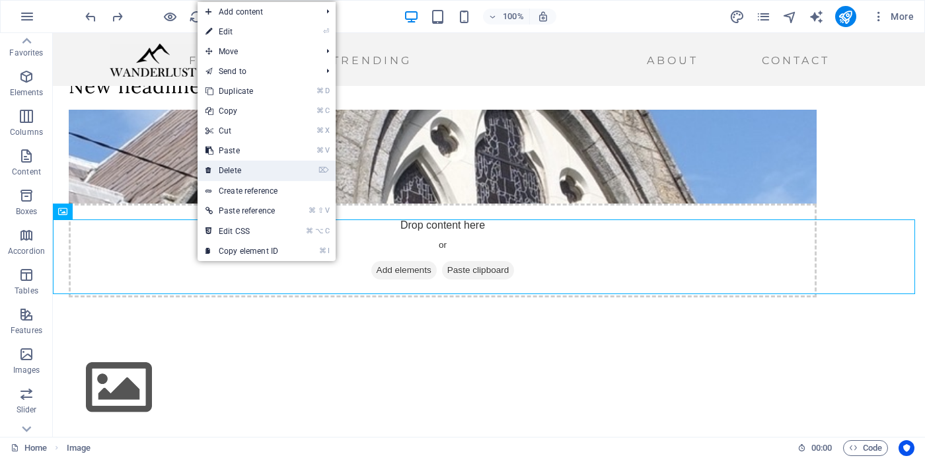
drag, startPoint x: 196, startPoint y: 141, endPoint x: 231, endPoint y: 170, distance: 45.5
click at [231, 170] on link "⌦ Delete" at bounding box center [242, 171] width 89 height 20
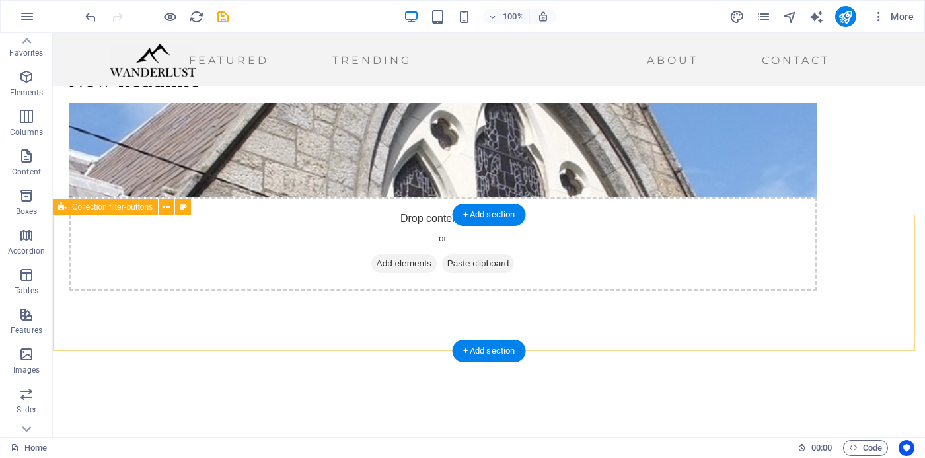
scroll to position [174, 0]
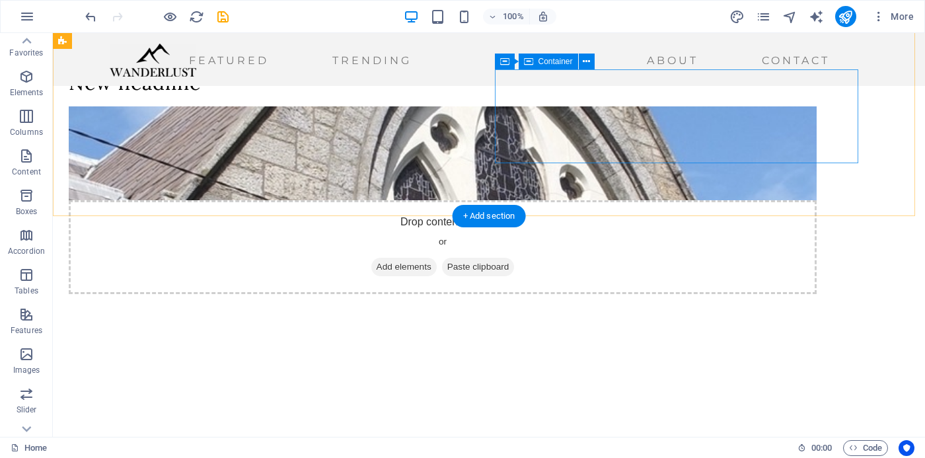
click at [587, 200] on div "Drop content here or Add elements Paste clipboard" at bounding box center [443, 247] width 748 height 94
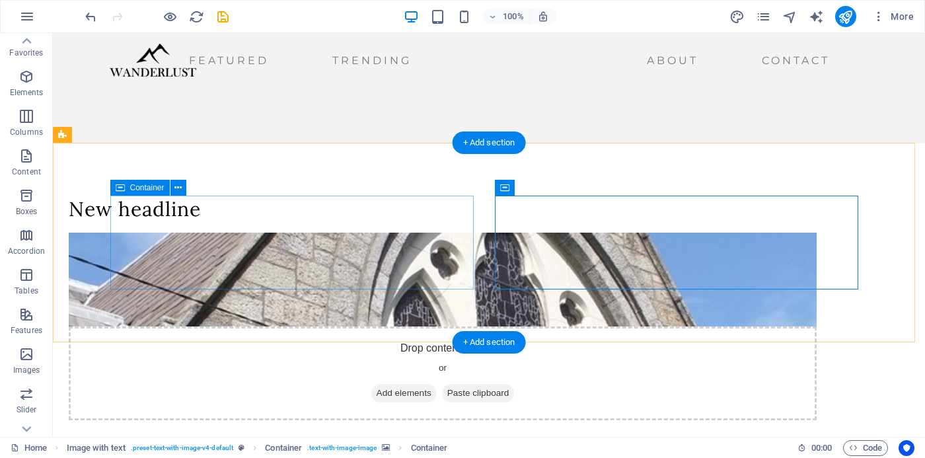
scroll to position [48, 0]
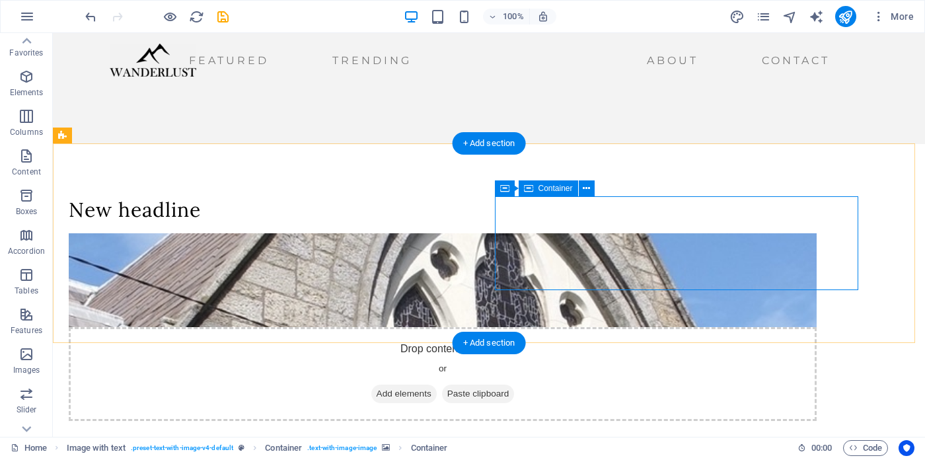
click at [597, 327] on div "Drop content here or Add elements Paste clipboard" at bounding box center [443, 374] width 748 height 94
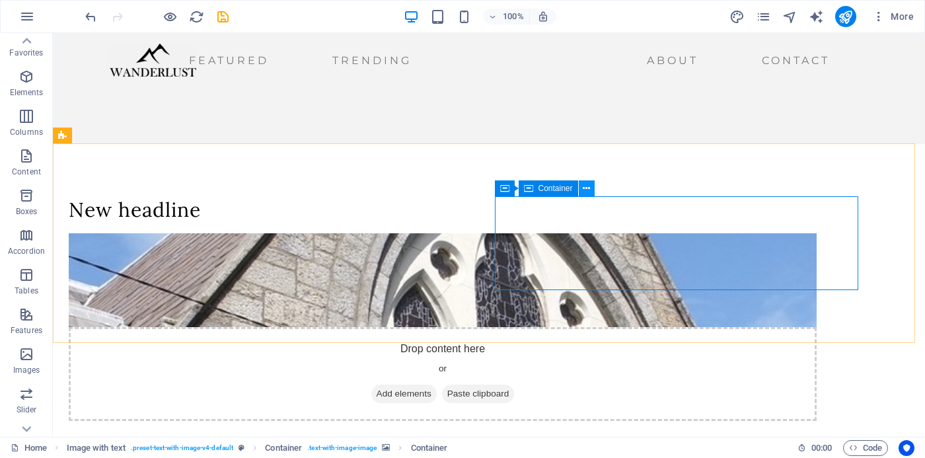
click at [588, 190] on icon at bounding box center [586, 189] width 7 height 14
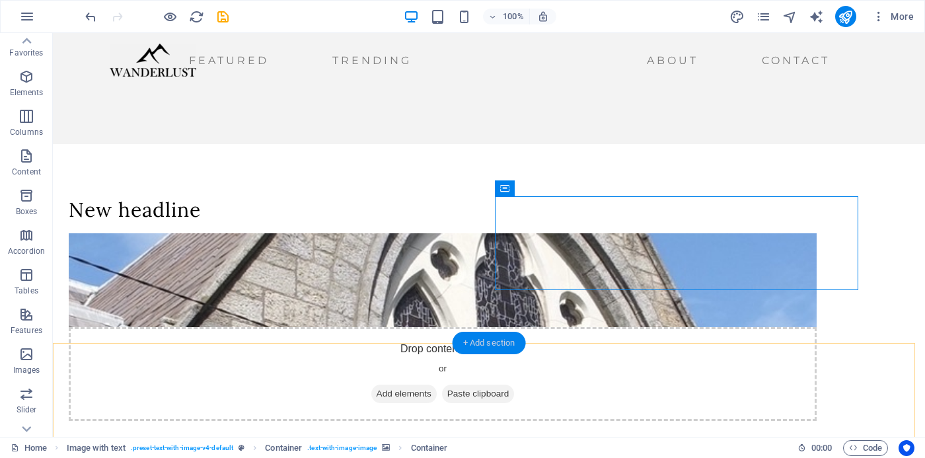
click at [506, 346] on div "+ Add section" at bounding box center [489, 343] width 73 height 22
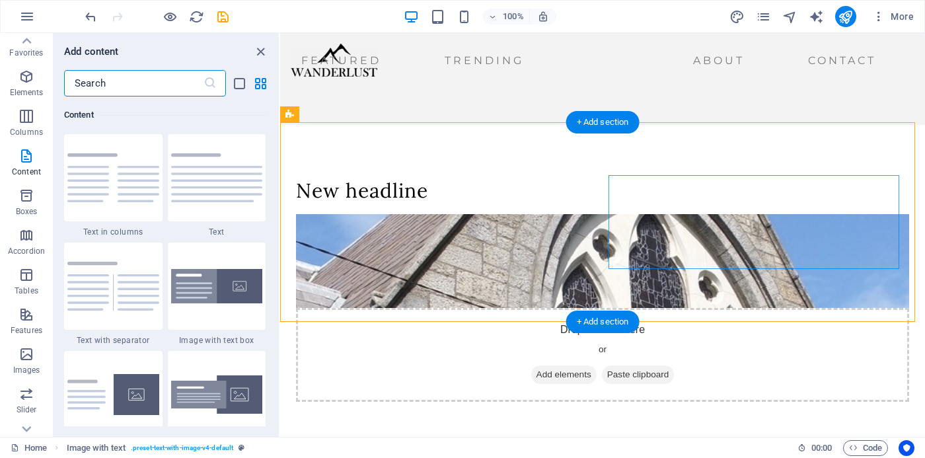
scroll to position [66, 0]
